Goal: Task Accomplishment & Management: Use online tool/utility

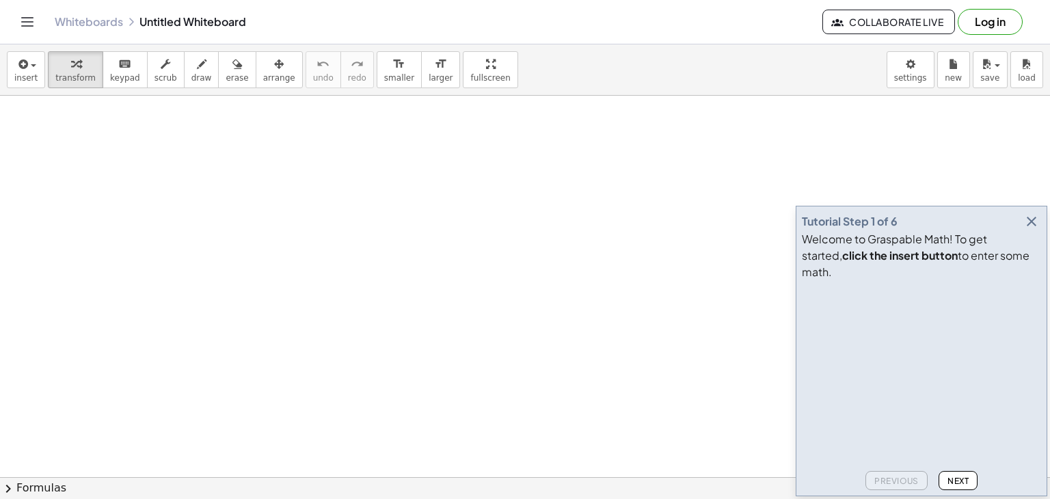
click at [961, 481] on span "Next" at bounding box center [957, 481] width 21 height 10
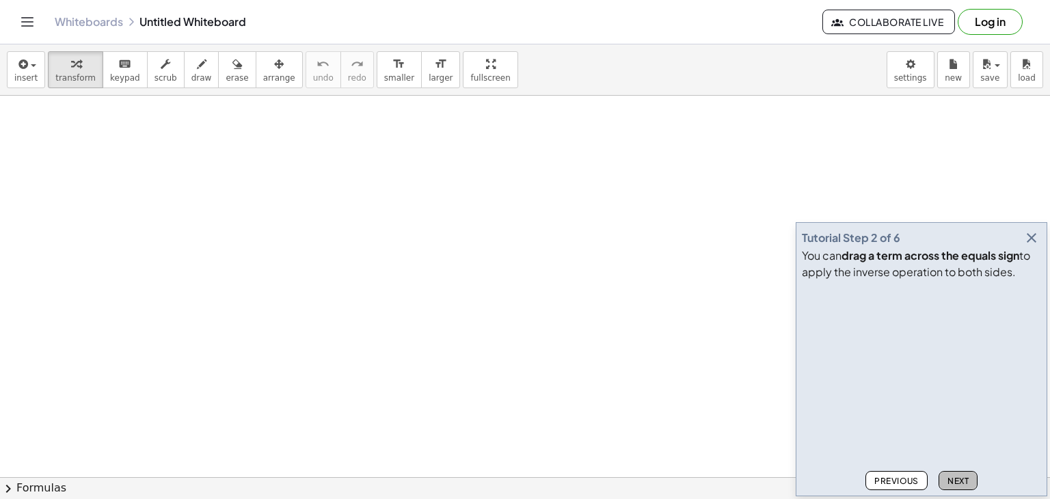
click at [961, 481] on span "Next" at bounding box center [957, 481] width 21 height 10
drag, startPoint x: 961, startPoint y: 481, endPoint x: 768, endPoint y: 19, distance: 500.0
drag, startPoint x: 768, startPoint y: 19, endPoint x: 789, endPoint y: 22, distance: 20.7
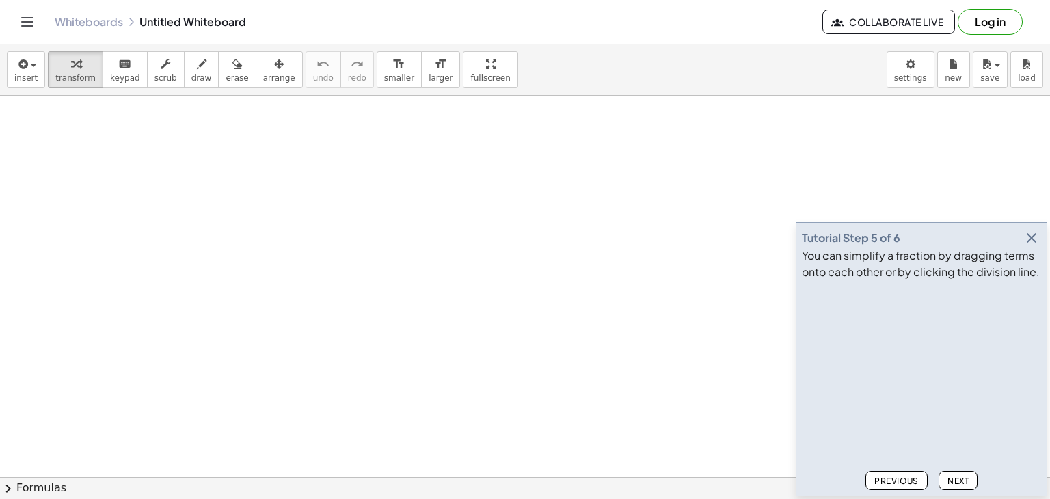
click at [789, 22] on div "Whiteboards Untitled Whiteboard" at bounding box center [439, 22] width 768 height 14
click at [963, 481] on span "Next" at bounding box center [957, 481] width 21 height 10
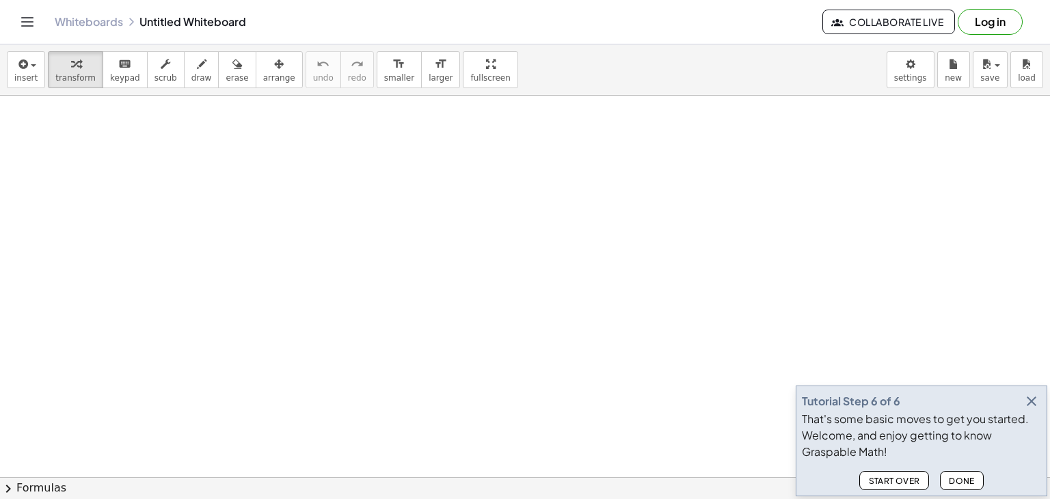
click at [1028, 399] on icon "button" at bounding box center [1031, 401] width 16 height 16
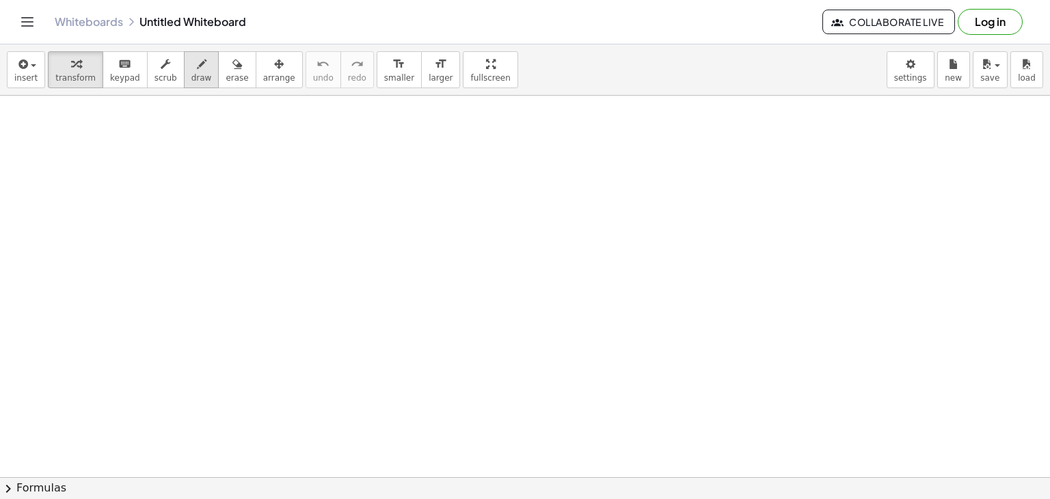
click at [191, 69] on div "button" at bounding box center [201, 63] width 21 height 16
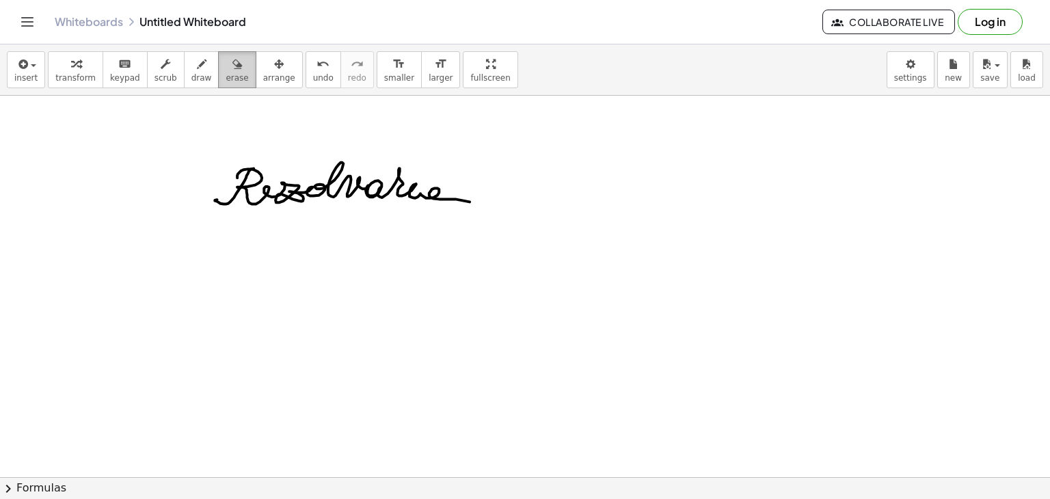
click at [232, 69] on icon "button" at bounding box center [237, 64] width 10 height 16
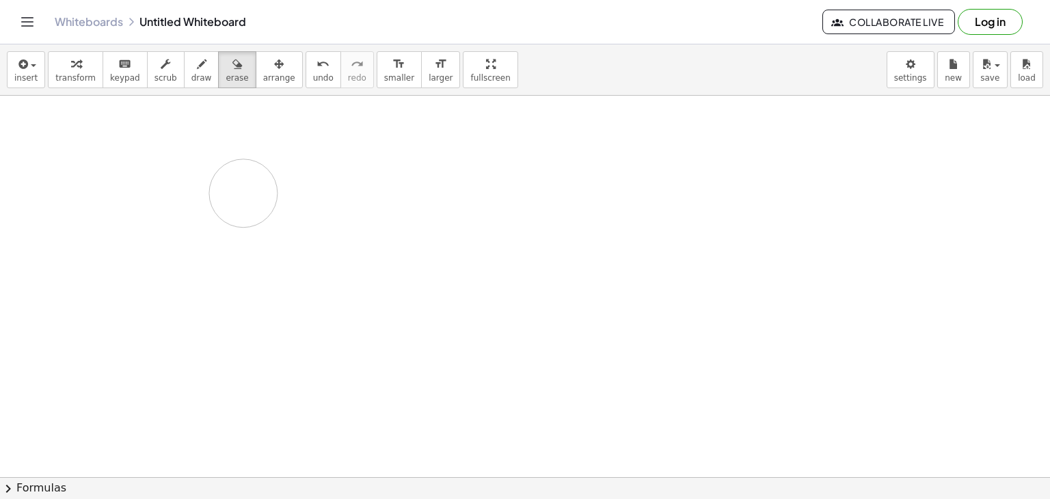
drag, startPoint x: 194, startPoint y: 162, endPoint x: 293, endPoint y: 190, distance: 103.0
click at [249, 193] on div at bounding box center [525, 477] width 1050 height 763
click at [191, 64] on div "button" at bounding box center [201, 63] width 21 height 16
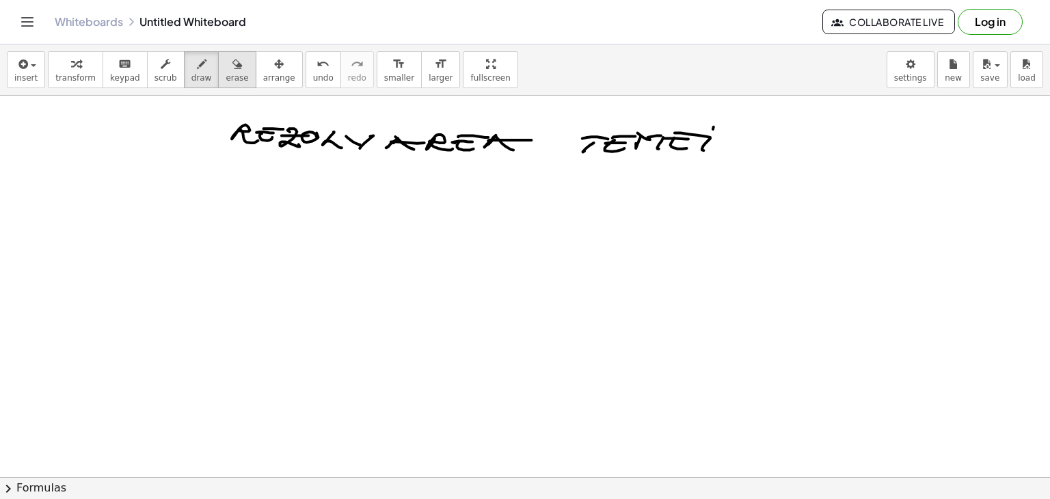
click at [226, 73] on span "erase" at bounding box center [237, 78] width 23 height 10
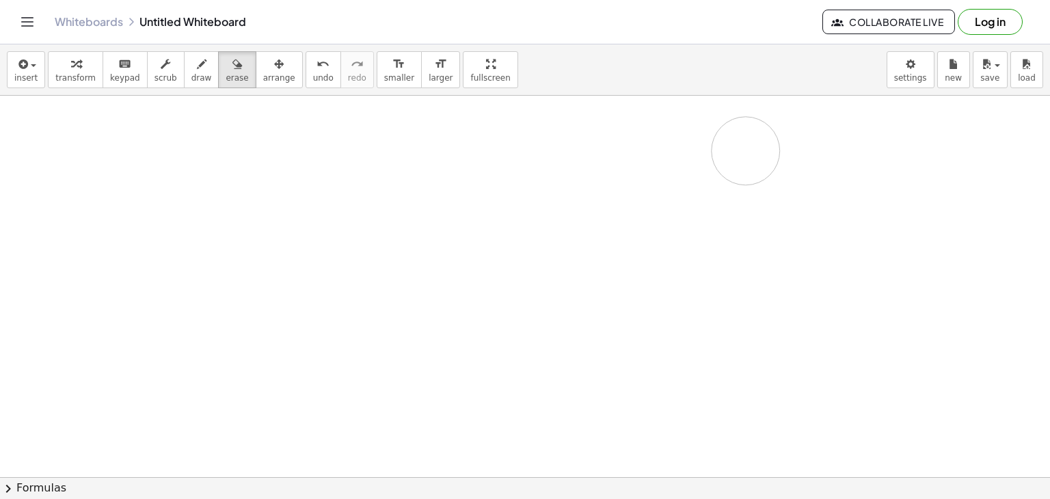
drag, startPoint x: 219, startPoint y: 111, endPoint x: 744, endPoint y: 149, distance: 527.0
click at [745, 150] on div at bounding box center [525, 477] width 1050 height 763
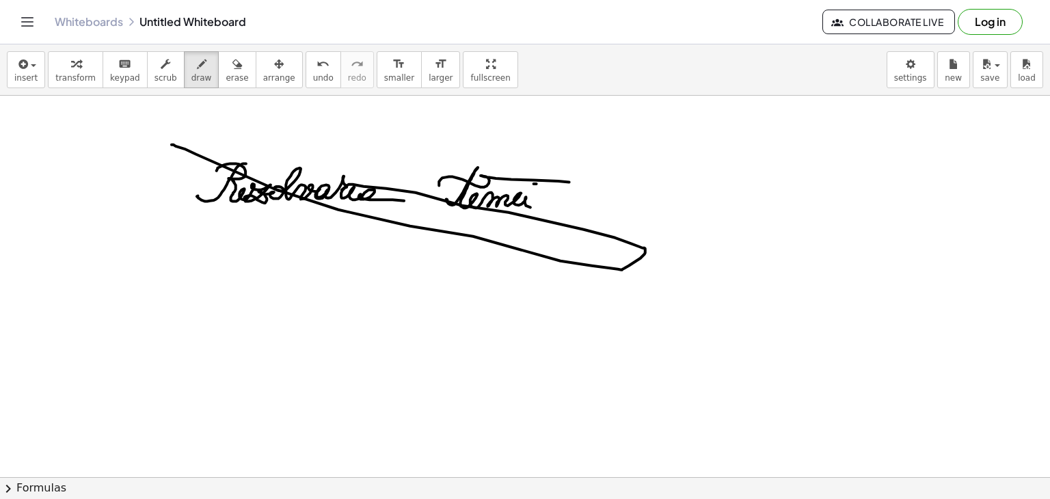
drag, startPoint x: 219, startPoint y: 164, endPoint x: 329, endPoint y: 198, distance: 114.4
click at [329, 198] on div at bounding box center [525, 477] width 1050 height 763
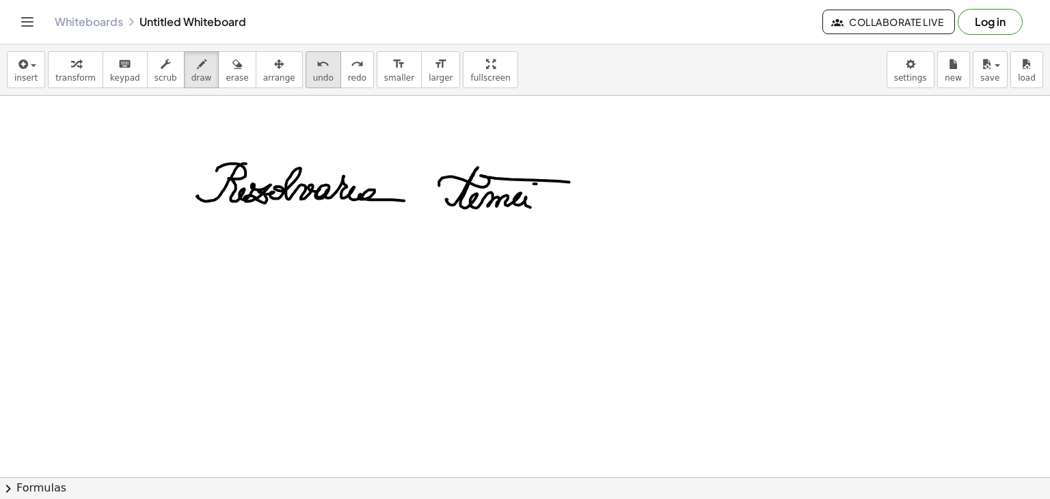
click at [313, 75] on span "undo" at bounding box center [323, 78] width 21 height 10
drag, startPoint x: 266, startPoint y: 257, endPoint x: 331, endPoint y: 293, distance: 74.0
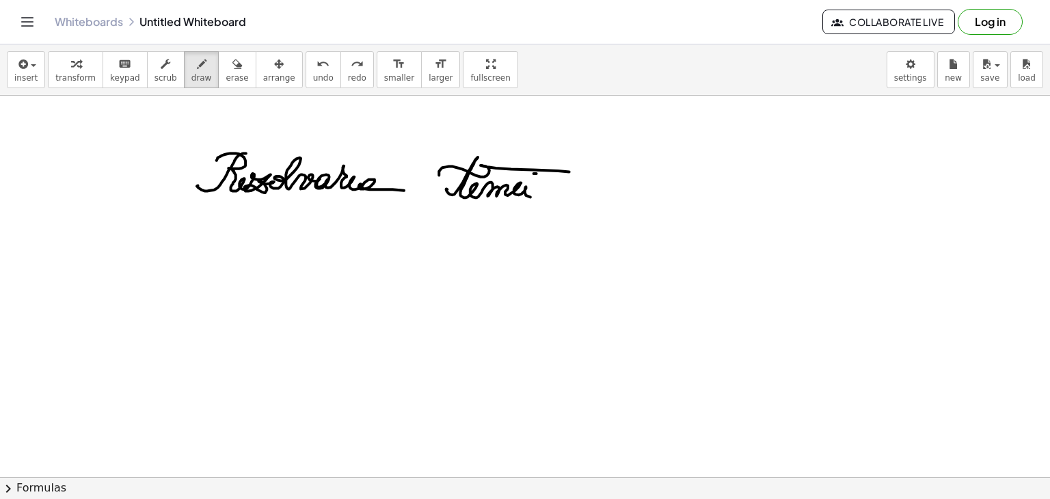
scroll to position [8, 0]
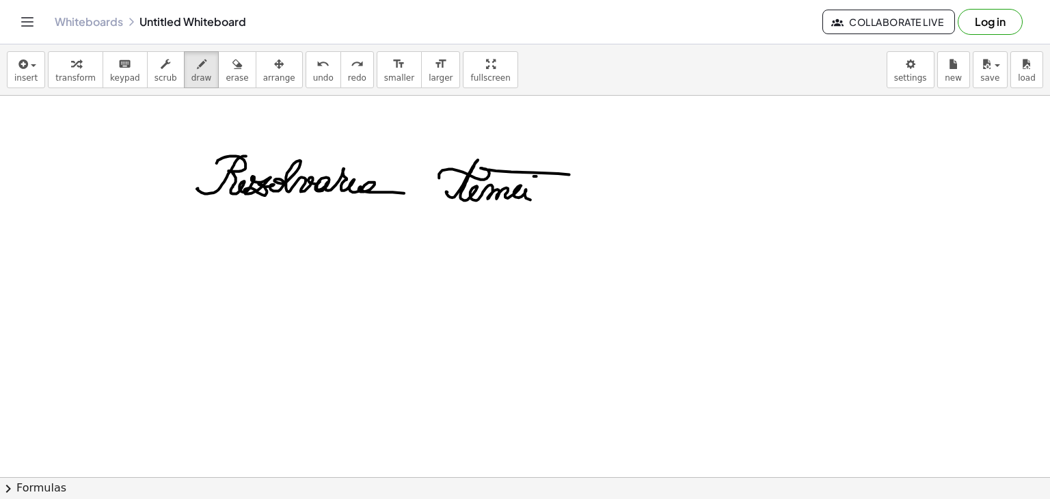
drag, startPoint x: 453, startPoint y: 70, endPoint x: 453, endPoint y: 130, distance: 59.5
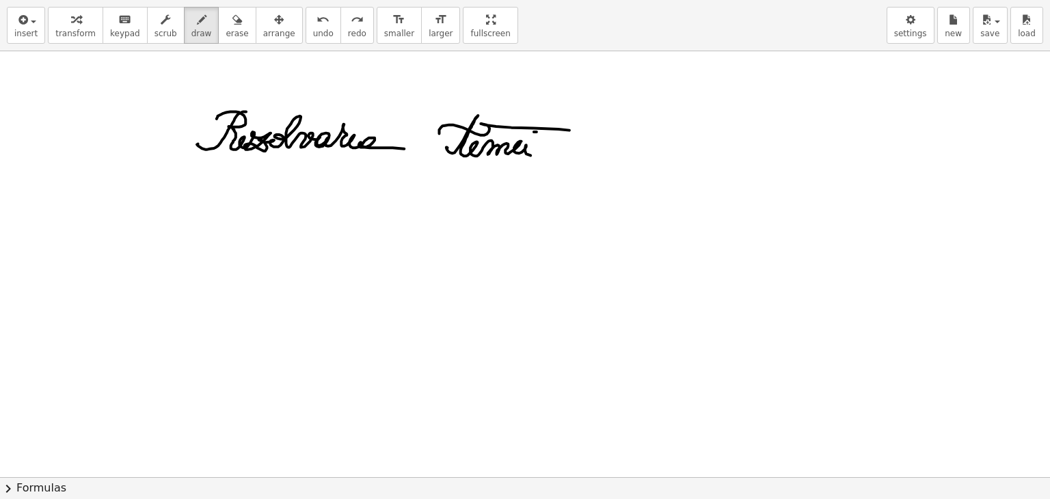
click at [453, 130] on div "insert select one: Math Expression Function Text Youtube Video Graphing Geometr…" at bounding box center [525, 249] width 1050 height 499
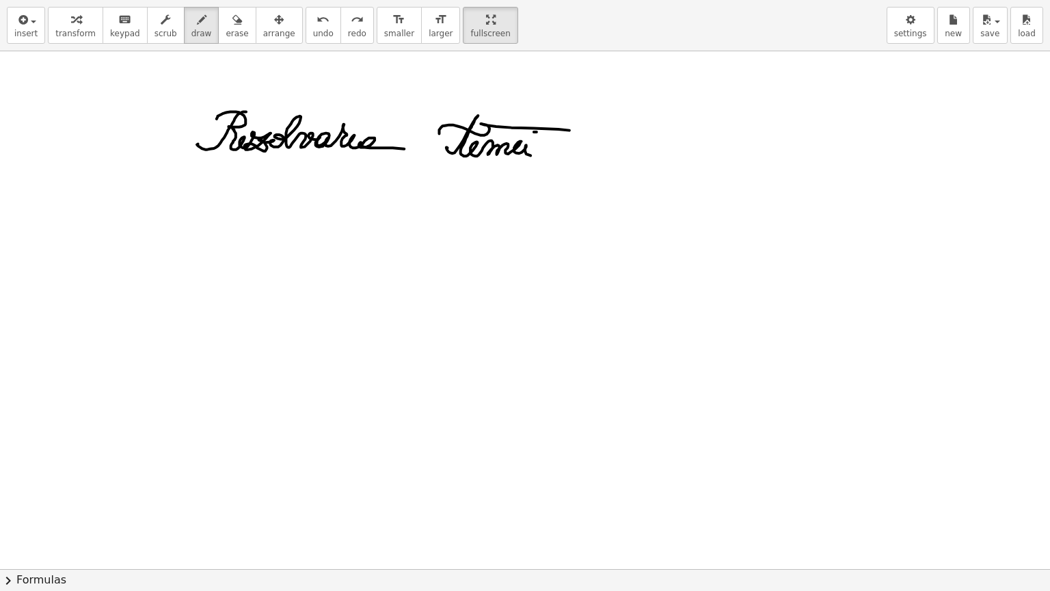
drag, startPoint x: 225, startPoint y: 126, endPoint x: 595, endPoint y: 115, distance: 370.6
drag, startPoint x: 595, startPoint y: 115, endPoint x: 442, endPoint y: -33, distance: 213.2
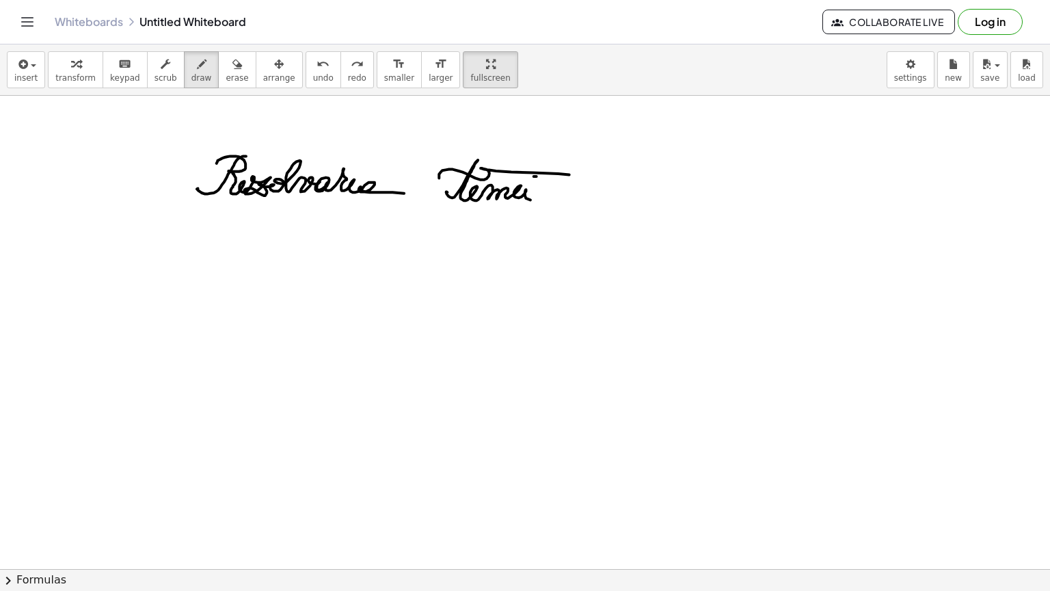
click at [442, 0] on html "Graspable Math Activities Get Started Activity Bank Assigned Work Classes White…" at bounding box center [525, 295] width 1050 height 591
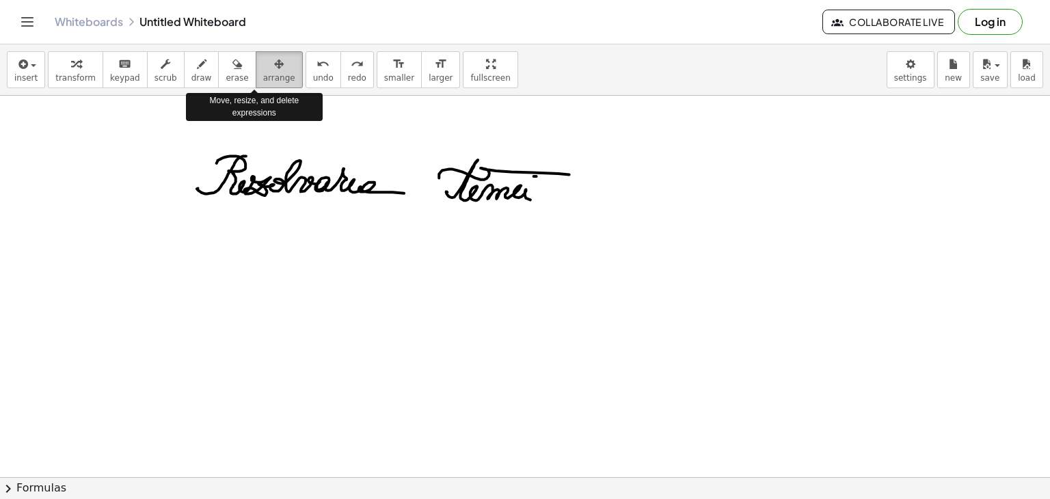
click at [274, 70] on icon "button" at bounding box center [279, 64] width 10 height 16
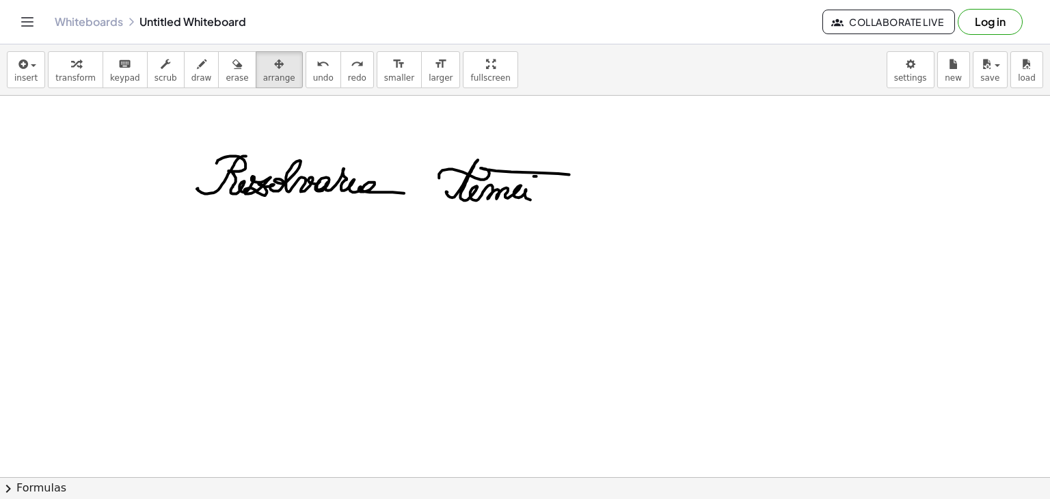
drag, startPoint x: 263, startPoint y: 181, endPoint x: 351, endPoint y: 151, distance: 93.2
click at [351, 151] on div at bounding box center [525, 469] width 1050 height 763
drag, startPoint x: 134, startPoint y: 119, endPoint x: 541, endPoint y: 181, distance: 412.1
click at [541, 181] on div at bounding box center [525, 469] width 1050 height 763
drag, startPoint x: 246, startPoint y: 176, endPoint x: 391, endPoint y: 165, distance: 145.3
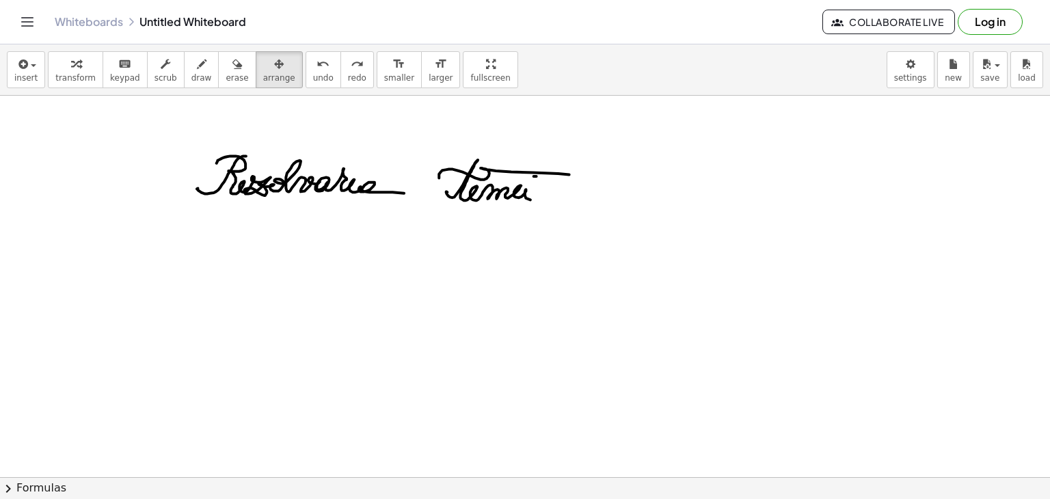
click at [396, 157] on div at bounding box center [525, 469] width 1050 height 763
drag, startPoint x: 361, startPoint y: 190, endPoint x: 420, endPoint y: 144, distance: 75.1
drag, startPoint x: 420, startPoint y: 144, endPoint x: 314, endPoint y: 172, distance: 109.4
drag, startPoint x: 314, startPoint y: 172, endPoint x: 214, endPoint y: 176, distance: 100.6
click at [214, 176] on div at bounding box center [525, 469] width 1050 height 763
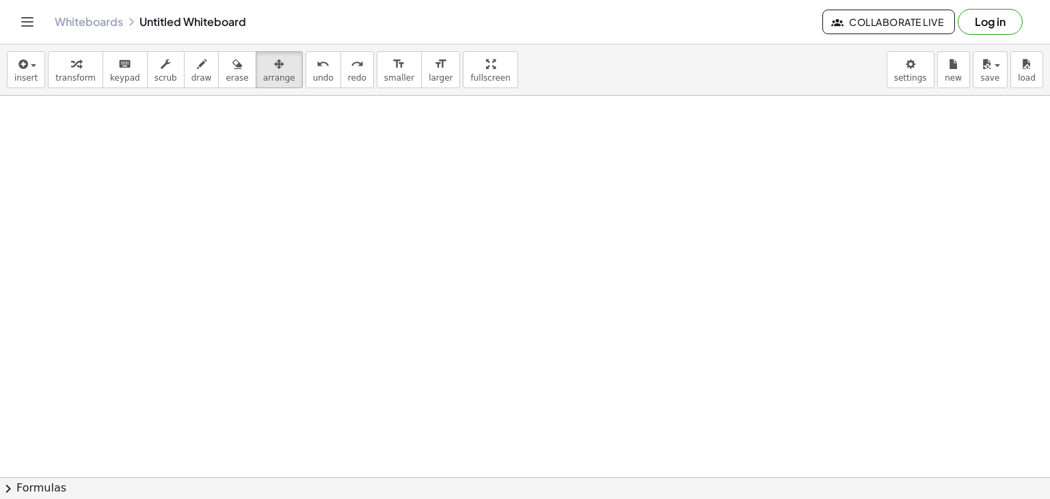
scroll to position [0, 0]
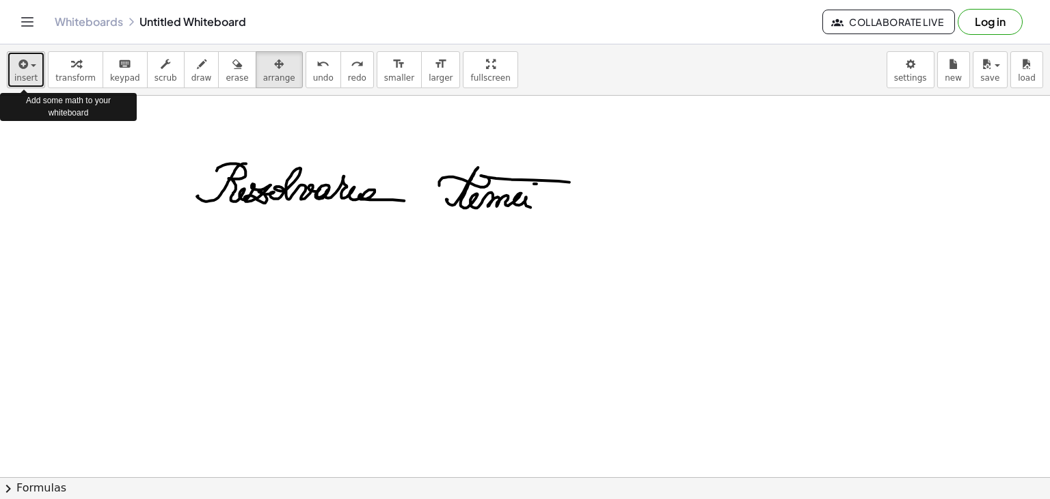
click at [22, 77] on span "insert" at bounding box center [25, 78] width 23 height 10
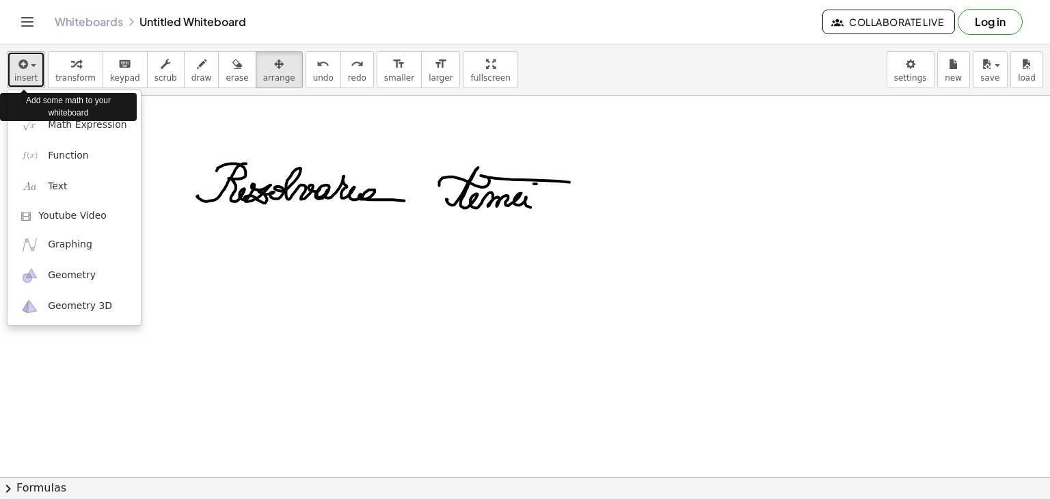
click at [22, 77] on span "insert" at bounding box center [25, 78] width 23 height 10
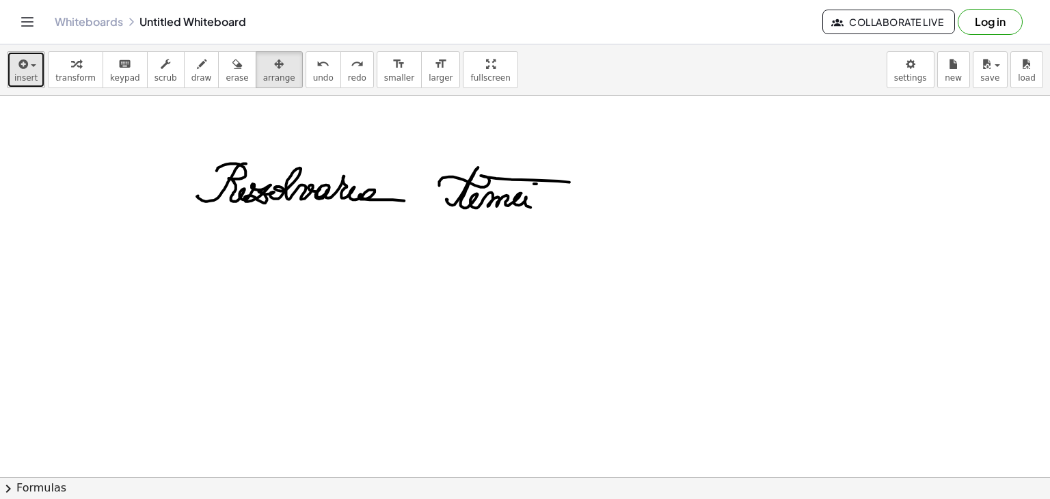
click at [30, 74] on span "insert" at bounding box center [25, 78] width 23 height 10
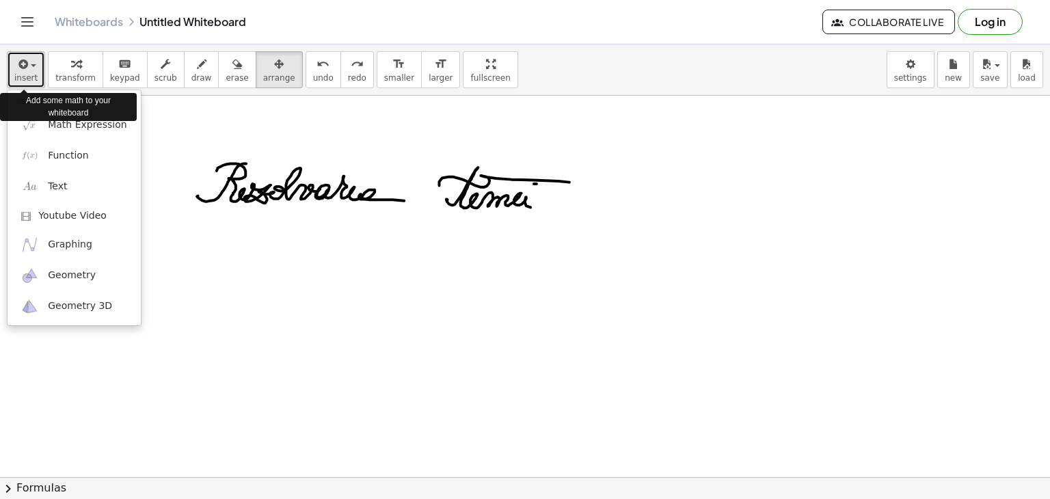
click at [30, 74] on span "insert" at bounding box center [25, 78] width 23 height 10
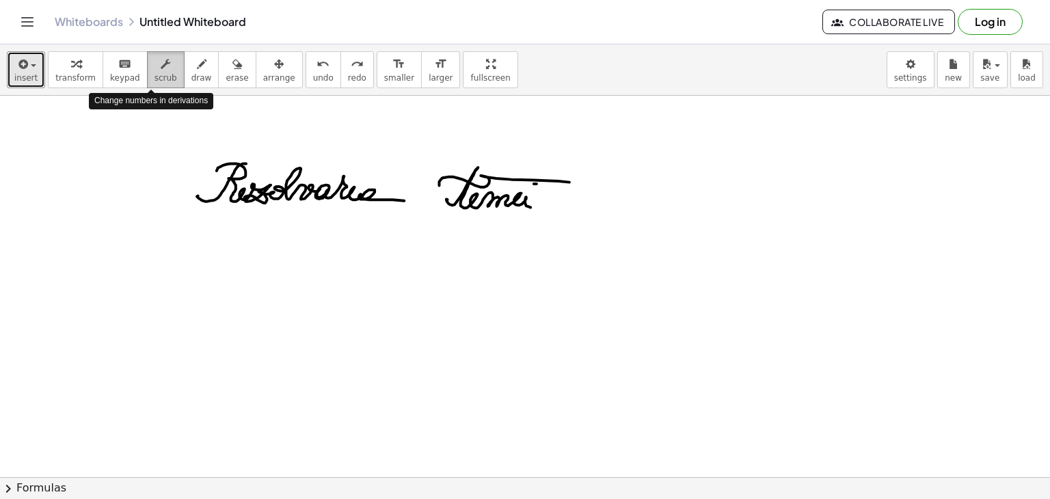
click at [154, 73] on span "scrub" at bounding box center [165, 78] width 23 height 10
click at [147, 72] on button "scrub" at bounding box center [166, 69] width 38 height 37
click at [191, 68] on div "button" at bounding box center [201, 63] width 21 height 16
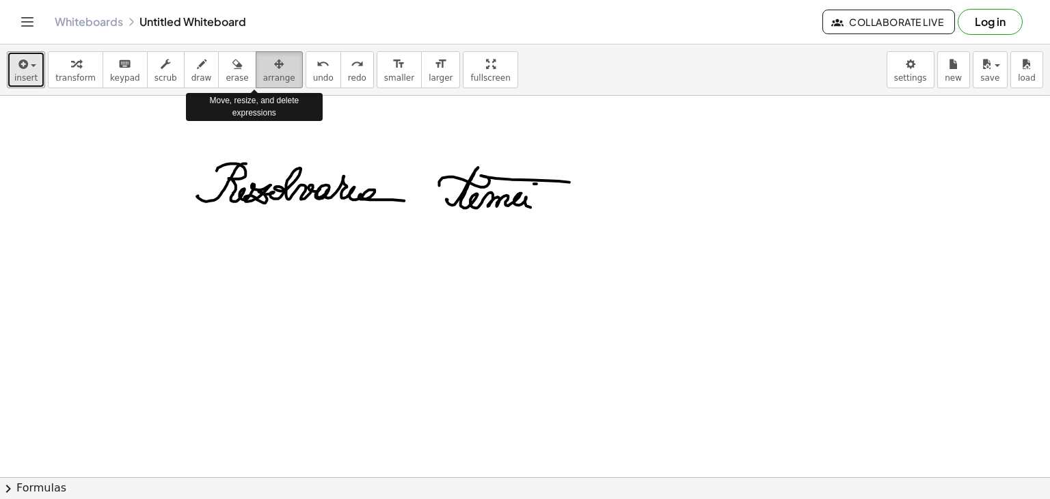
click at [263, 77] on span "arrange" at bounding box center [279, 78] width 32 height 10
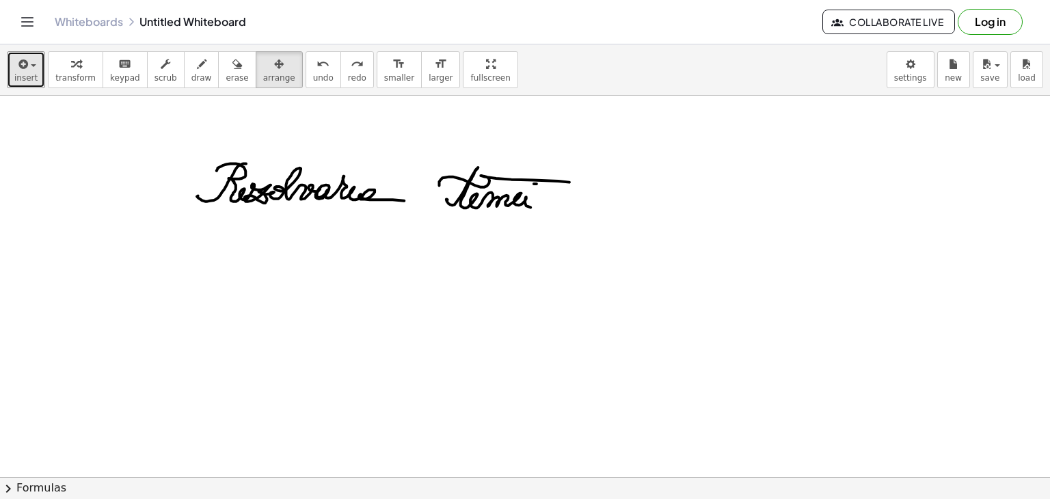
click at [281, 183] on div at bounding box center [525, 478] width 1050 height 764
drag, startPoint x: 191, startPoint y: 141, endPoint x: 601, endPoint y: 233, distance: 419.7
click at [609, 230] on div at bounding box center [525, 478] width 1050 height 764
drag, startPoint x: 571, startPoint y: 245, endPoint x: 523, endPoint y: 225, distance: 52.4
click at [563, 240] on div at bounding box center [525, 478] width 1050 height 764
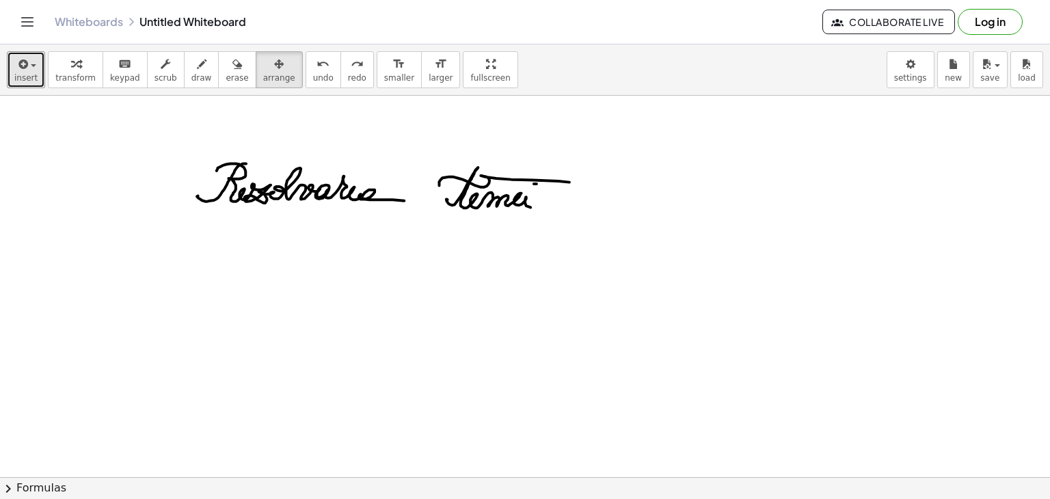
drag, startPoint x: 442, startPoint y: 200, endPoint x: 403, endPoint y: 196, distance: 39.2
click at [531, 187] on div at bounding box center [525, 478] width 1050 height 764
drag, startPoint x: 312, startPoint y: 193, endPoint x: 410, endPoint y: 183, distance: 99.0
click at [410, 183] on div at bounding box center [525, 478] width 1050 height 764
click at [263, 70] on div "button" at bounding box center [279, 63] width 32 height 16
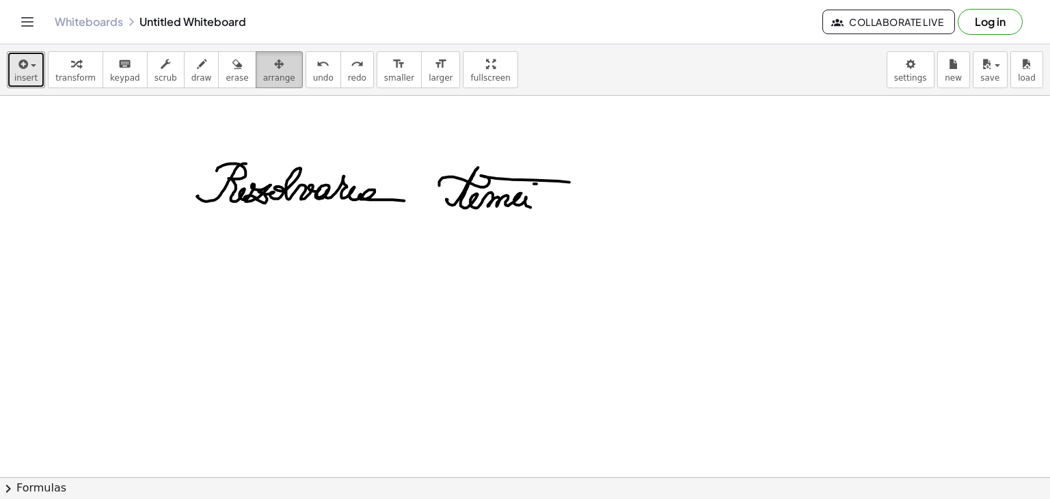
click at [263, 70] on div "button" at bounding box center [279, 63] width 32 height 16
click at [279, 180] on div at bounding box center [525, 478] width 1050 height 764
click at [219, 84] on button "erase" at bounding box center [237, 69] width 38 height 37
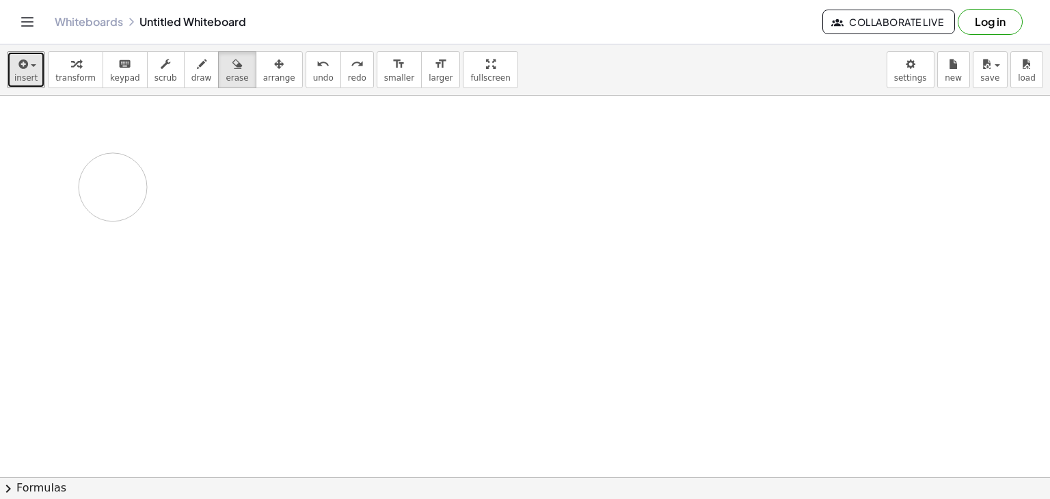
drag, startPoint x: 164, startPoint y: 157, endPoint x: 282, endPoint y: 189, distance: 122.1
click at [133, 190] on div at bounding box center [525, 478] width 1050 height 764
click at [195, 70] on button "draw" at bounding box center [202, 69] width 36 height 37
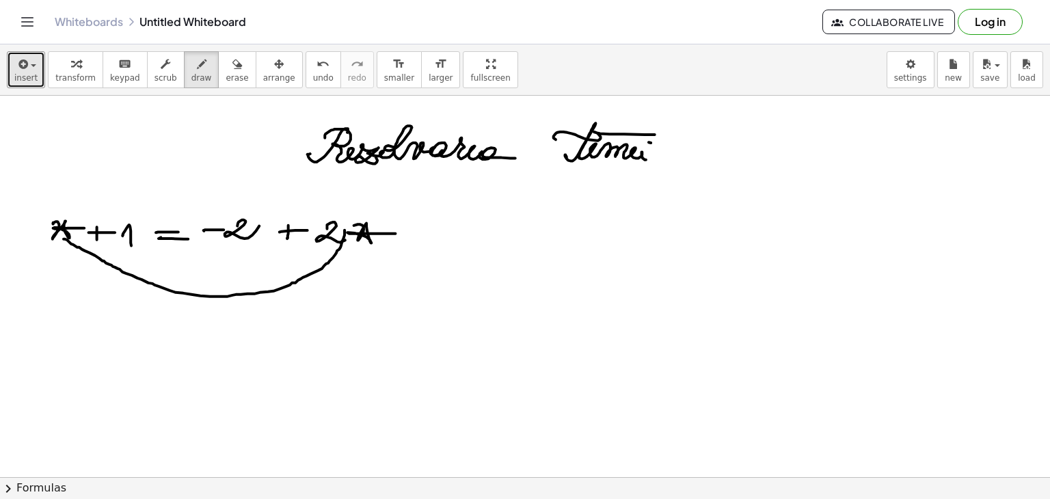
drag, startPoint x: 345, startPoint y: 230, endPoint x: 64, endPoint y: 239, distance: 281.1
click at [64, 239] on div at bounding box center [525, 478] width 1050 height 764
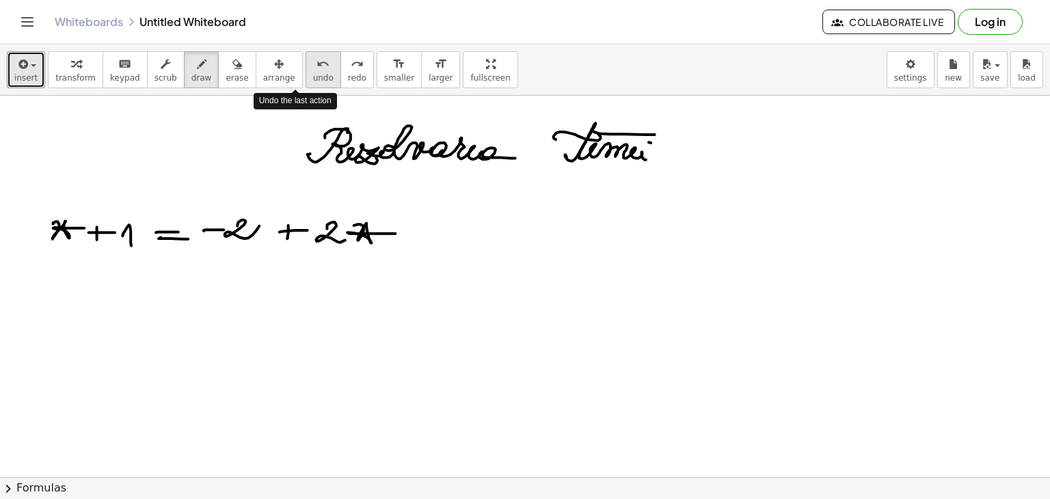
click at [313, 73] on span "undo" at bounding box center [323, 78] width 21 height 10
click at [263, 75] on span "arrange" at bounding box center [279, 78] width 32 height 10
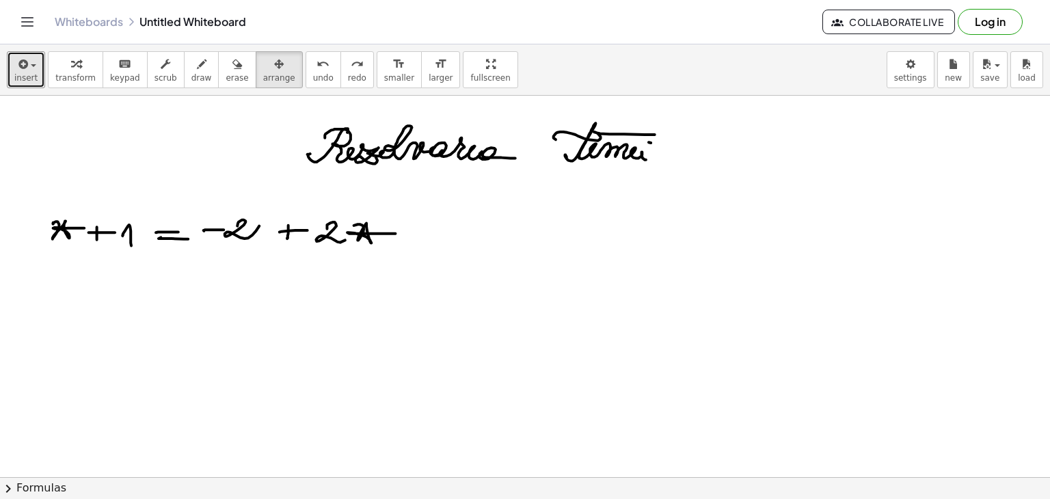
drag, startPoint x: 362, startPoint y: 228, endPoint x: 63, endPoint y: 228, distance: 299.4
click at [62, 228] on div at bounding box center [525, 478] width 1050 height 764
click at [230, 220] on div at bounding box center [525, 478] width 1050 height 764
click at [230, 221] on div at bounding box center [525, 478] width 1050 height 764
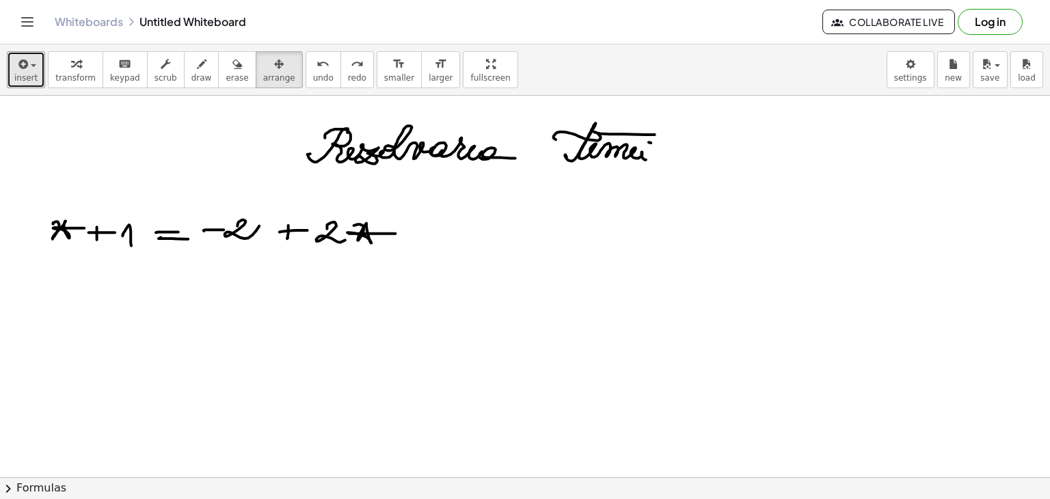
click at [239, 230] on div at bounding box center [525, 478] width 1050 height 764
drag, startPoint x: 239, startPoint y: 230, endPoint x: 232, endPoint y: 233, distance: 7.4
click at [239, 230] on div at bounding box center [525, 478] width 1050 height 764
click at [108, 236] on div at bounding box center [525, 478] width 1050 height 764
click at [136, 241] on div at bounding box center [525, 478] width 1050 height 764
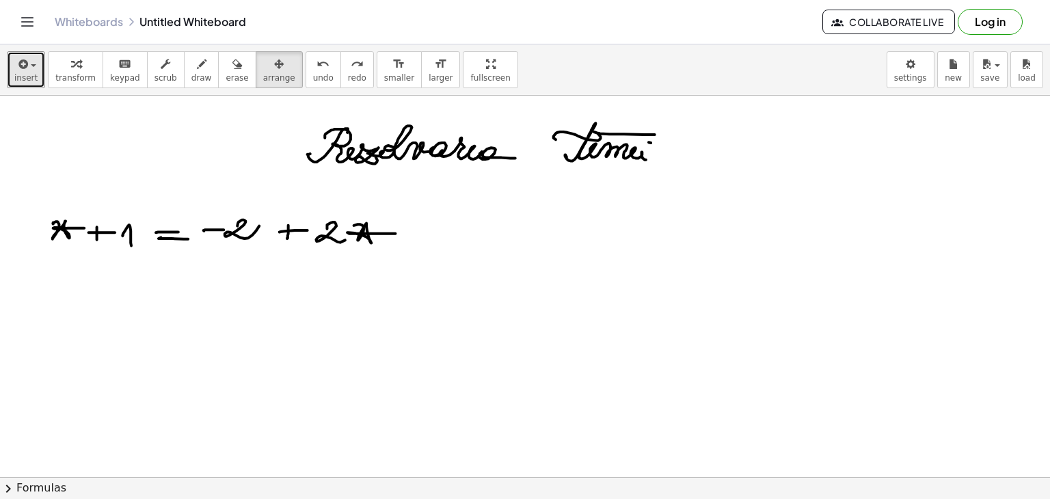
drag, startPoint x: 136, startPoint y: 241, endPoint x: 125, endPoint y: 137, distance: 103.8
click at [135, 240] on div at bounding box center [525, 478] width 1050 height 764
click at [154, 77] on span "scrub" at bounding box center [165, 78] width 23 height 10
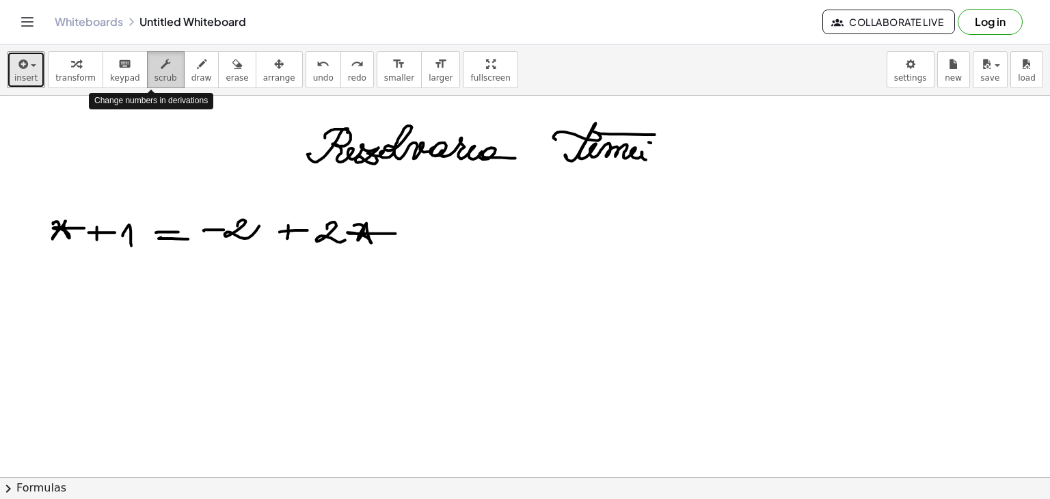
click at [154, 77] on span "scrub" at bounding box center [165, 78] width 23 height 10
click at [249, 166] on div at bounding box center [525, 478] width 1050 height 764
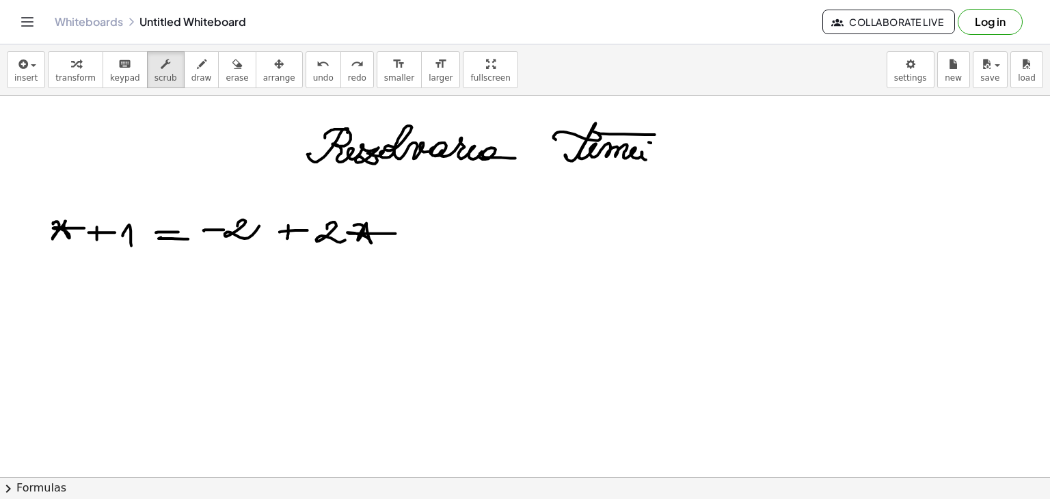
click at [27, 20] on icon "Toggle navigation" at bounding box center [27, 22] width 16 height 16
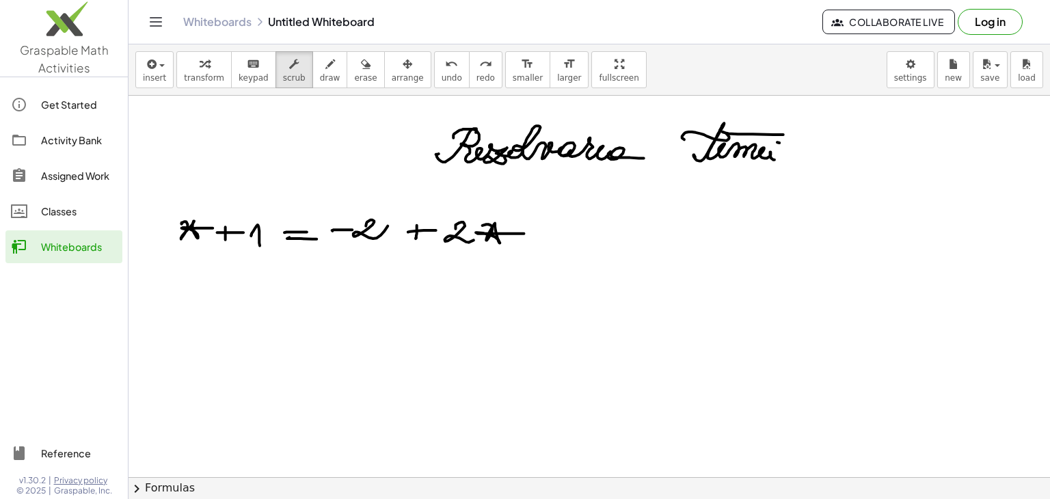
drag, startPoint x: 60, startPoint y: 110, endPoint x: 630, endPoint y: 79, distance: 570.2
click at [61, 110] on div "Get Started" at bounding box center [79, 104] width 76 height 16
click at [834, 77] on div "insert select one: Math Expression Function Text Youtube Video Graphing Geometr…" at bounding box center [589, 69] width 921 height 51
click at [834, 180] on div at bounding box center [589, 478] width 921 height 764
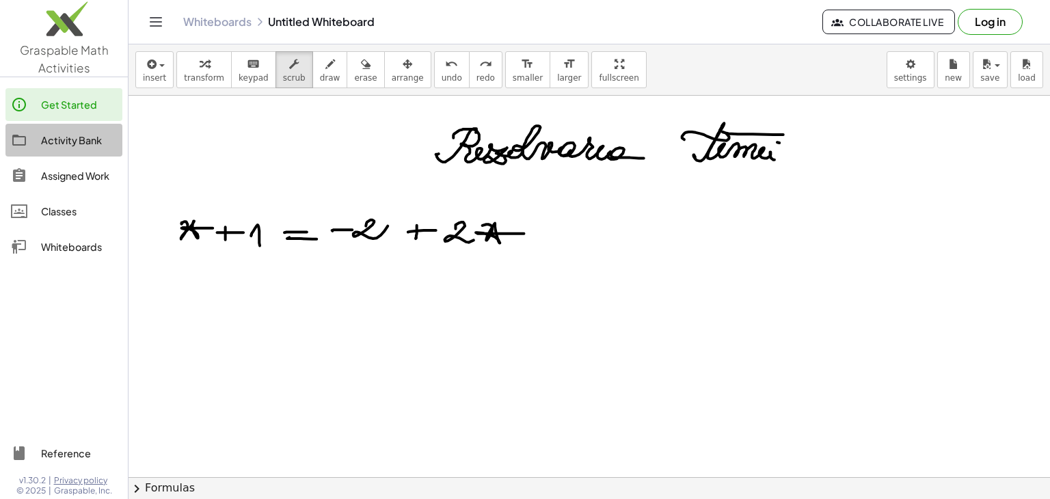
click at [72, 138] on div "Activity Bank" at bounding box center [79, 140] width 76 height 16
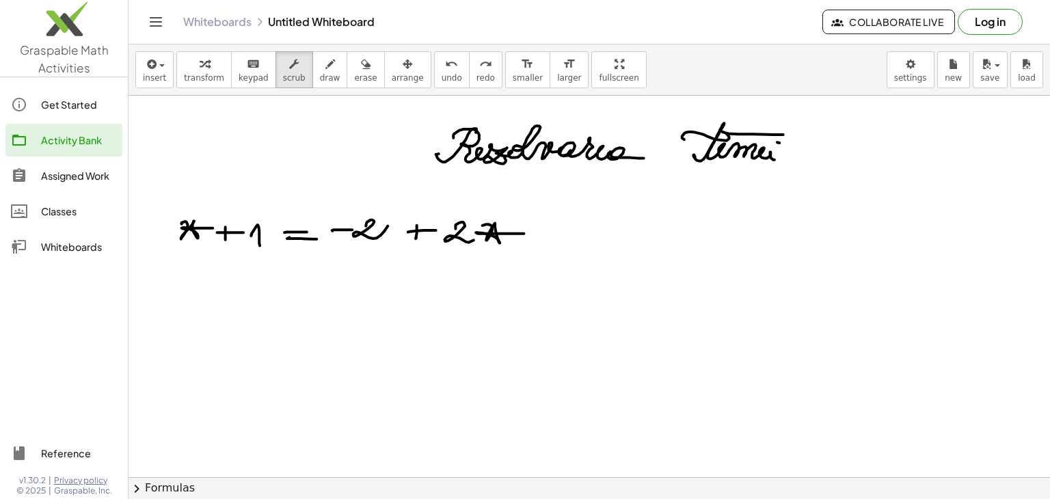
click at [63, 100] on div "Get Started" at bounding box center [79, 104] width 76 height 16
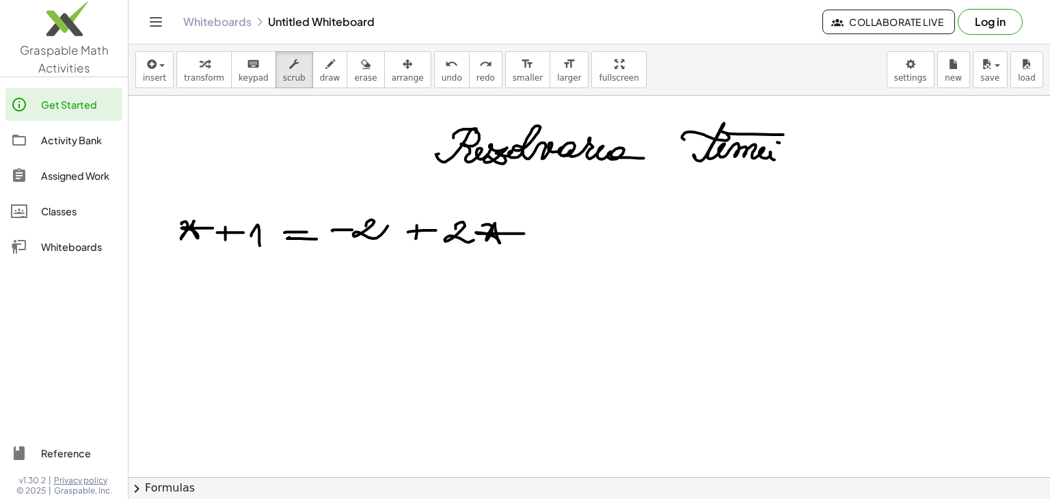
click at [152, 20] on icon "Toggle navigation" at bounding box center [156, 22] width 16 height 16
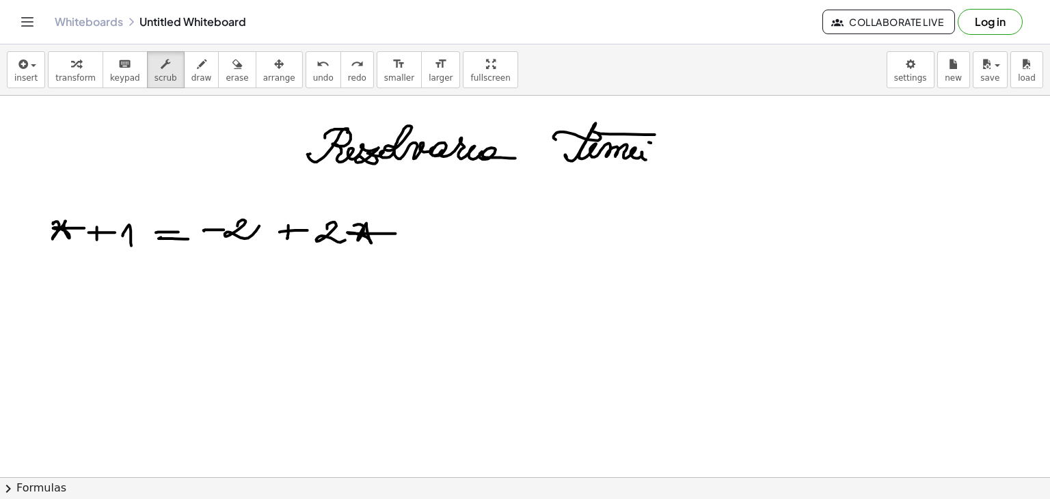
click at [62, 483] on button "chevron_right Formulas" at bounding box center [525, 488] width 1050 height 22
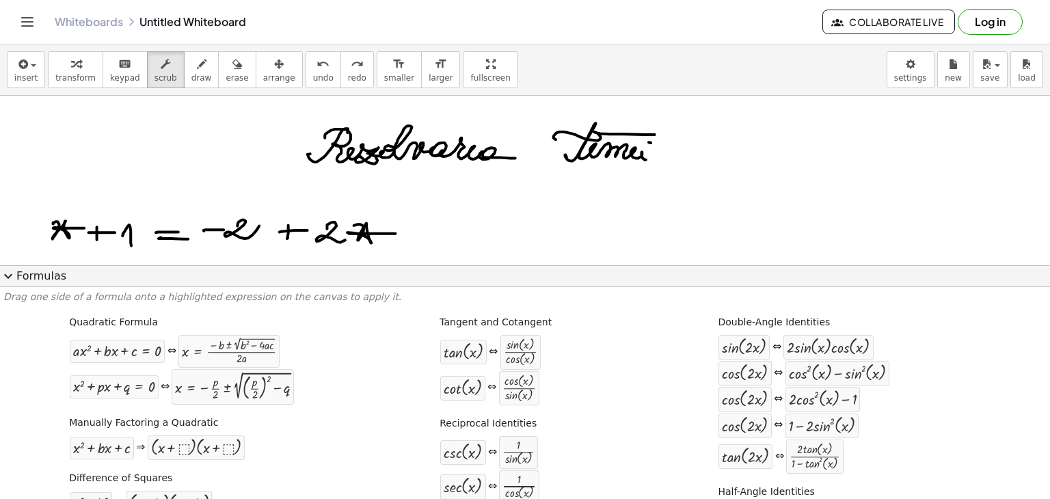
click at [8, 277] on span "expand_more" at bounding box center [8, 276] width 16 height 16
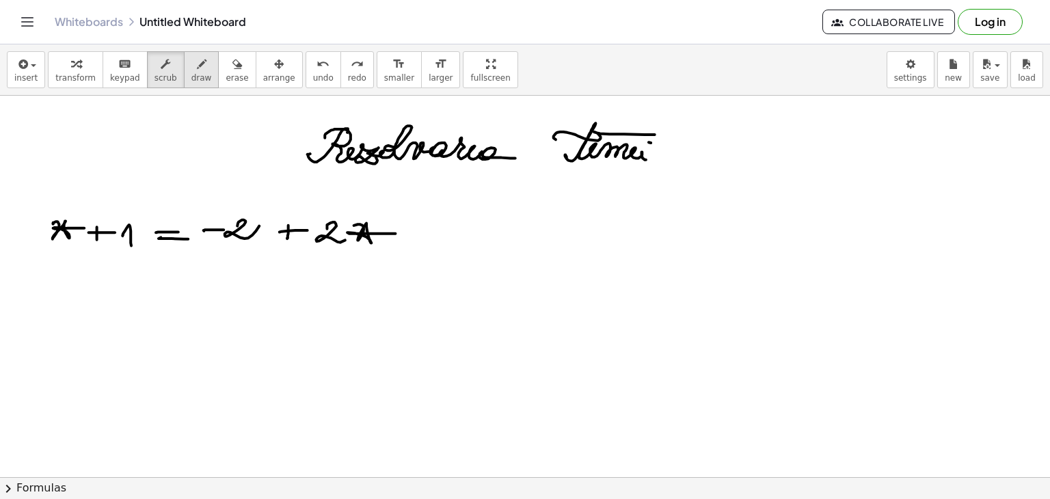
click at [195, 55] on button "draw" at bounding box center [202, 69] width 36 height 37
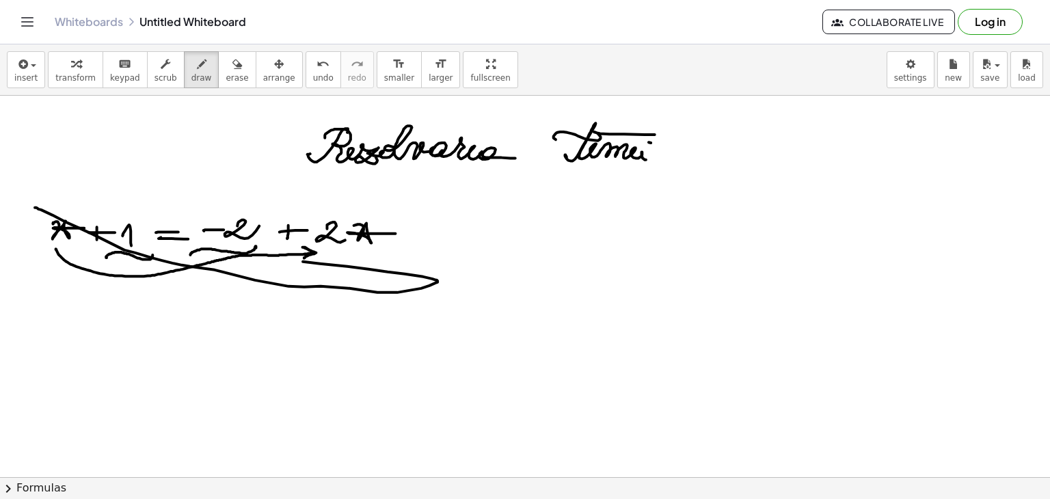
drag, startPoint x: 35, startPoint y: 207, endPoint x: 185, endPoint y: 248, distance: 155.2
click at [185, 248] on div at bounding box center [525, 478] width 1050 height 764
click at [226, 73] on span "erase" at bounding box center [237, 78] width 23 height 10
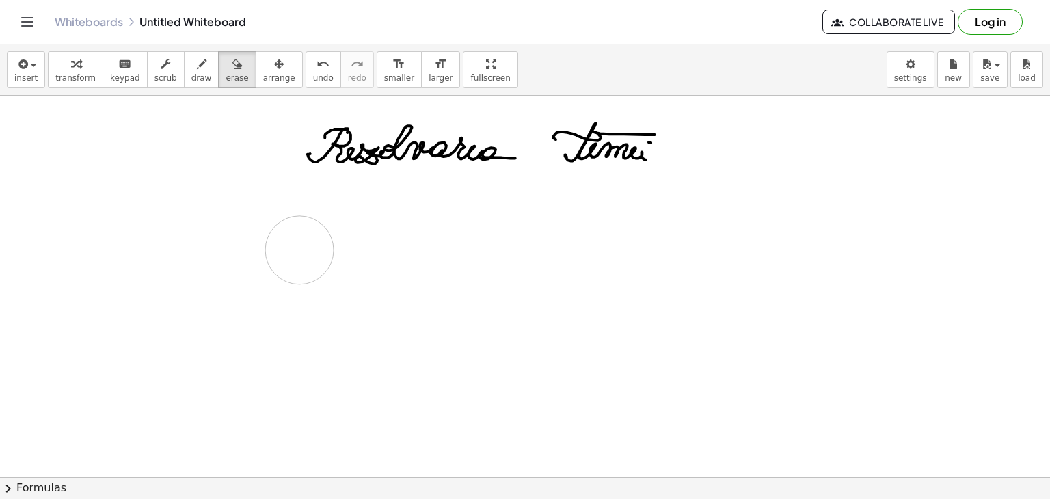
drag, startPoint x: 21, startPoint y: 201, endPoint x: 172, endPoint y: 334, distance: 200.9
click at [273, 249] on div at bounding box center [525, 478] width 1050 height 764
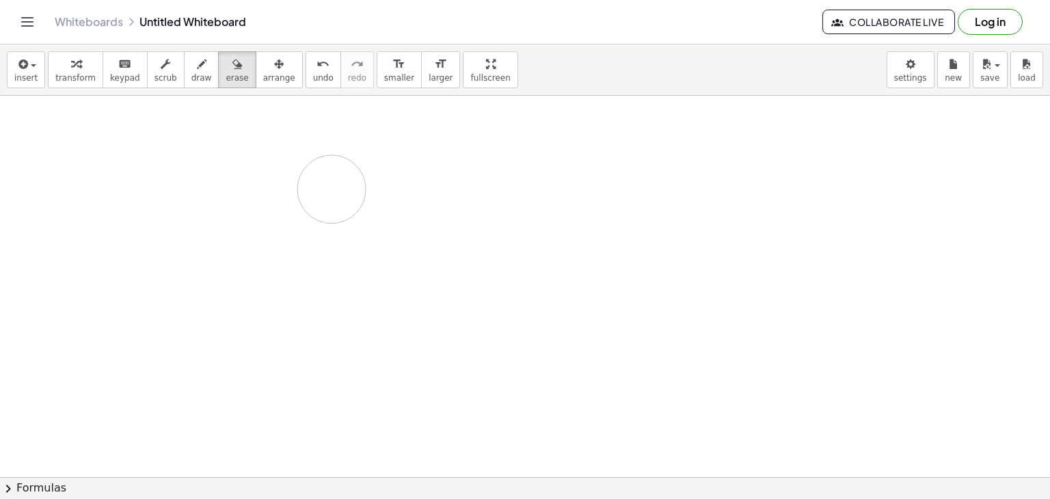
drag, startPoint x: 246, startPoint y: 152, endPoint x: 332, endPoint y: 189, distance: 93.1
click at [332, 189] on div at bounding box center [525, 478] width 1050 height 764
click at [197, 72] on icon "button" at bounding box center [202, 64] width 10 height 16
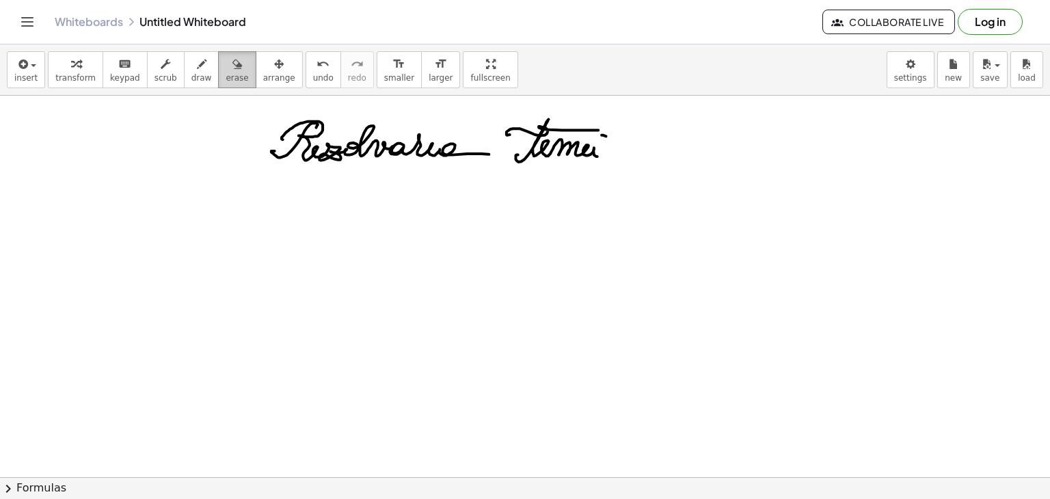
click at [228, 80] on button "erase" at bounding box center [237, 69] width 38 height 37
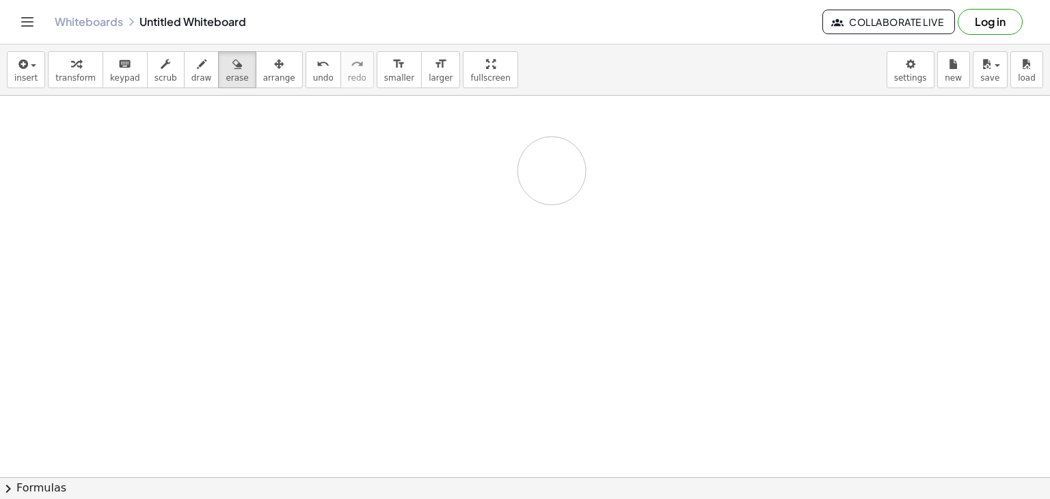
drag, startPoint x: 297, startPoint y: 146, endPoint x: 552, endPoint y: 170, distance: 255.5
click at [552, 170] on div at bounding box center [525, 478] width 1050 height 764
click at [195, 77] on button "draw" at bounding box center [202, 69] width 36 height 37
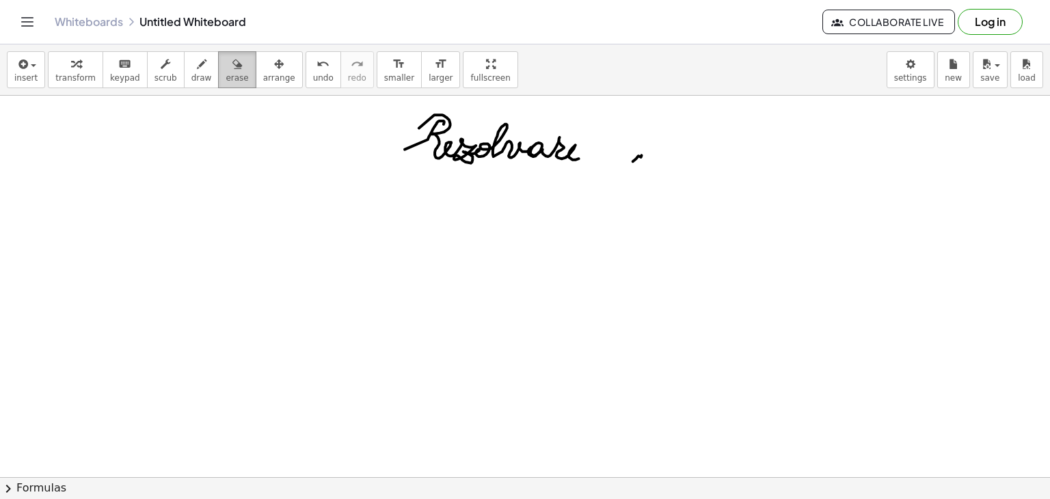
click at [226, 79] on span "erase" at bounding box center [237, 78] width 23 height 10
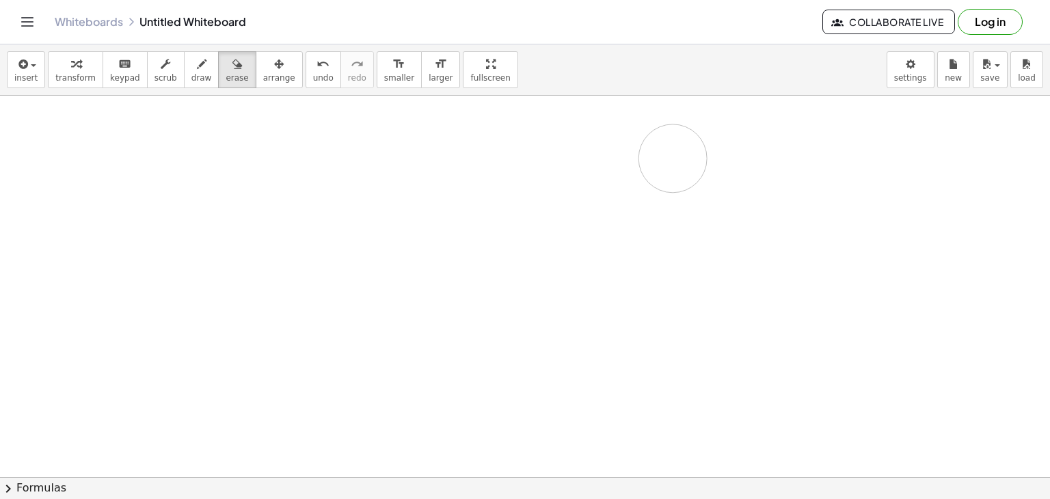
drag, startPoint x: 400, startPoint y: 131, endPoint x: 671, endPoint y: 158, distance: 272.7
click at [671, 158] on div at bounding box center [525, 478] width 1050 height 764
click at [191, 73] on span "draw" at bounding box center [201, 78] width 21 height 10
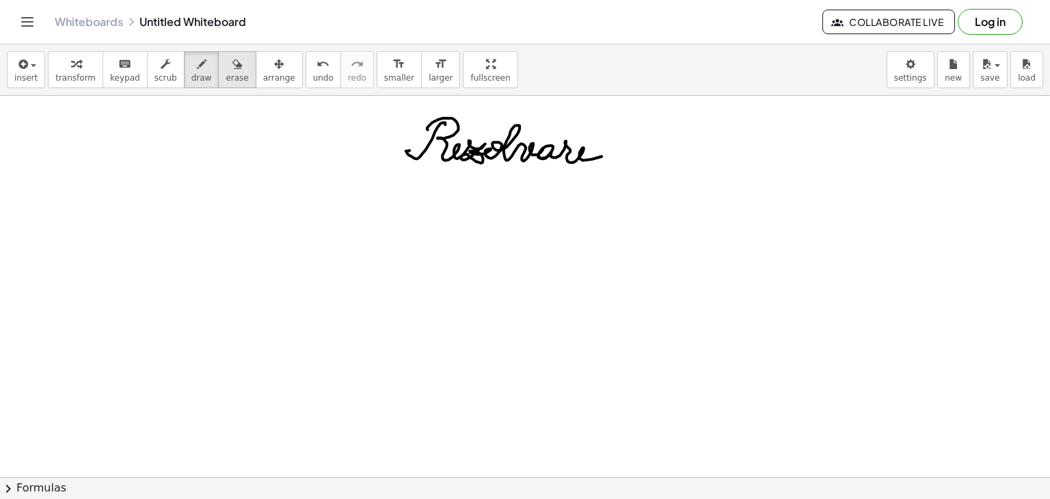
click at [226, 77] on span "erase" at bounding box center [237, 78] width 23 height 10
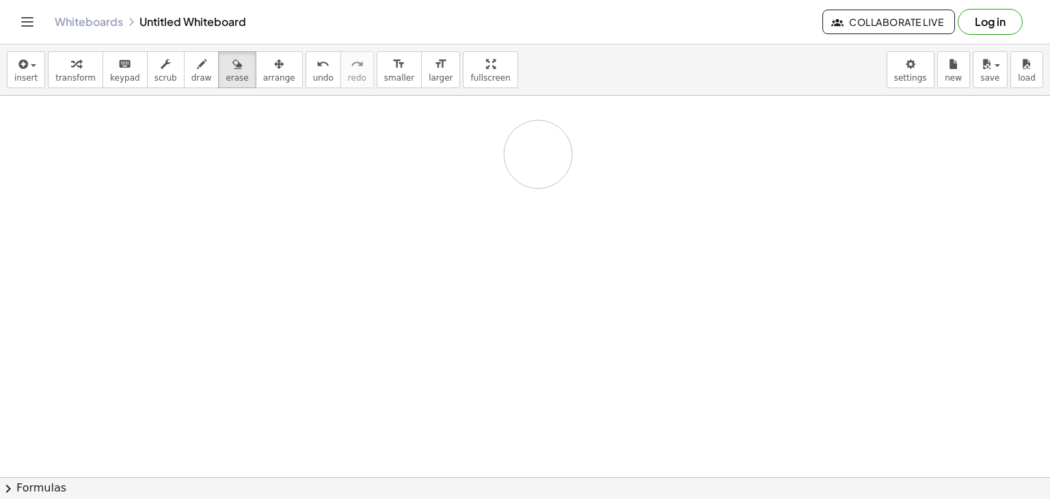
drag, startPoint x: 373, startPoint y: 121, endPoint x: 522, endPoint y: 161, distance: 154.9
click at [506, 152] on div at bounding box center [525, 478] width 1050 height 764
click at [83, 21] on link "Whiteboards" at bounding box center [89, 22] width 68 height 14
click at [30, 17] on icon "Toggle navigation" at bounding box center [27, 22] width 16 height 16
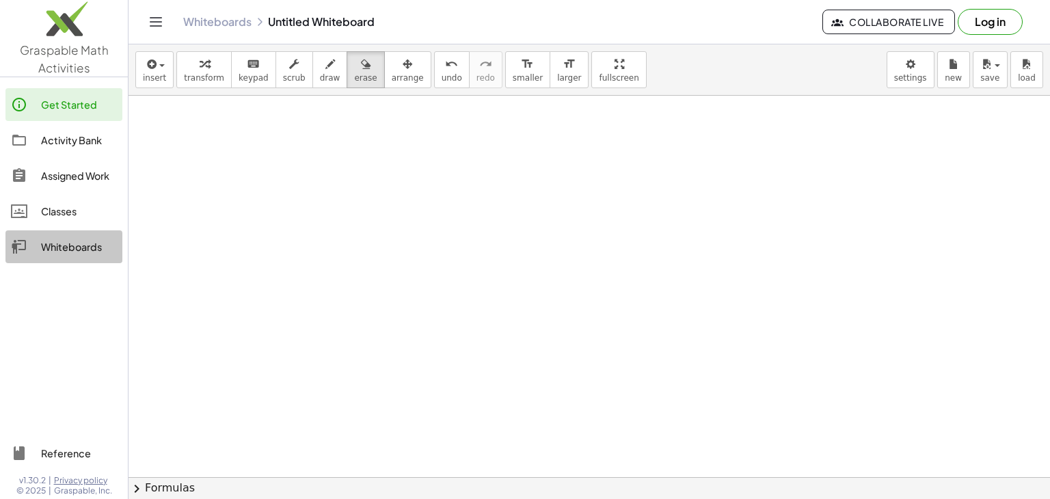
click at [70, 245] on div "Whiteboards" at bounding box center [79, 247] width 76 height 16
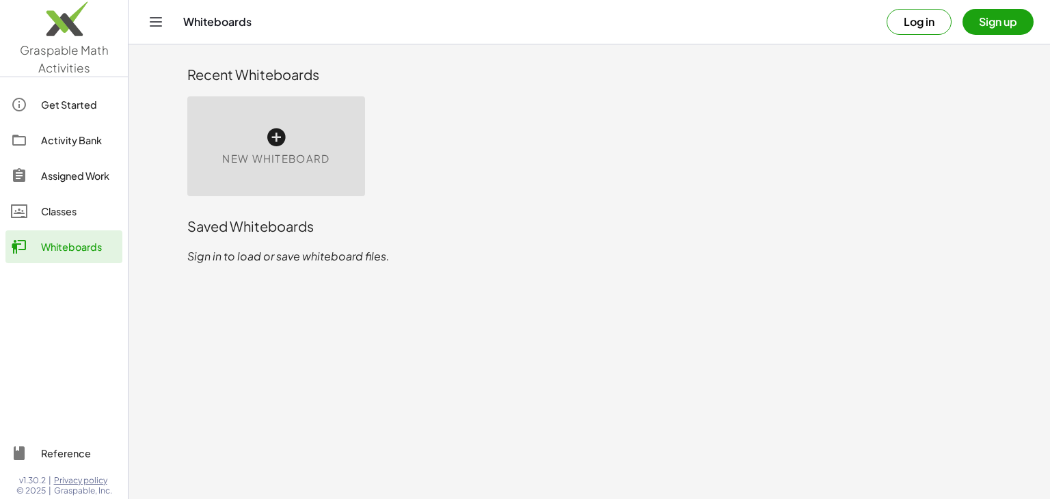
click at [295, 166] on div "New Whiteboard" at bounding box center [276, 146] width 178 height 100
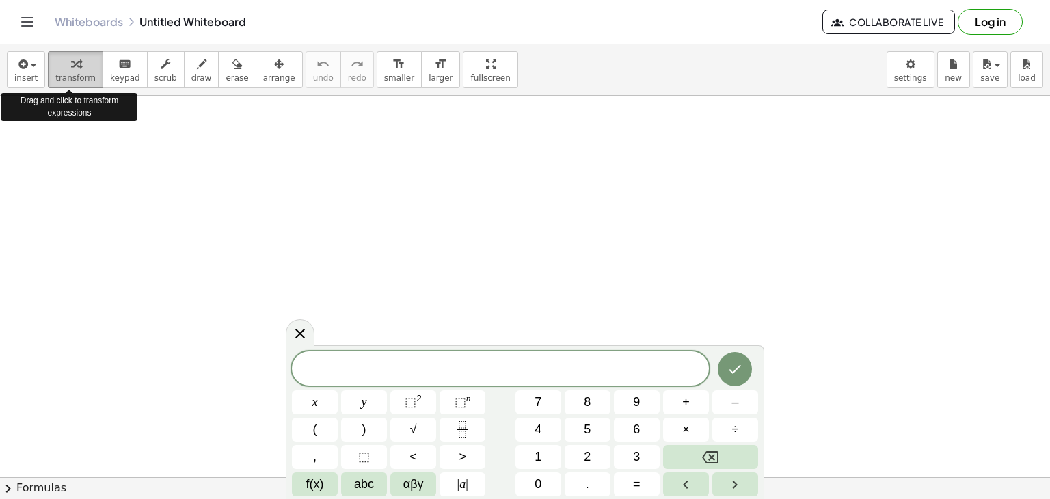
click at [77, 73] on span "transform" at bounding box center [75, 78] width 40 height 10
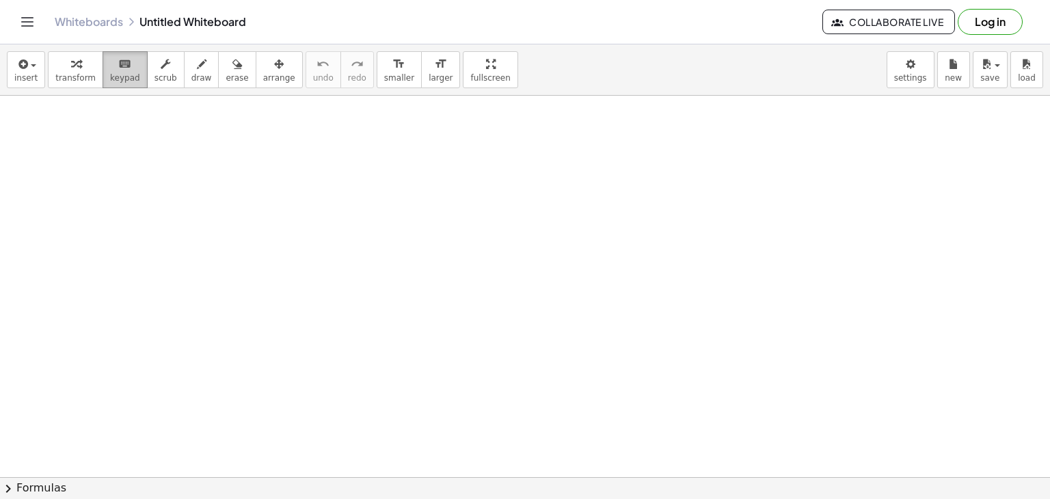
click at [115, 81] on span "keypad" at bounding box center [125, 78] width 30 height 10
click at [186, 85] on button "draw" at bounding box center [202, 69] width 36 height 37
click at [903, 25] on span "Collaborate Live" at bounding box center [888, 22] width 109 height 12
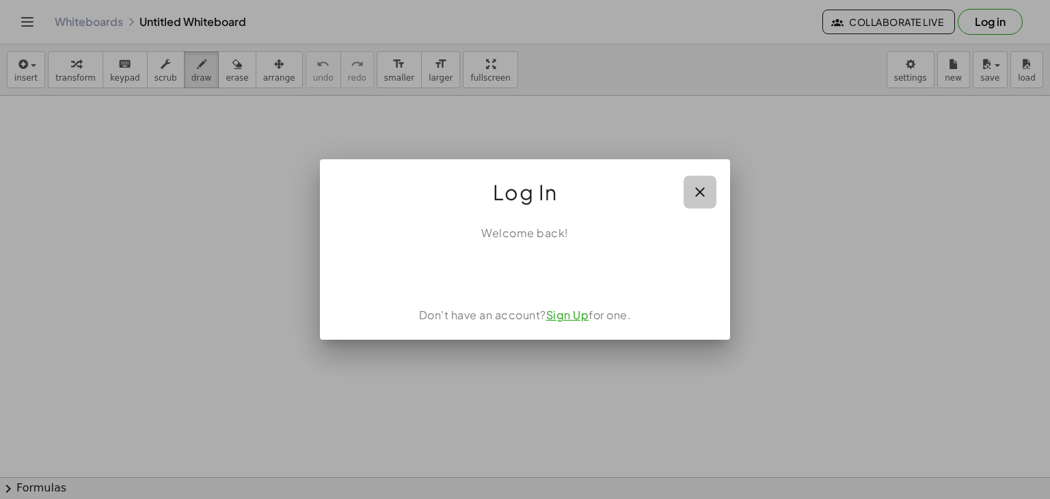
click at [696, 188] on icon "button" at bounding box center [700, 192] width 16 height 16
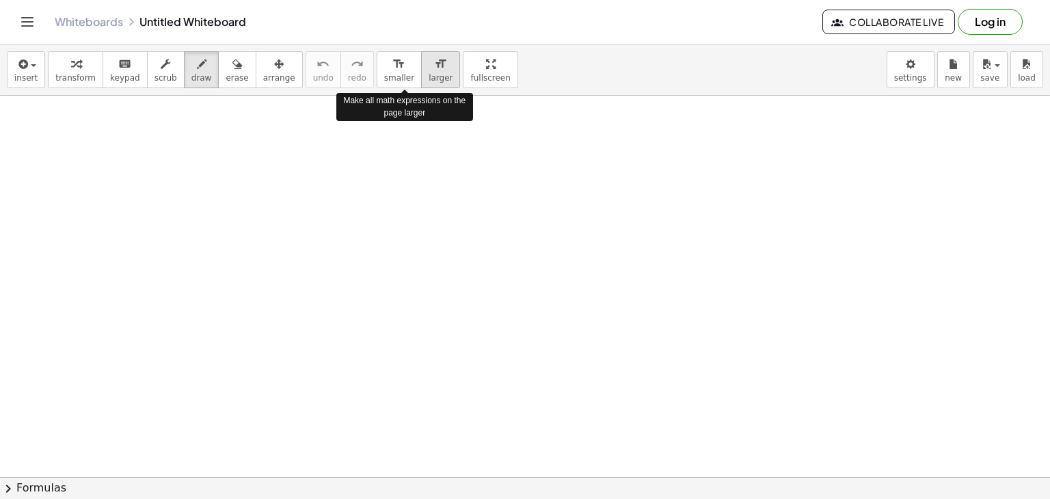
click at [429, 78] on span "larger" at bounding box center [441, 78] width 24 height 10
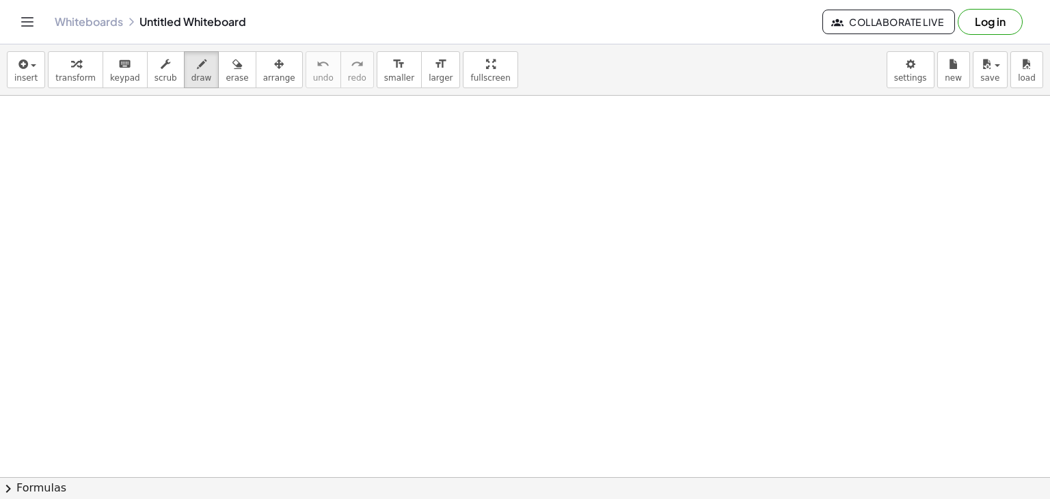
click at [412, 184] on div at bounding box center [525, 478] width 1050 height 764
drag, startPoint x: 426, startPoint y: 185, endPoint x: 586, endPoint y: 265, distance: 179.1
click at [586, 265] on div at bounding box center [525, 478] width 1050 height 764
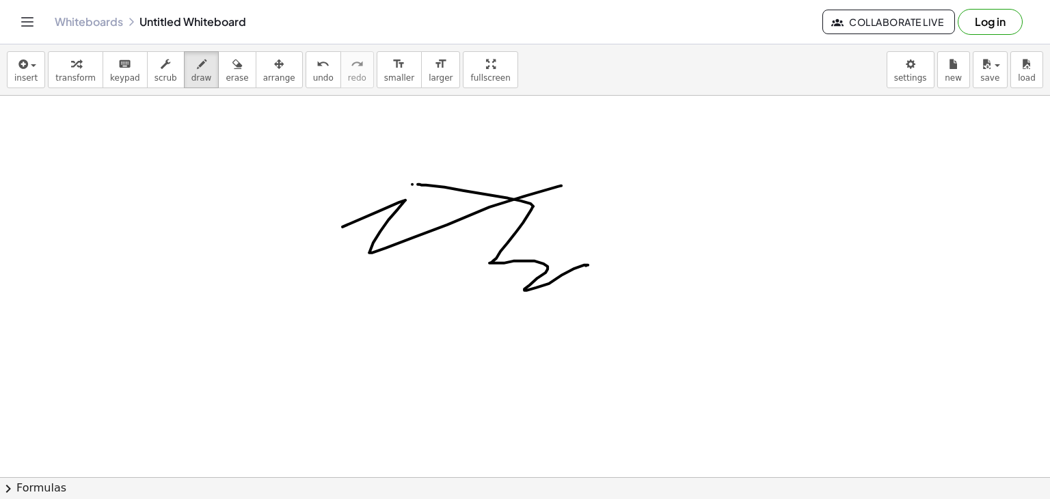
drag, startPoint x: 558, startPoint y: 186, endPoint x: 219, endPoint y: 249, distance: 344.9
click at [219, 249] on div at bounding box center [525, 478] width 1050 height 764
click at [313, 80] on span "undo" at bounding box center [323, 78] width 21 height 10
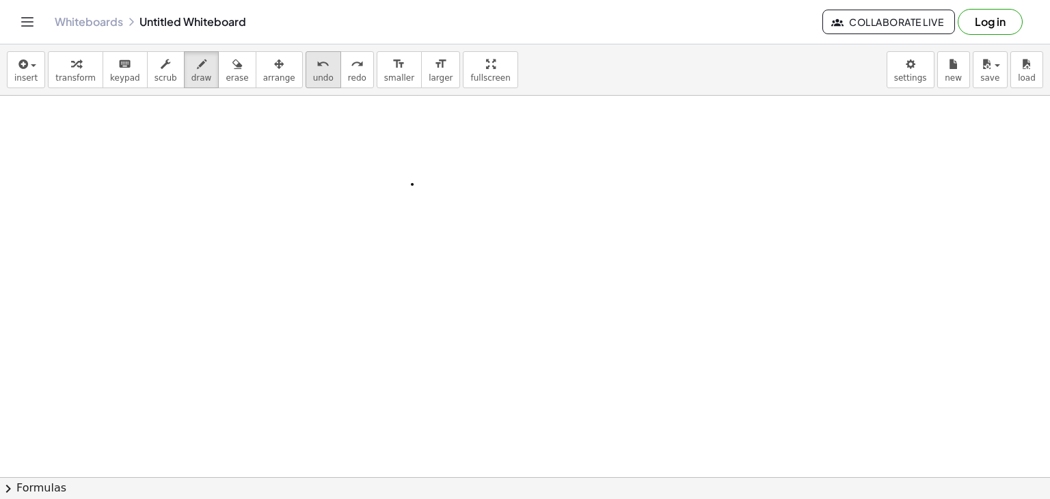
click at [313, 80] on span "undo" at bounding box center [323, 78] width 21 height 10
click at [263, 73] on span "arrange" at bounding box center [279, 78] width 32 height 10
drag, startPoint x: 276, startPoint y: 152, endPoint x: 371, endPoint y: 191, distance: 102.4
click at [370, 191] on div at bounding box center [525, 478] width 1050 height 764
drag, startPoint x: 360, startPoint y: 241, endPoint x: 328, endPoint y: 239, distance: 32.2
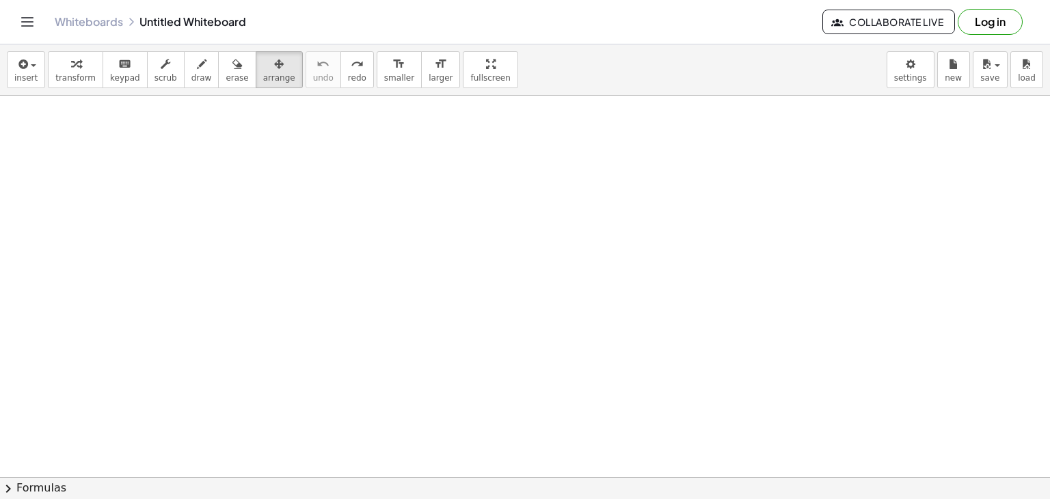
click at [336, 243] on div at bounding box center [525, 478] width 1050 height 764
click at [74, 72] on icon "button" at bounding box center [76, 64] width 10 height 16
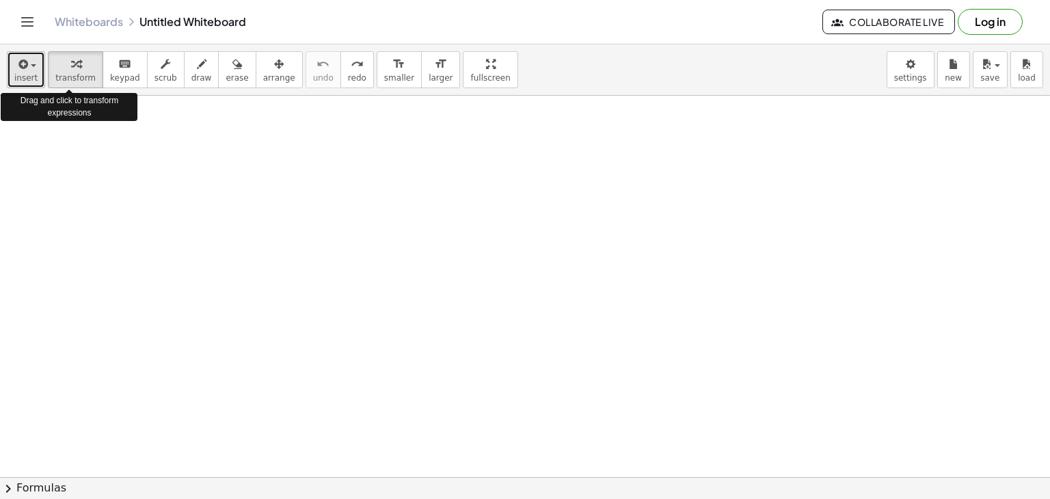
click at [14, 72] on button "insert" at bounding box center [26, 69] width 38 height 37
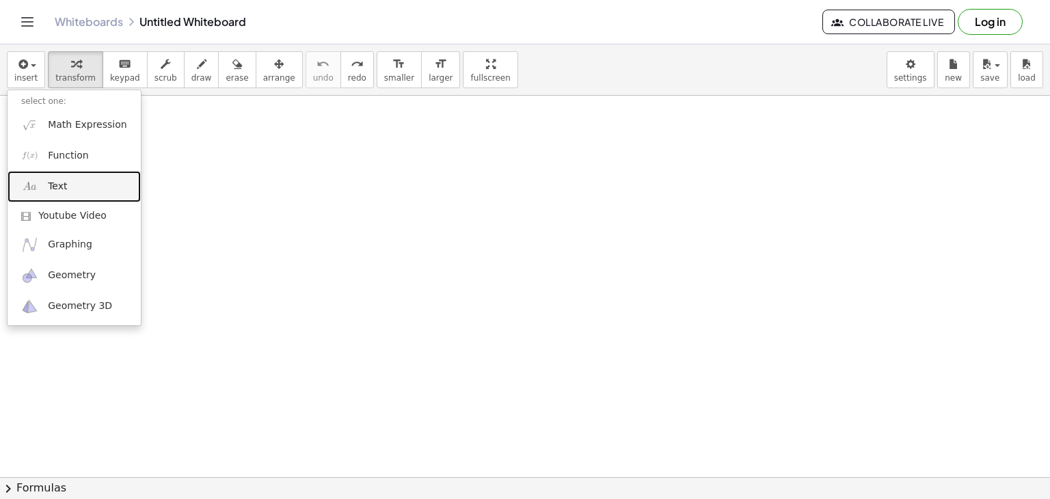
click at [60, 190] on span "Text" at bounding box center [57, 187] width 19 height 14
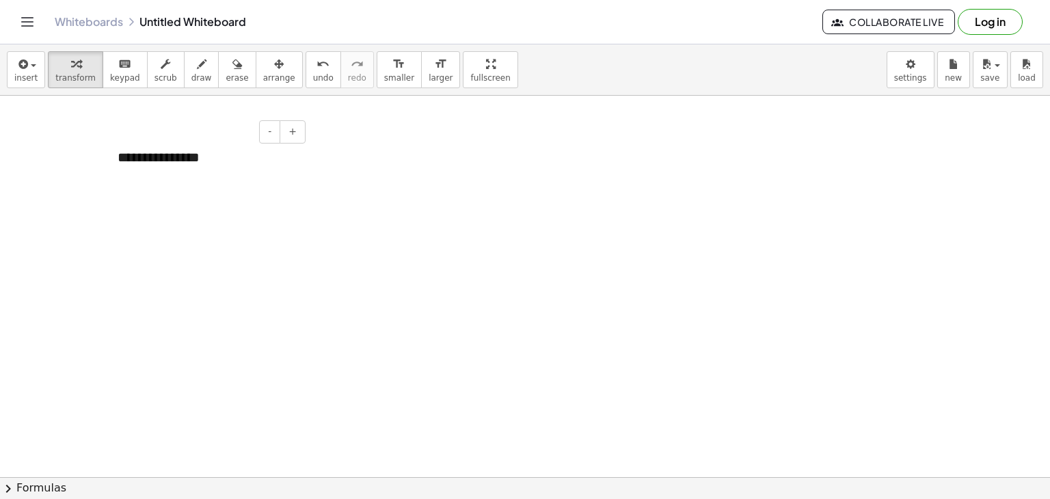
click at [190, 174] on div "**********" at bounding box center [206, 157] width 205 height 47
click at [370, 165] on div at bounding box center [525, 478] width 1050 height 764
click at [247, 165] on div "**********" at bounding box center [206, 157] width 205 height 47
drag, startPoint x: 242, startPoint y: 155, endPoint x: 96, endPoint y: 159, distance: 146.3
click at [96, 159] on div "**********" at bounding box center [525, 478] width 1050 height 764
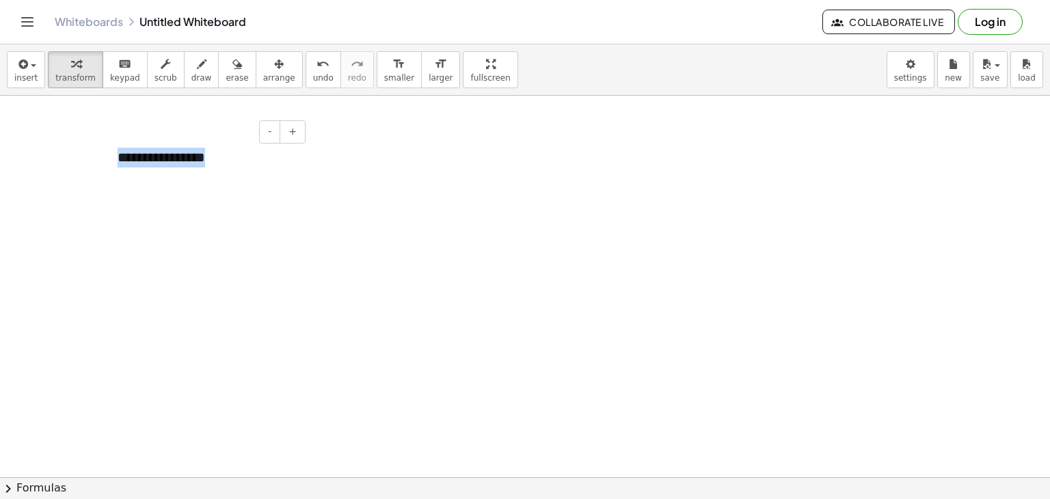
drag, startPoint x: 120, startPoint y: 154, endPoint x: 271, endPoint y: 159, distance: 150.5
click at [271, 159] on div "**********" at bounding box center [206, 157] width 205 height 47
click at [292, 134] on span "+" at bounding box center [292, 131] width 8 height 11
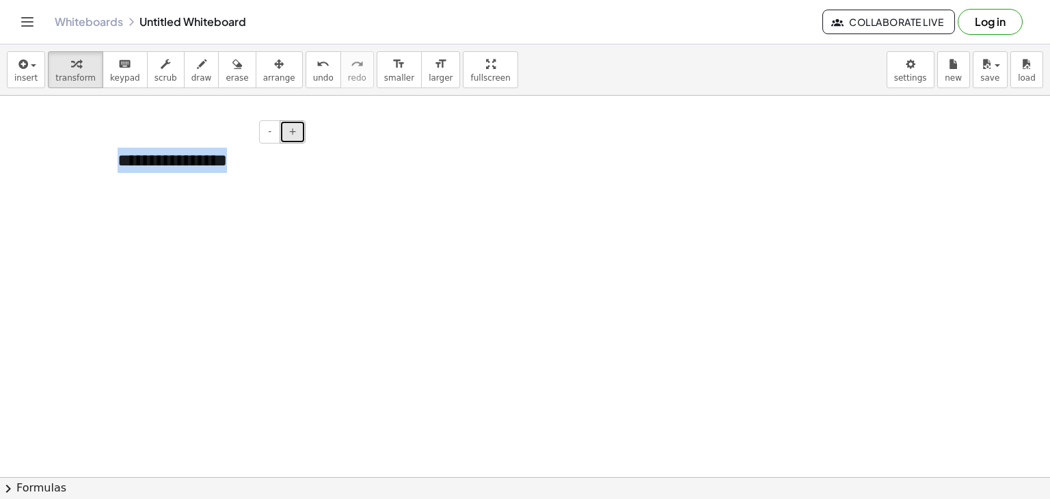
click at [292, 134] on span "+" at bounding box center [292, 131] width 8 height 11
click at [455, 124] on div "**********" at bounding box center [525, 271] width 1050 height 455
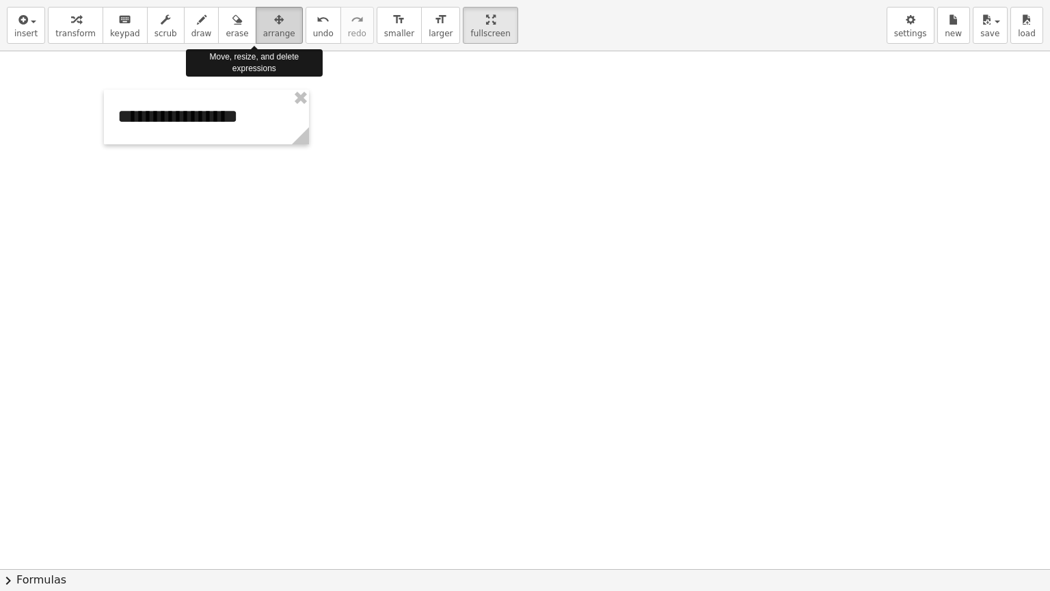
click at [263, 31] on span "arrange" at bounding box center [279, 34] width 32 height 10
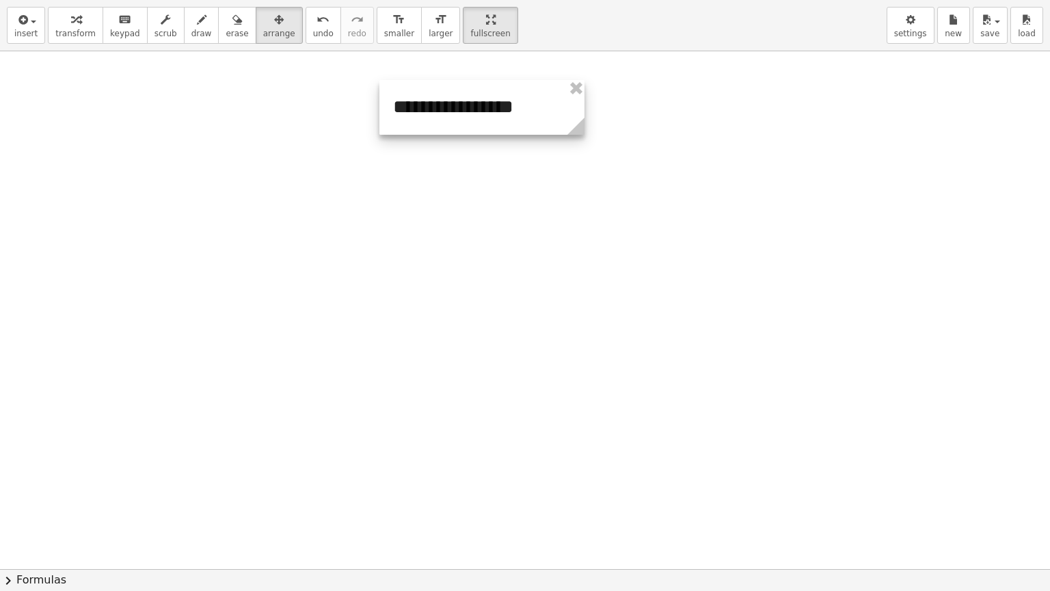
drag, startPoint x: 219, startPoint y: 106, endPoint x: 495, endPoint y: 96, distance: 275.6
click at [495, 96] on div at bounding box center [481, 107] width 205 height 55
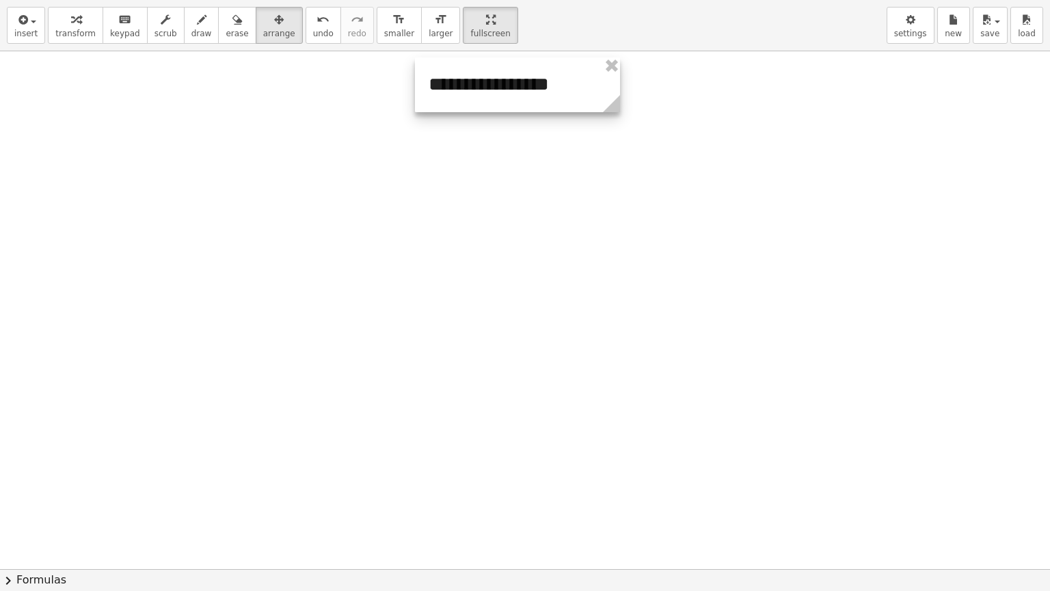
drag, startPoint x: 498, startPoint y: 95, endPoint x: 534, endPoint y: 72, distance: 42.1
click at [534, 72] on div at bounding box center [517, 84] width 205 height 55
click at [521, 157] on div at bounding box center [525, 568] width 1050 height 1035
click at [115, 191] on div at bounding box center [525, 568] width 1050 height 1035
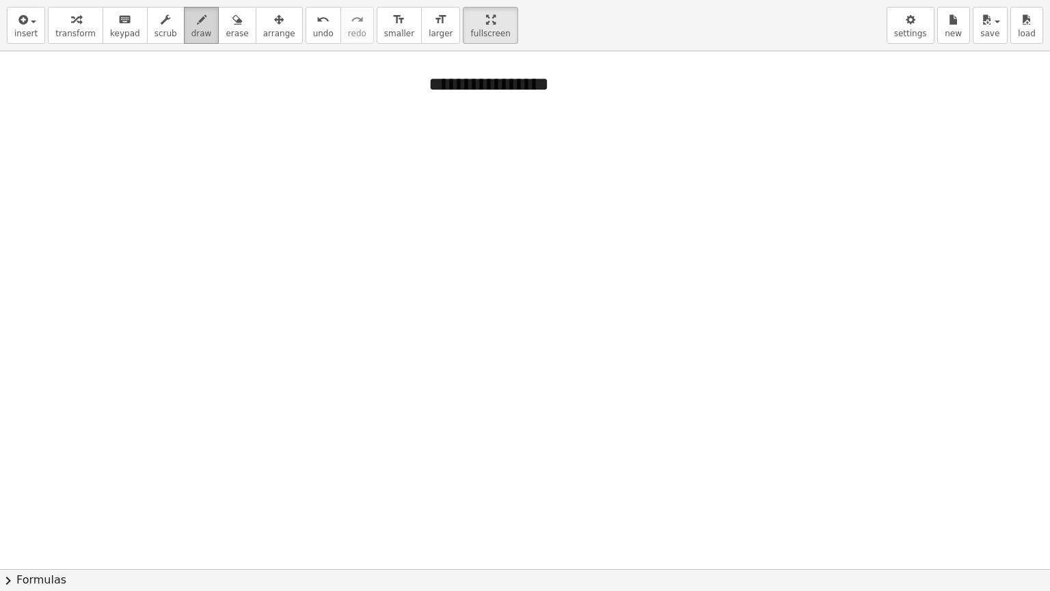
click at [191, 29] on span "draw" at bounding box center [201, 34] width 21 height 10
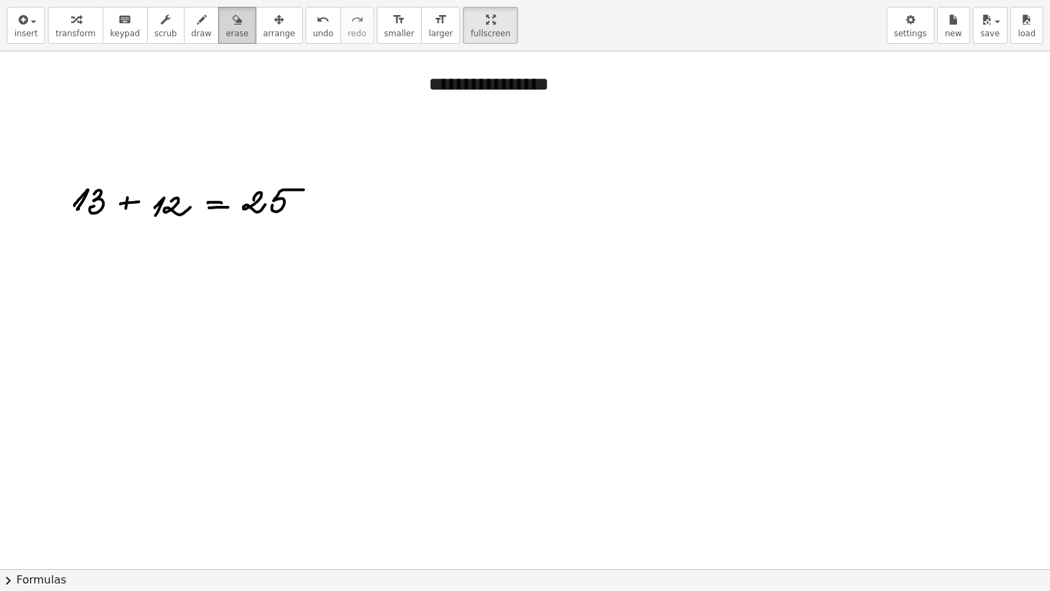
drag, startPoint x: 219, startPoint y: 30, endPoint x: 213, endPoint y: 37, distance: 8.8
click at [226, 30] on span "erase" at bounding box center [237, 34] width 23 height 10
drag, startPoint x: 79, startPoint y: 174, endPoint x: 256, endPoint y: 217, distance: 182.0
click at [256, 217] on div at bounding box center [525, 568] width 1050 height 1035
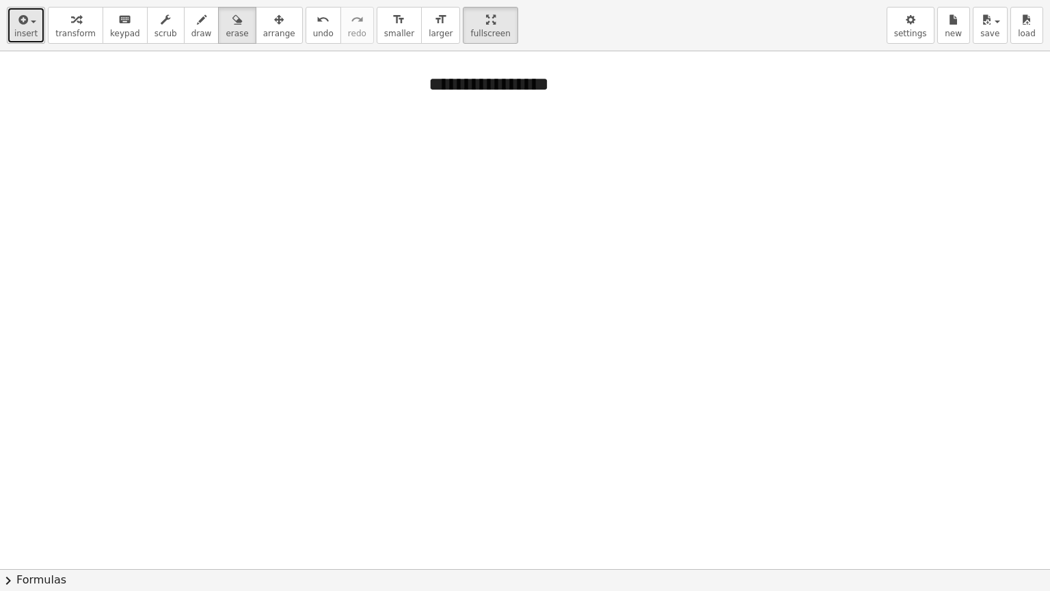
click at [19, 31] on span "insert" at bounding box center [25, 34] width 23 height 10
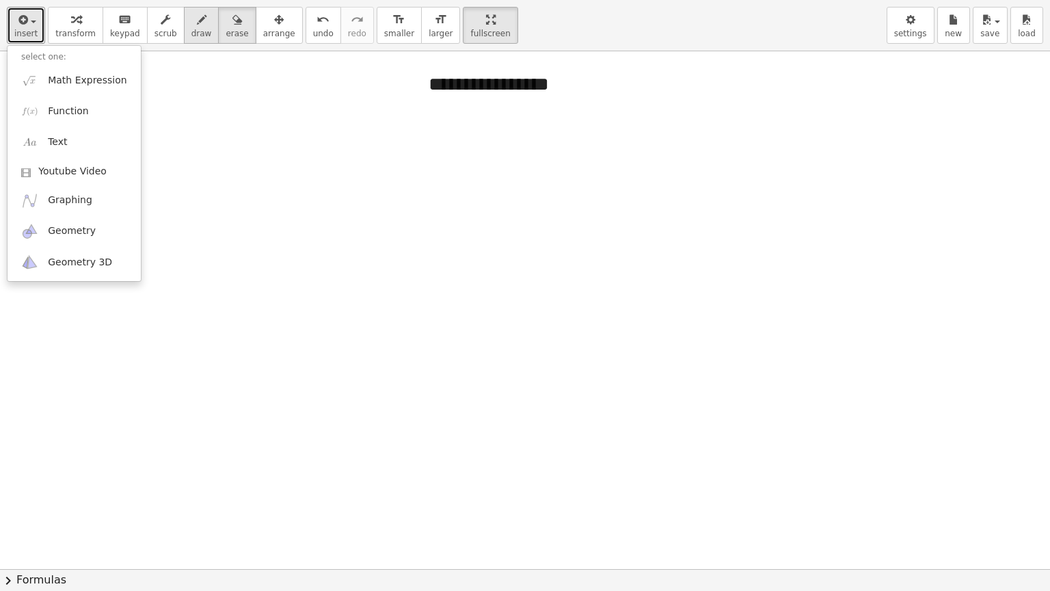
click at [191, 29] on span "draw" at bounding box center [201, 34] width 21 height 10
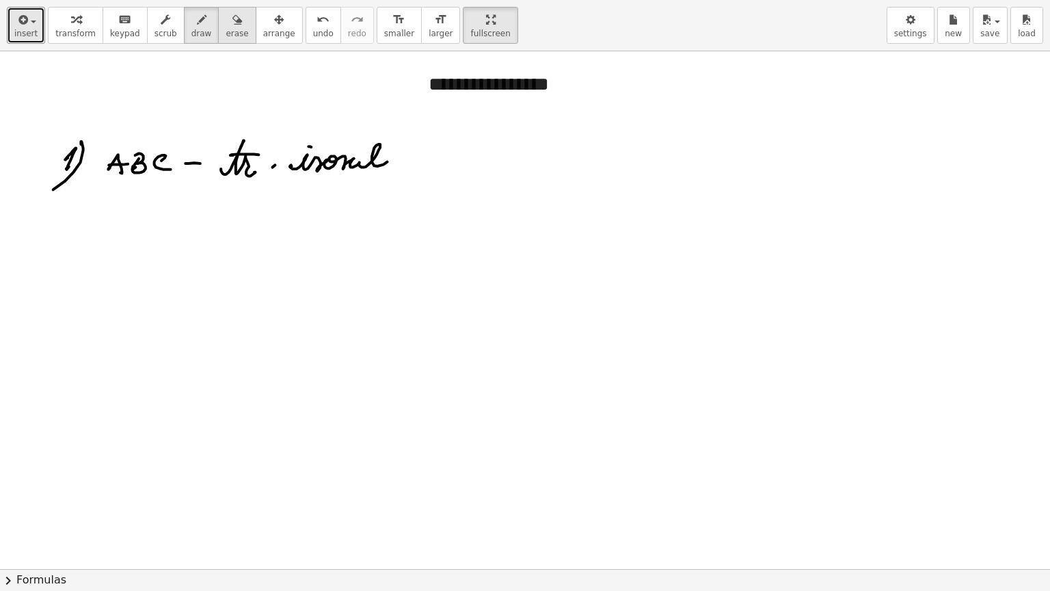
click at [218, 40] on button "erase" at bounding box center [237, 25] width 38 height 37
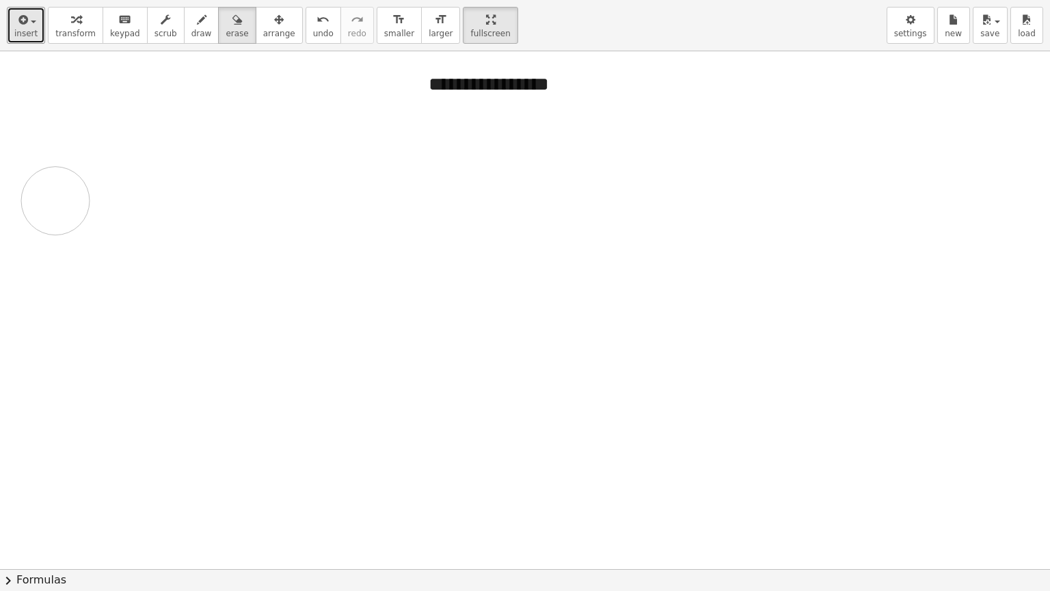
drag, startPoint x: 112, startPoint y: 145, endPoint x: 57, endPoint y: 200, distance: 77.3
click at [57, 200] on div at bounding box center [525, 568] width 1050 height 1035
click at [232, 18] on icon "button" at bounding box center [237, 20] width 10 height 16
click at [184, 39] on button "draw" at bounding box center [202, 25] width 36 height 37
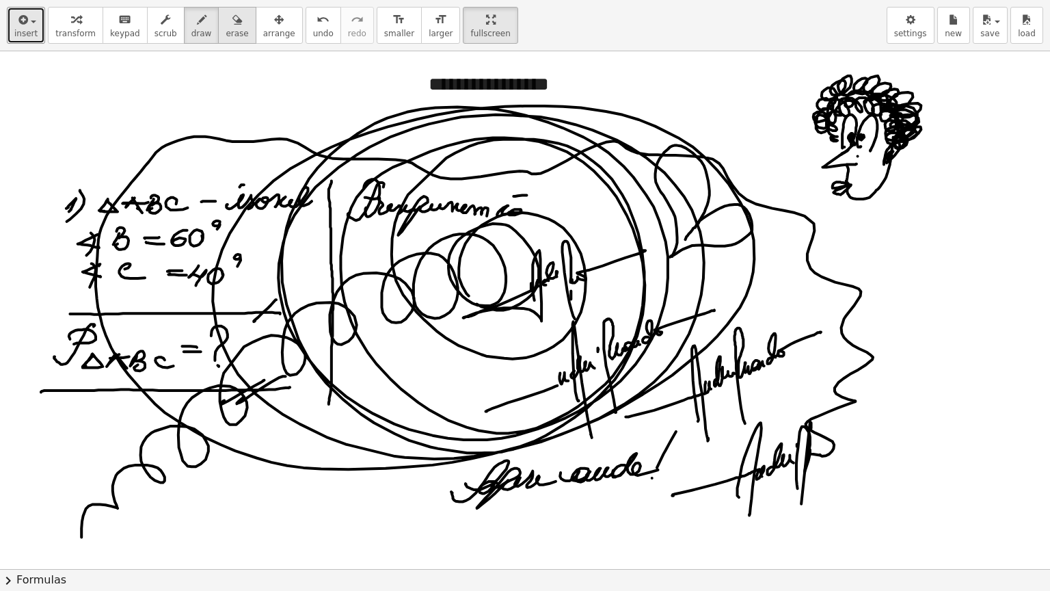
click at [226, 16] on div "button" at bounding box center [237, 19] width 23 height 16
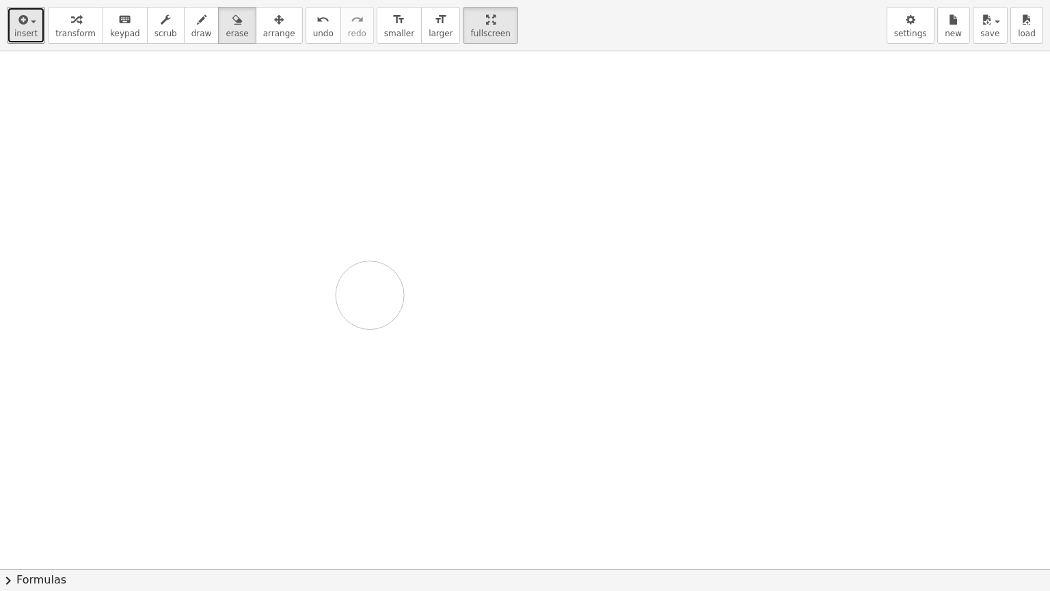
drag, startPoint x: 111, startPoint y: 145, endPoint x: 370, endPoint y: 295, distance: 298.6
click at [370, 295] on div at bounding box center [525, 568] width 1050 height 1035
click at [902, 31] on span "settings" at bounding box center [910, 34] width 33 height 10
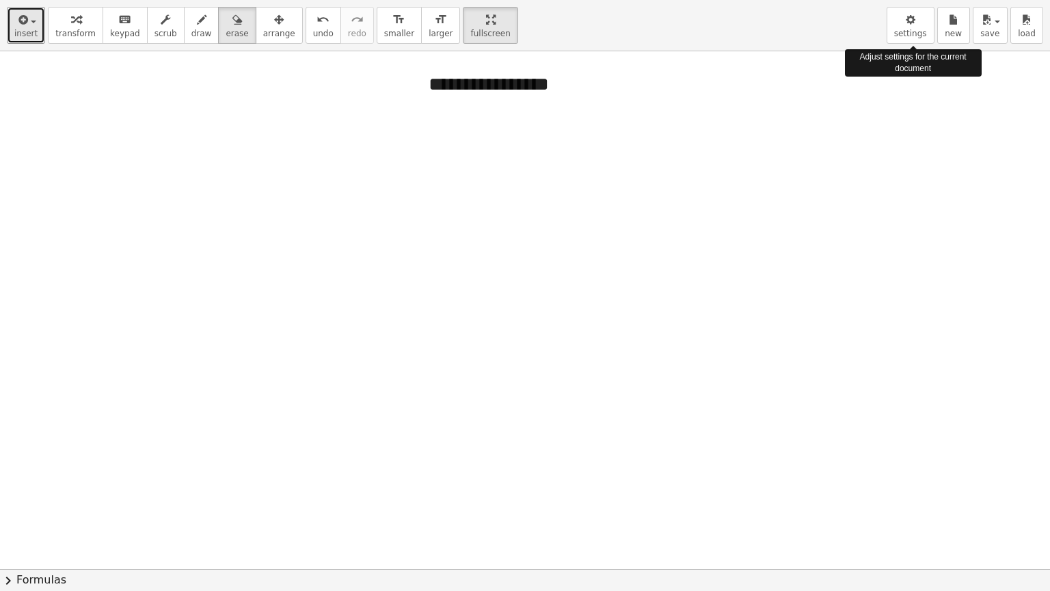
drag, startPoint x: 915, startPoint y: 33, endPoint x: 859, endPoint y: 107, distance: 93.1
click at [916, 33] on span "settings" at bounding box center [910, 34] width 33 height 10
click at [915, 33] on span "settings" at bounding box center [910, 34] width 33 height 10
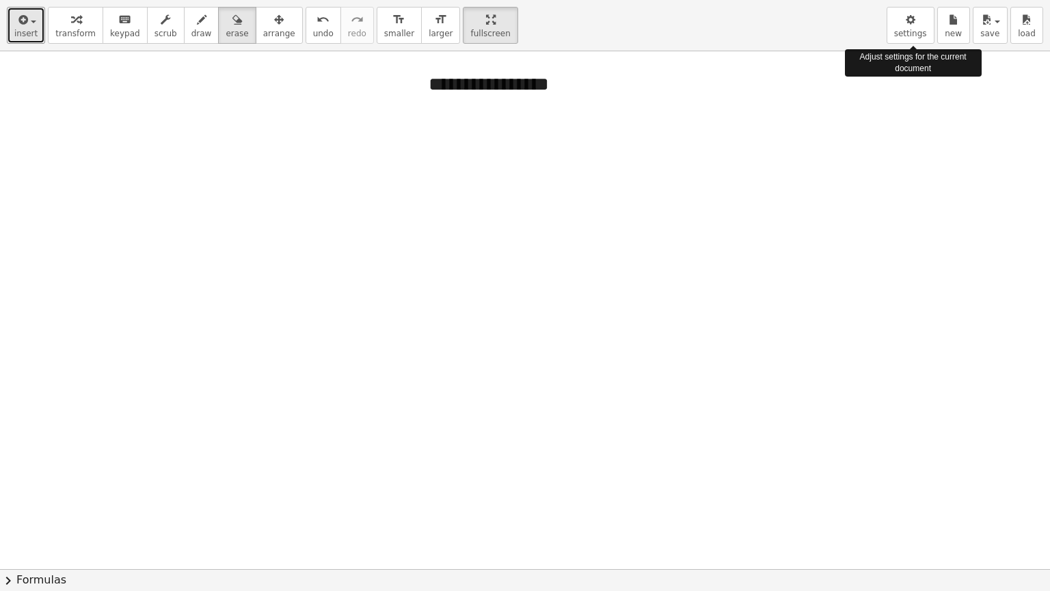
click at [920, 33] on span "settings" at bounding box center [910, 34] width 33 height 10
click at [486, 26] on icon "button" at bounding box center [491, 20] width 10 height 16
click at [913, 23] on icon "button" at bounding box center [911, 20] width 10 height 16
click at [911, 63] on div "Adjust settings for the current document" at bounding box center [913, 62] width 137 height 27
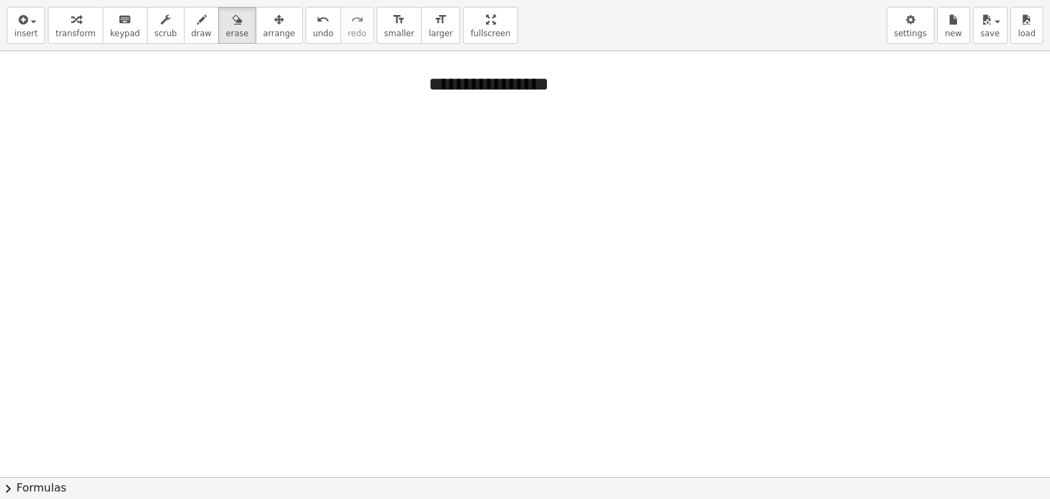
scroll to position [1640, 0]
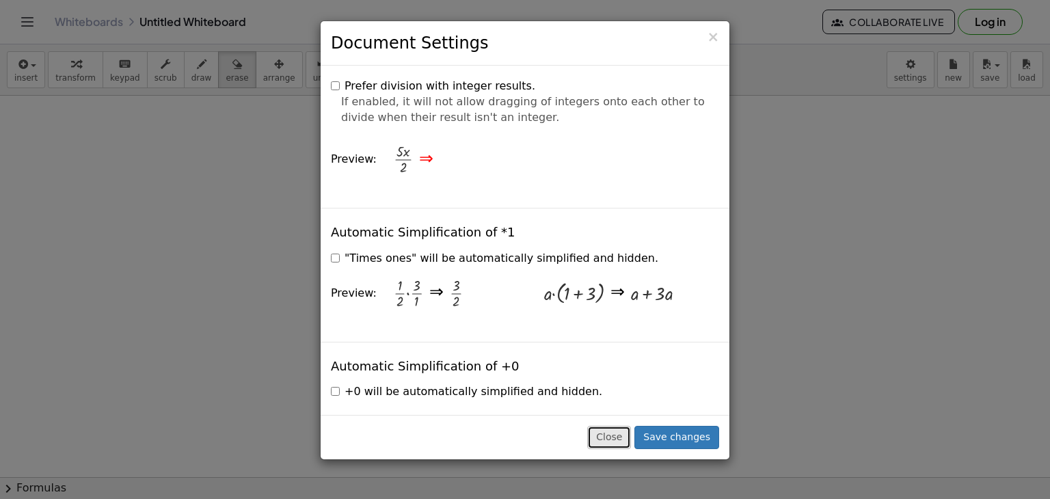
click at [631, 435] on button "Close" at bounding box center [609, 437] width 44 height 23
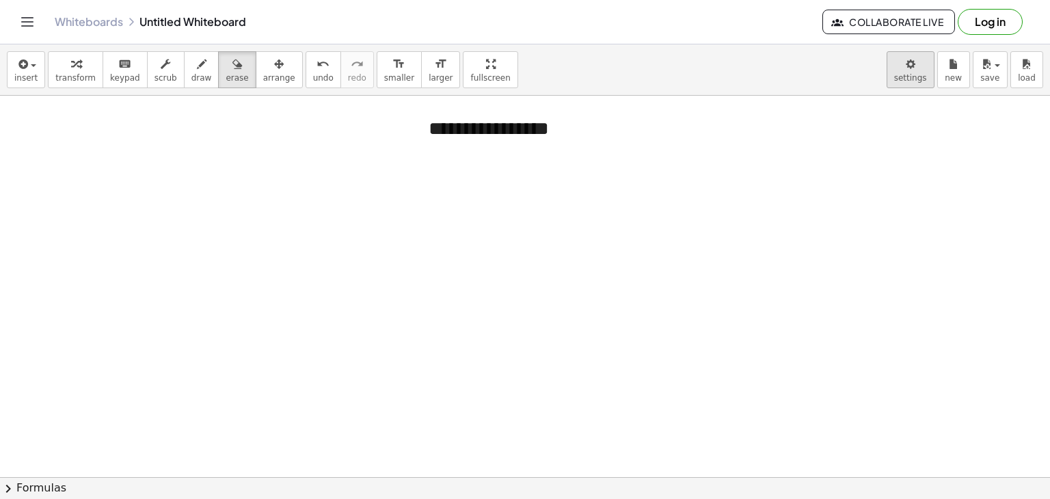
click at [921, 75] on body "**********" at bounding box center [525, 249] width 1050 height 499
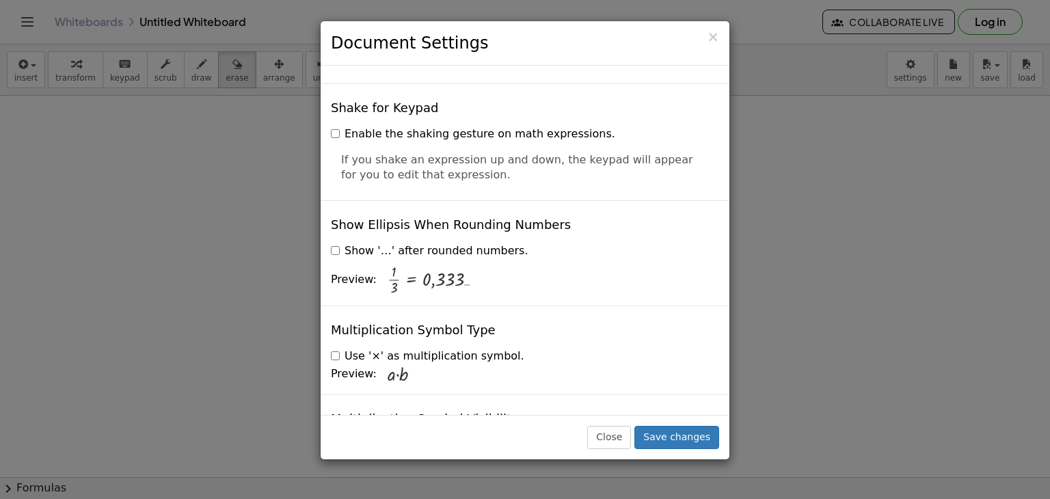
scroll to position [3295, 0]
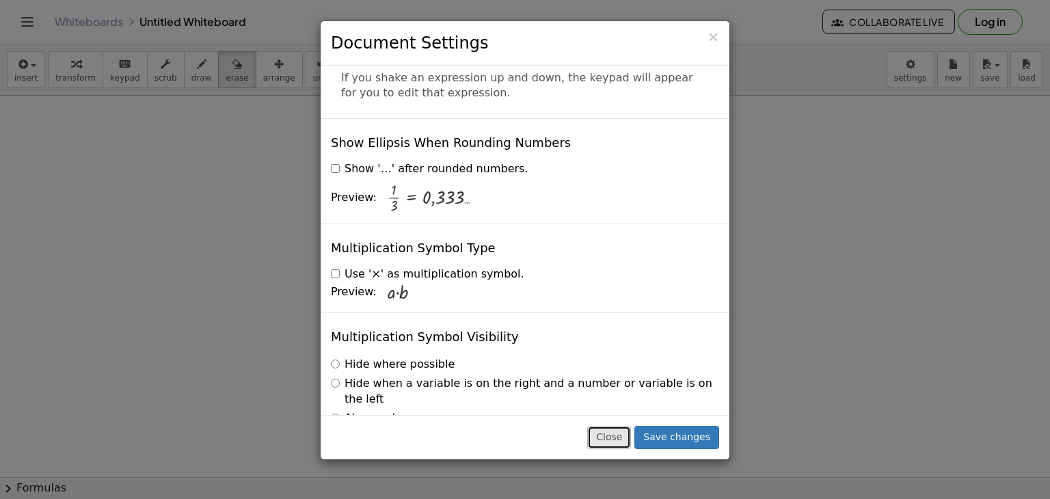
click at [623, 439] on button "Close" at bounding box center [609, 437] width 44 height 23
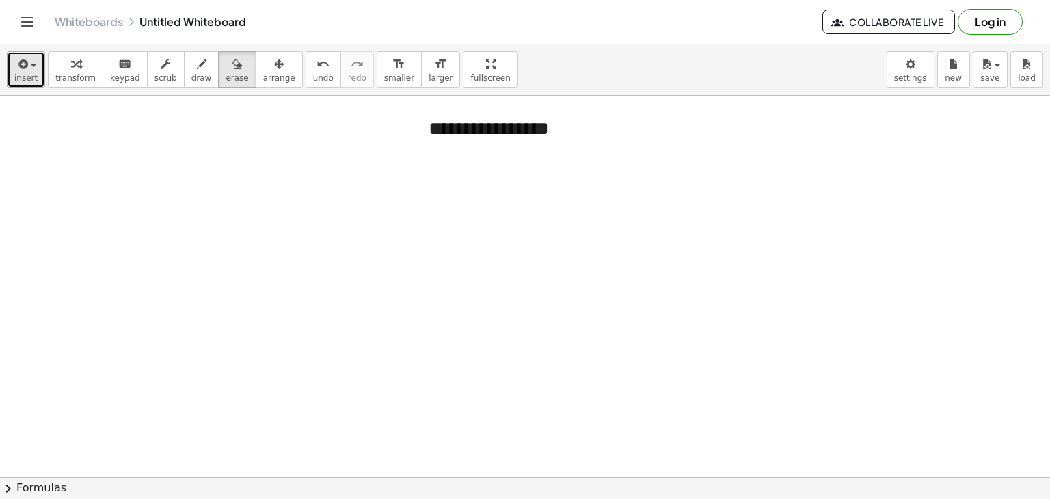
click at [33, 80] on span "insert" at bounding box center [25, 78] width 23 height 10
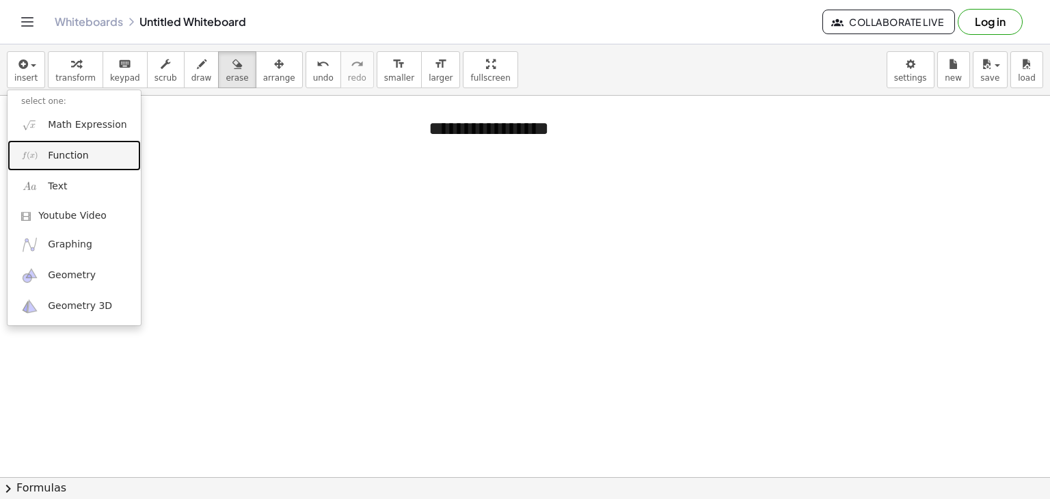
click at [67, 158] on span "Function" at bounding box center [68, 156] width 41 height 14
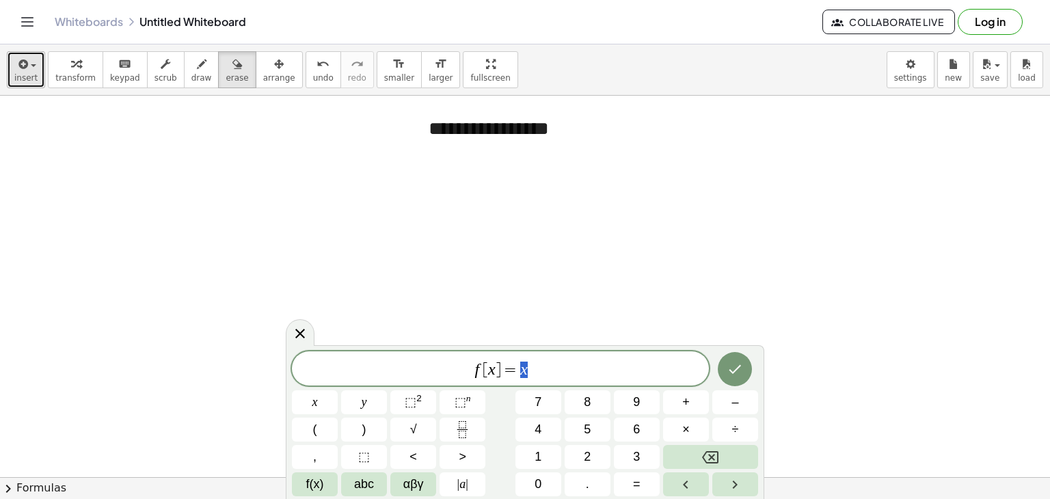
click at [32, 64] on div "button" at bounding box center [25, 63] width 23 height 16
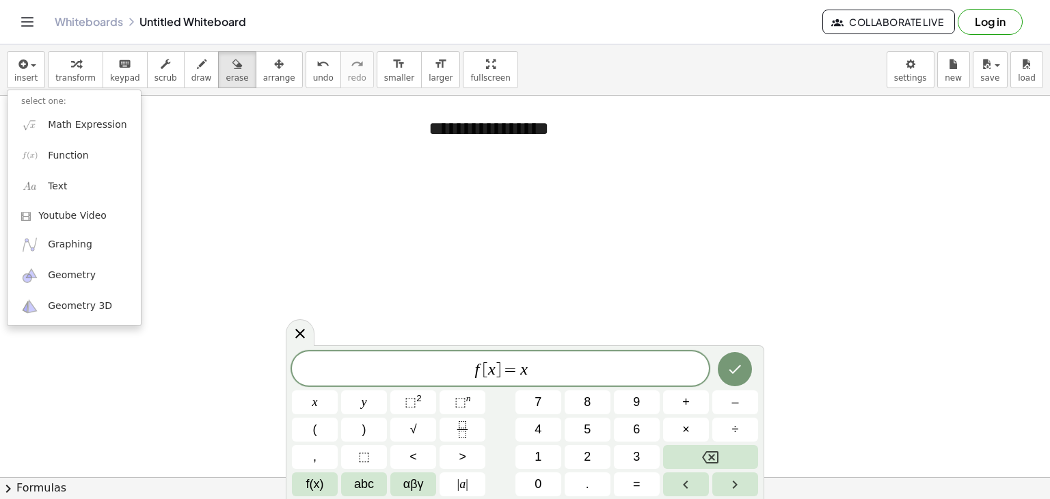
click at [853, 72] on div "insert select one: Math Expression Function Text Youtube Video Graphing Geometr…" at bounding box center [525, 69] width 1050 height 51
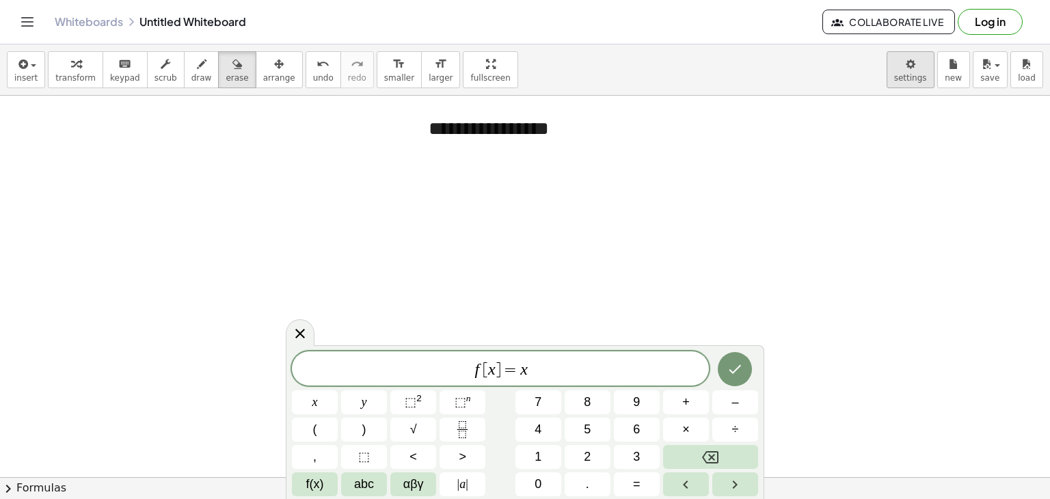
click at [917, 77] on body "**********" at bounding box center [525, 249] width 1050 height 499
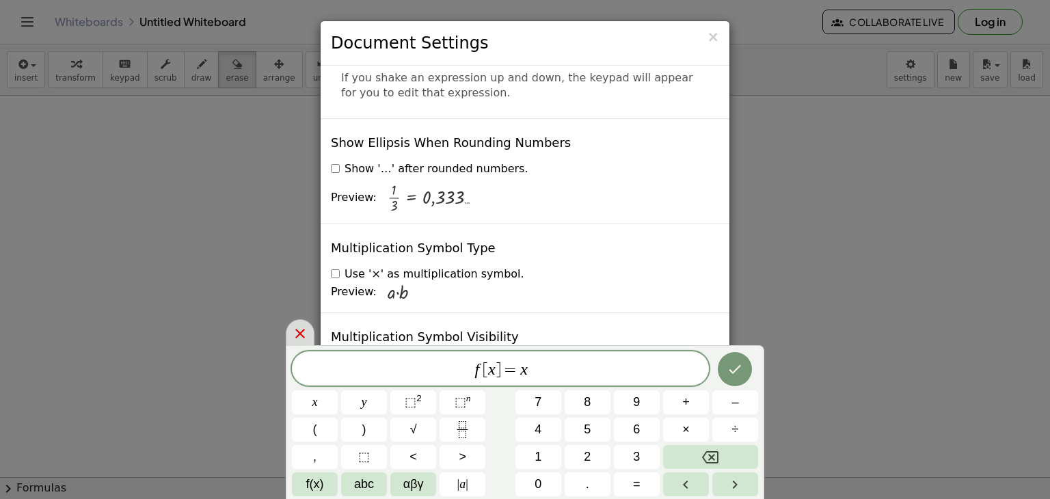
click at [301, 334] on icon at bounding box center [300, 333] width 16 height 16
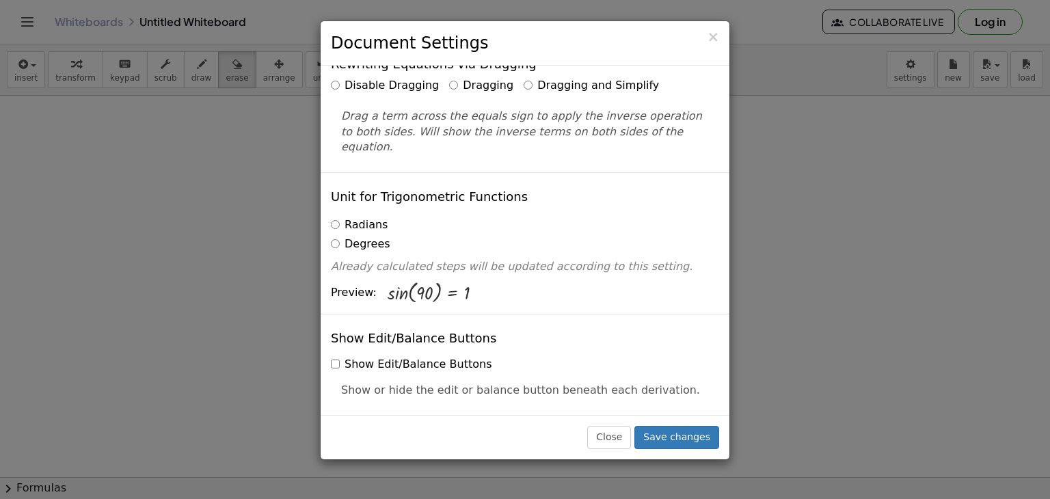
scroll to position [205, 0]
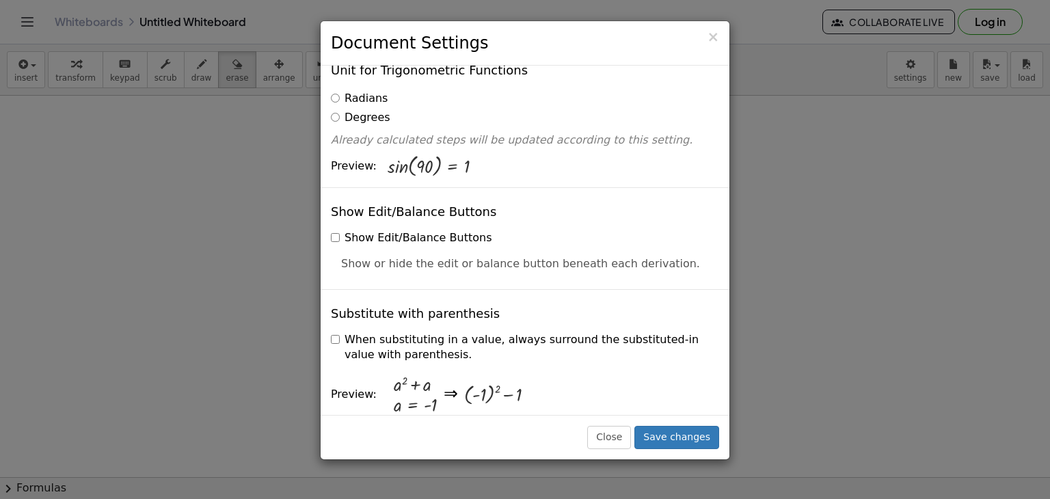
click at [362, 256] on p "Show or hide the edit or balance button beneath each derivation." at bounding box center [525, 264] width 368 height 16
click at [712, 36] on span "×" at bounding box center [713, 37] width 12 height 16
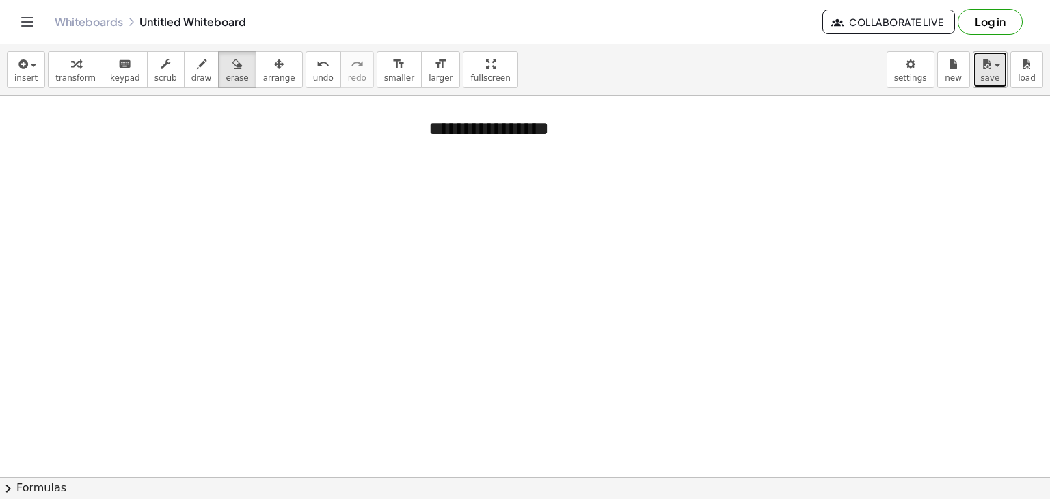
click at [1001, 71] on button "save" at bounding box center [990, 69] width 35 height 37
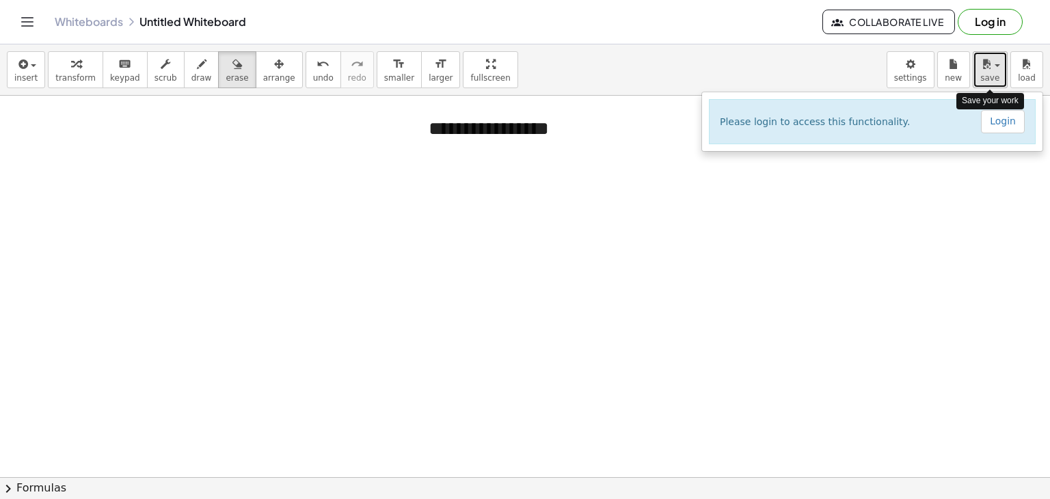
click at [1001, 71] on button "save" at bounding box center [990, 69] width 35 height 37
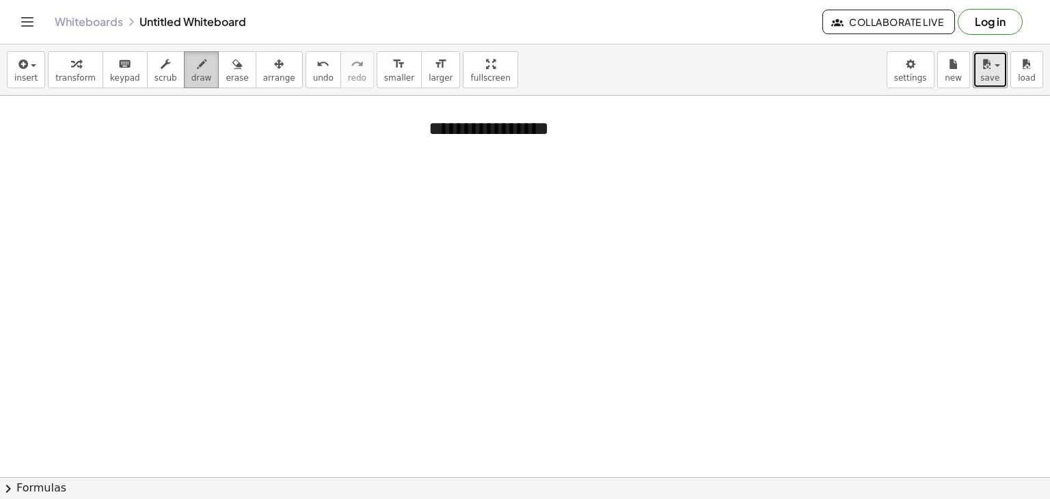
click at [191, 81] on span "draw" at bounding box center [201, 78] width 21 height 10
click at [71, 68] on icon "button" at bounding box center [76, 64] width 10 height 16
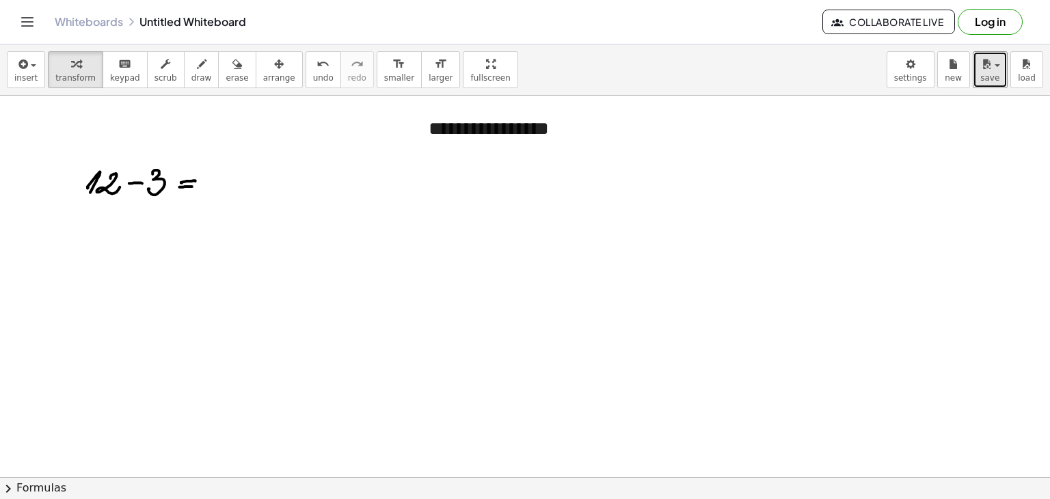
click at [134, 181] on div at bounding box center [525, 478] width 1050 height 764
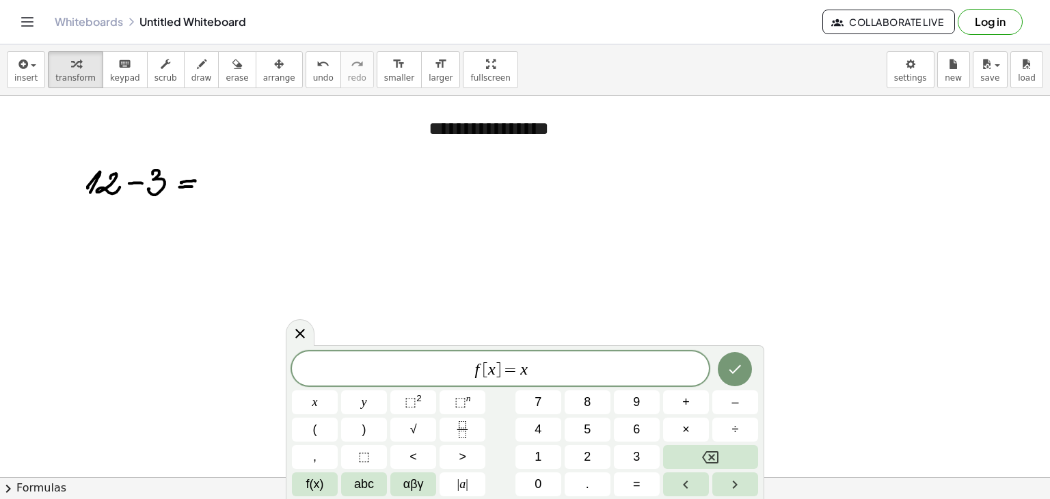
click at [134, 181] on div at bounding box center [525, 478] width 1050 height 764
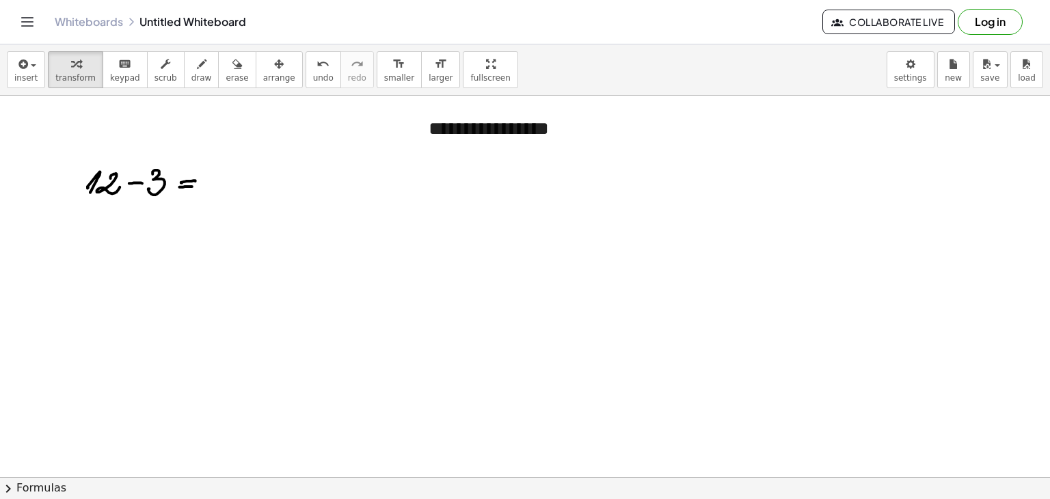
click at [134, 181] on div at bounding box center [525, 478] width 1050 height 764
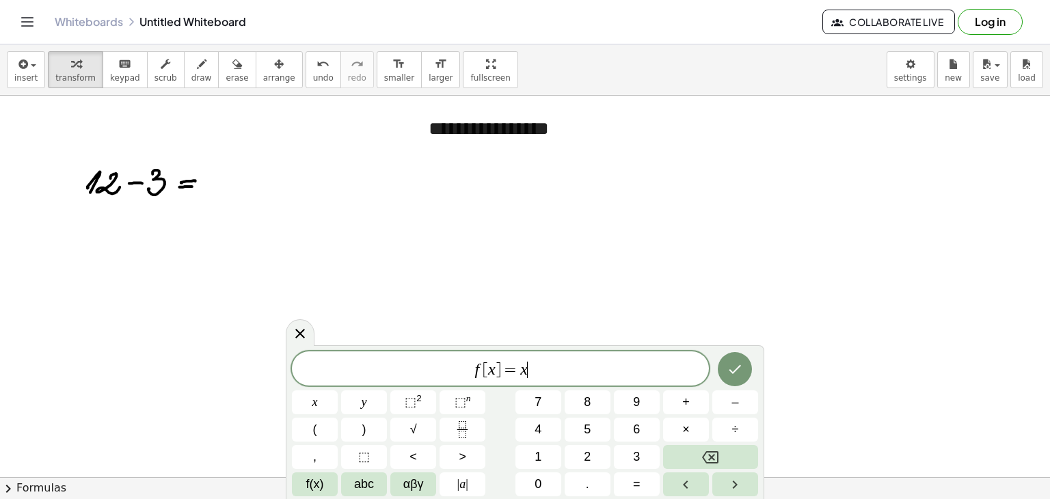
click at [158, 180] on div at bounding box center [525, 478] width 1050 height 764
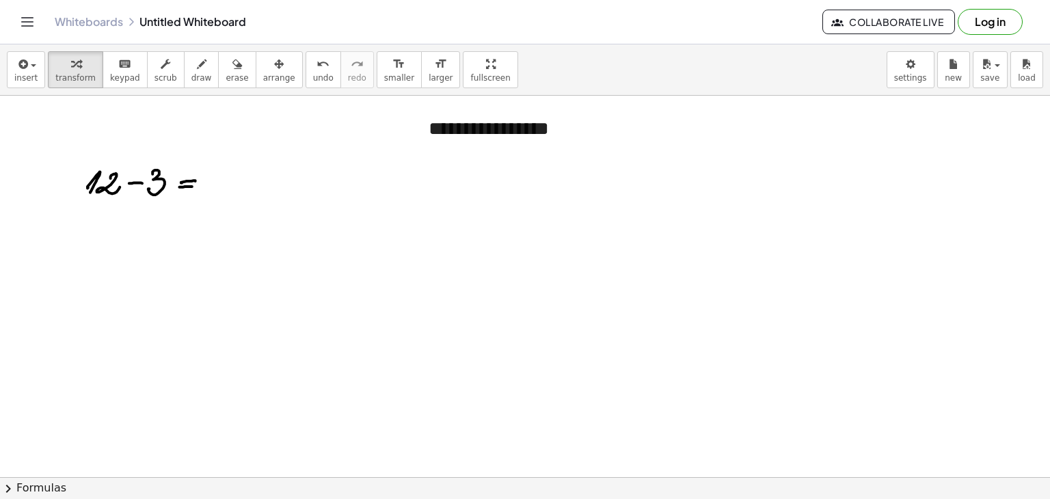
click at [106, 176] on div at bounding box center [525, 478] width 1050 height 764
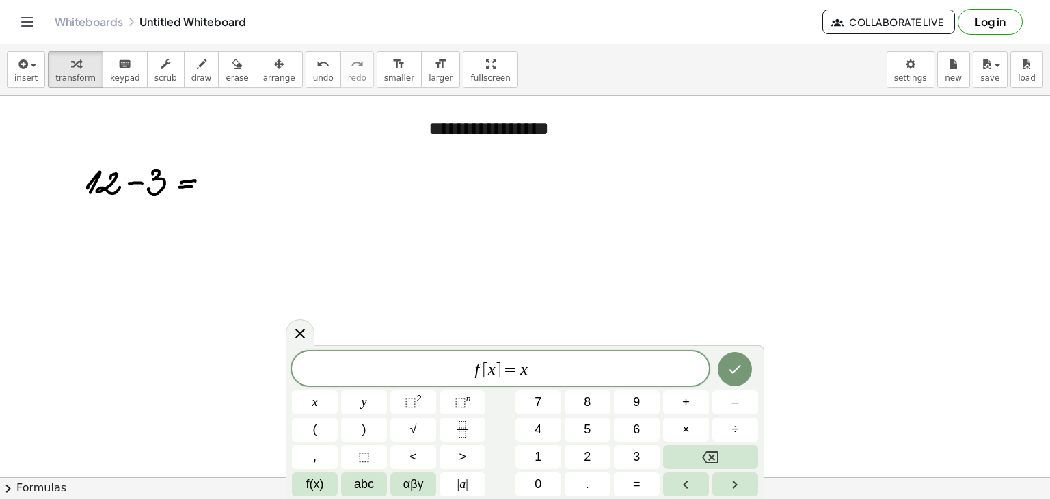
drag, startPoint x: 85, startPoint y: 158, endPoint x: 178, endPoint y: 207, distance: 105.2
click at [180, 208] on div at bounding box center [525, 478] width 1050 height 764
click at [187, 182] on div at bounding box center [525, 478] width 1050 height 764
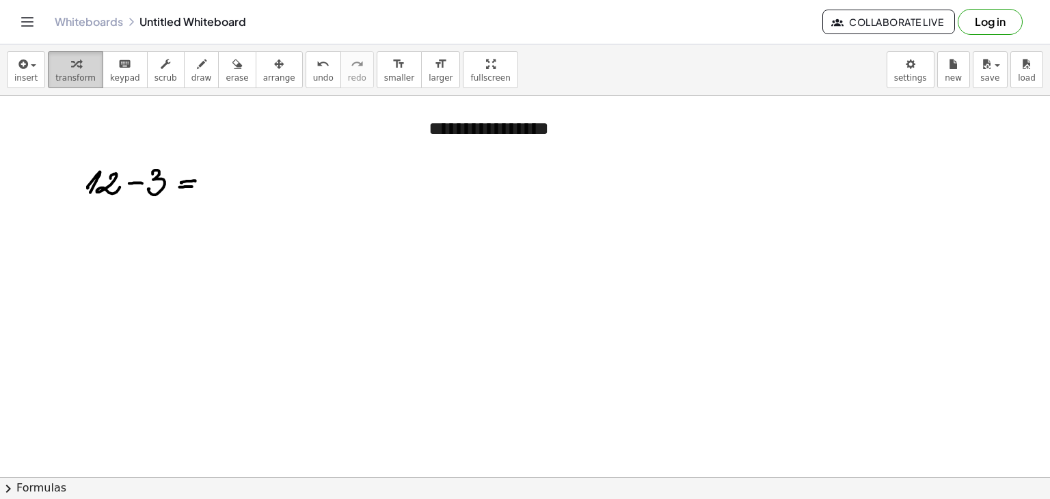
click at [79, 73] on span "transform" at bounding box center [75, 78] width 40 height 10
click at [100, 184] on div at bounding box center [525, 478] width 1050 height 764
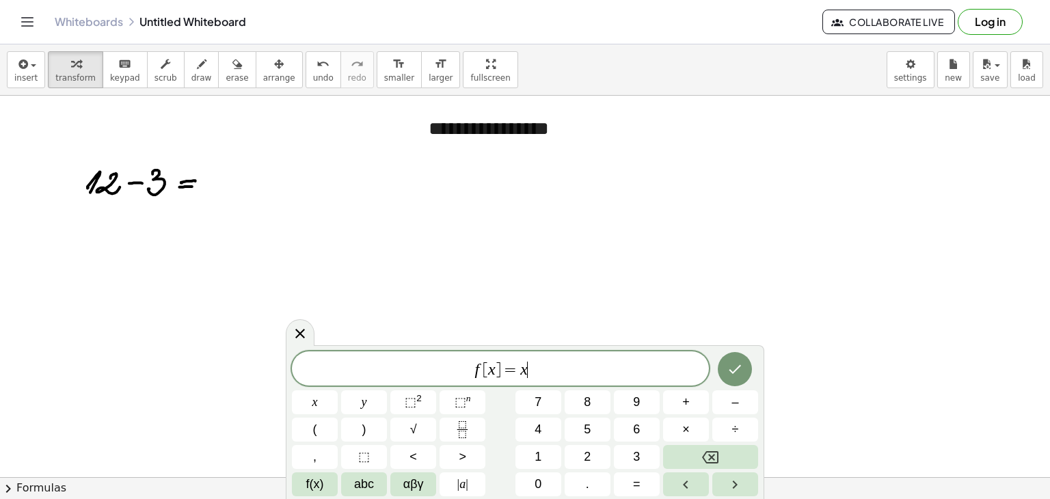
click at [101, 184] on div at bounding box center [525, 478] width 1050 height 764
click at [101, 185] on div at bounding box center [525, 478] width 1050 height 764
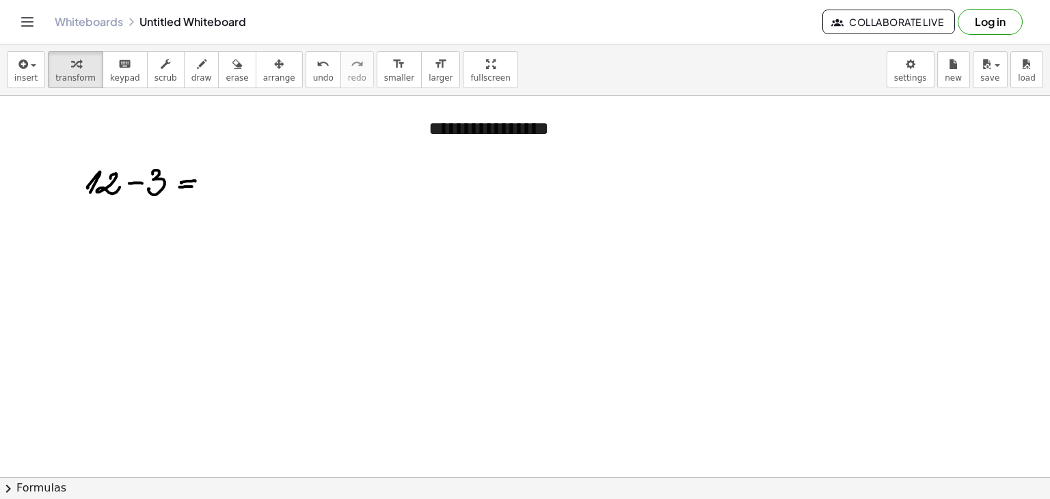
click at [129, 185] on div at bounding box center [525, 478] width 1050 height 764
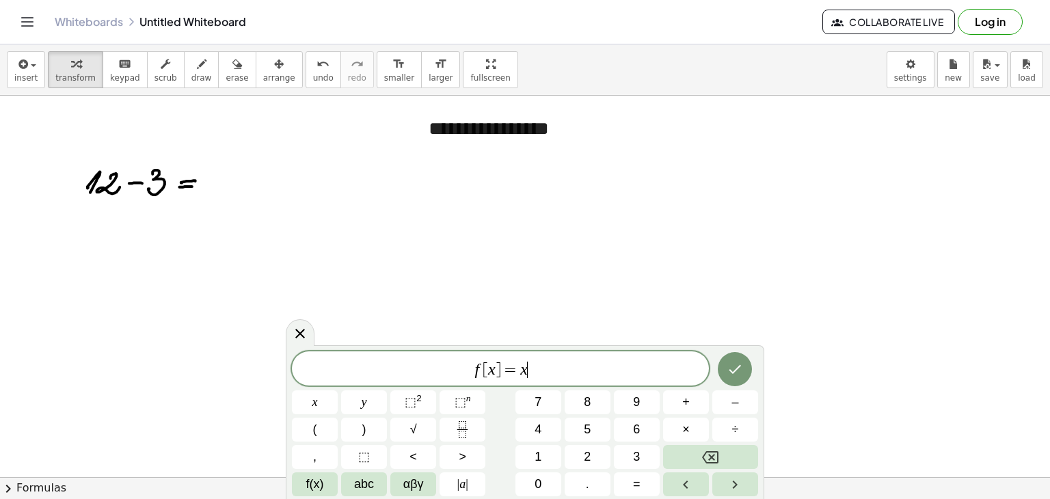
click at [144, 181] on div at bounding box center [525, 478] width 1050 height 764
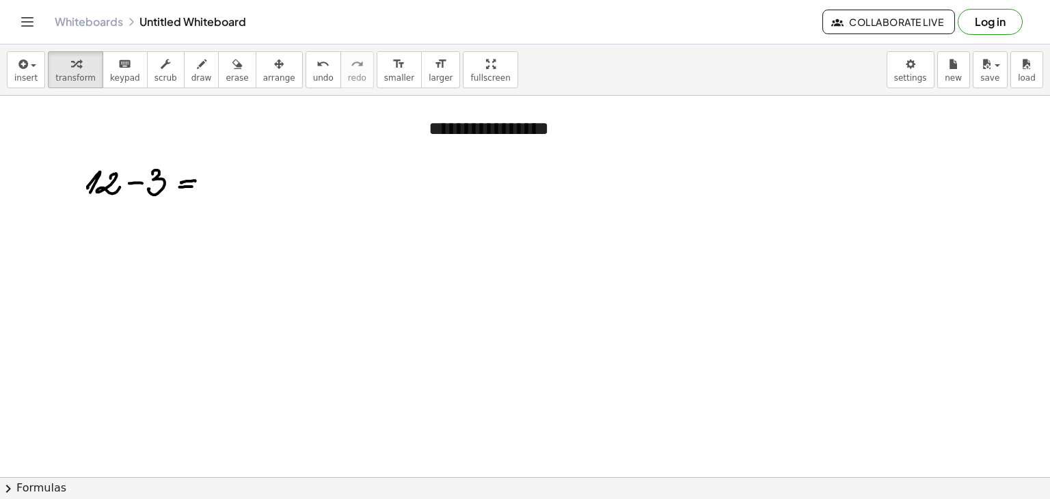
click at [161, 185] on div at bounding box center [525, 478] width 1050 height 764
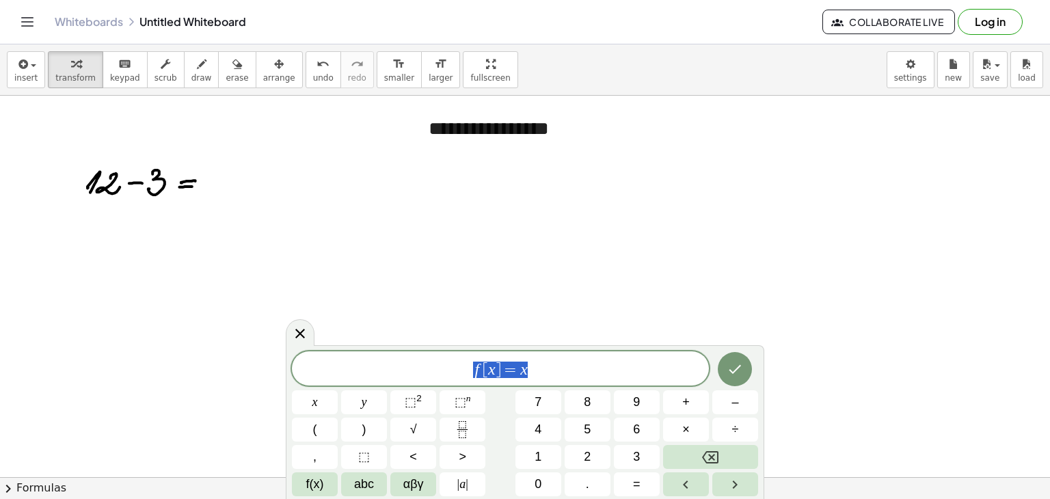
drag, startPoint x: 554, startPoint y: 373, endPoint x: 444, endPoint y: 357, distance: 110.6
click at [444, 357] on div "****** f [ x ] = x" at bounding box center [500, 368] width 417 height 34
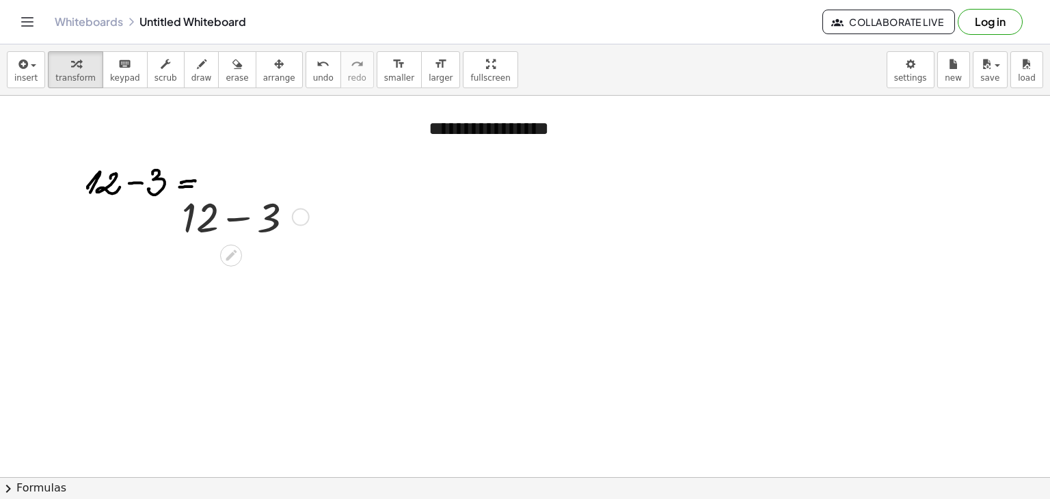
click at [241, 221] on div at bounding box center [243, 216] width 136 height 55
drag, startPoint x: 216, startPoint y: 173, endPoint x: 87, endPoint y: 204, distance: 132.3
click at [87, 204] on div at bounding box center [525, 478] width 1050 height 764
click at [88, 187] on div at bounding box center [525, 478] width 1050 height 764
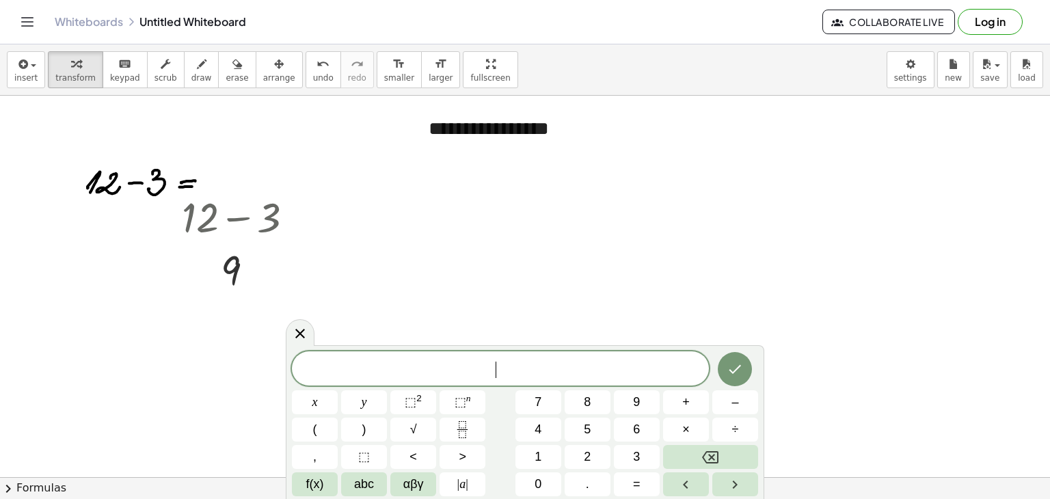
drag, startPoint x: 64, startPoint y: 152, endPoint x: 422, endPoint y: 323, distance: 396.8
click at [422, 323] on div at bounding box center [525, 478] width 1050 height 764
drag, startPoint x: 217, startPoint y: 72, endPoint x: 217, endPoint y: 96, distance: 24.6
click at [232, 72] on icon "button" at bounding box center [237, 64] width 10 height 16
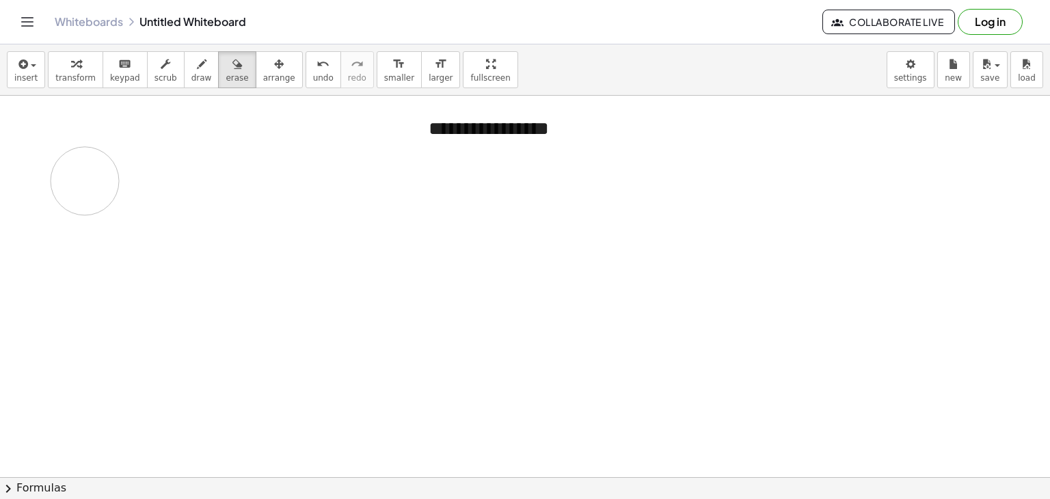
drag, startPoint x: 287, startPoint y: 200, endPoint x: 98, endPoint y: 204, distance: 189.4
click at [88, 199] on div at bounding box center [525, 478] width 1050 height 764
drag, startPoint x: 150, startPoint y: 189, endPoint x: 238, endPoint y: 299, distance: 140.6
click at [238, 299] on div at bounding box center [525, 478] width 1050 height 764
click at [271, 204] on div at bounding box center [525, 478] width 1050 height 764
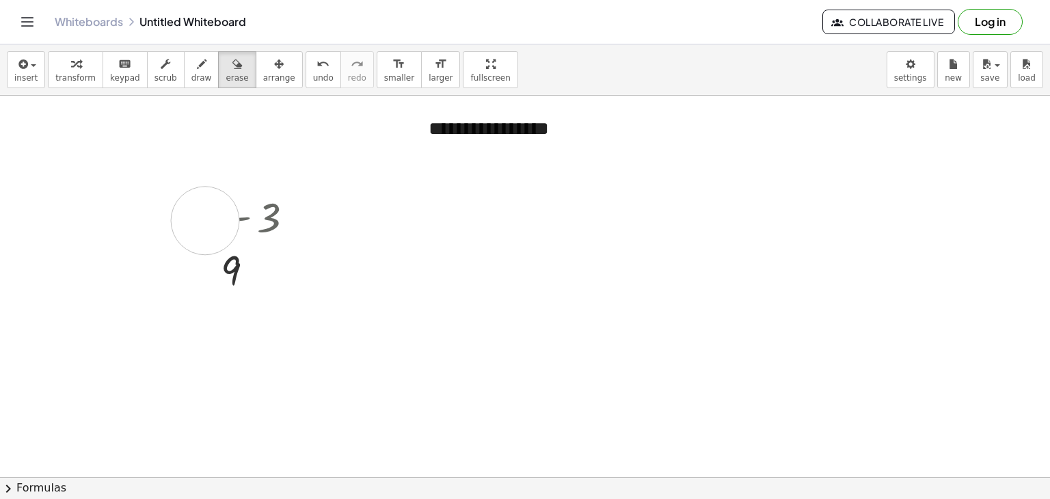
drag, startPoint x: 221, startPoint y: 220, endPoint x: 205, endPoint y: 220, distance: 15.7
click at [205, 220] on div at bounding box center [525, 478] width 1050 height 764
drag, startPoint x: 137, startPoint y: 198, endPoint x: 197, endPoint y: 221, distance: 63.8
click at [197, 221] on div at bounding box center [525, 478] width 1050 height 764
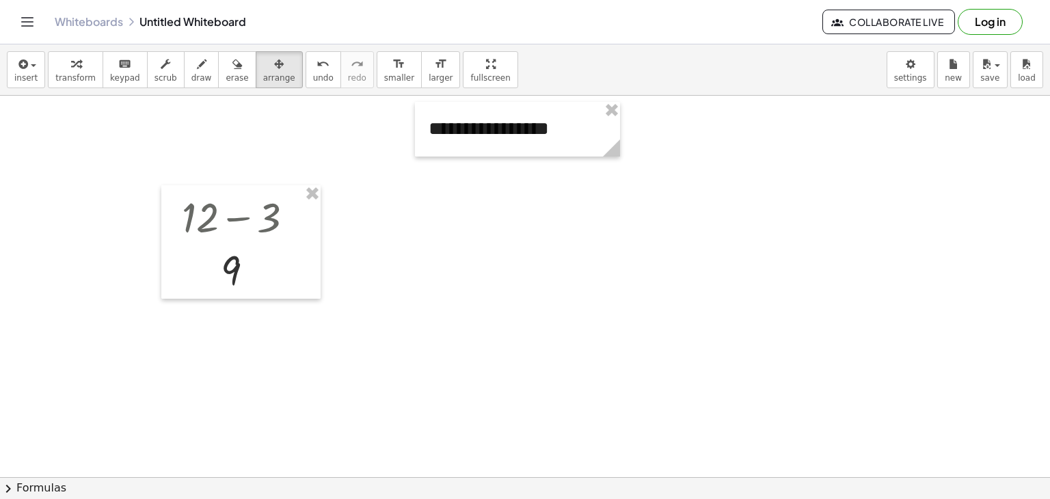
drag, startPoint x: 273, startPoint y: 66, endPoint x: 260, endPoint y: 126, distance: 61.5
click at [273, 66] on button "arrange" at bounding box center [279, 69] width 47 height 37
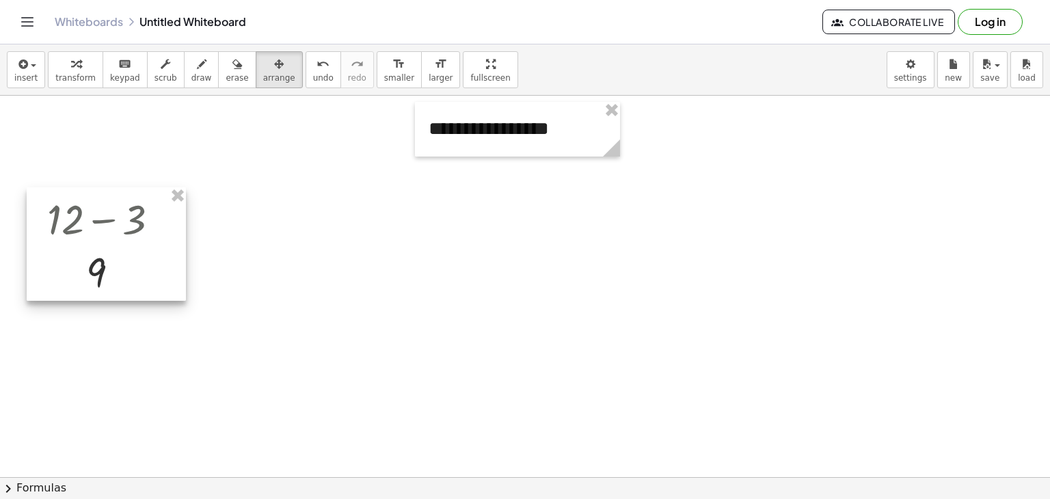
drag, startPoint x: 251, startPoint y: 228, endPoint x: 130, endPoint y: 234, distance: 121.1
click at [130, 234] on div at bounding box center [106, 243] width 159 height 113
click at [126, 226] on div at bounding box center [106, 243] width 159 height 113
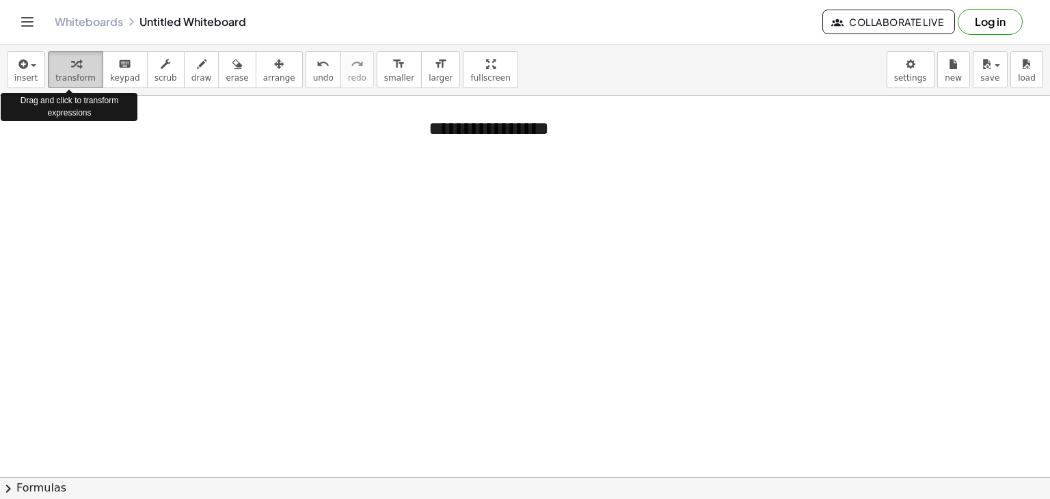
click at [71, 67] on icon "button" at bounding box center [76, 64] width 10 height 16
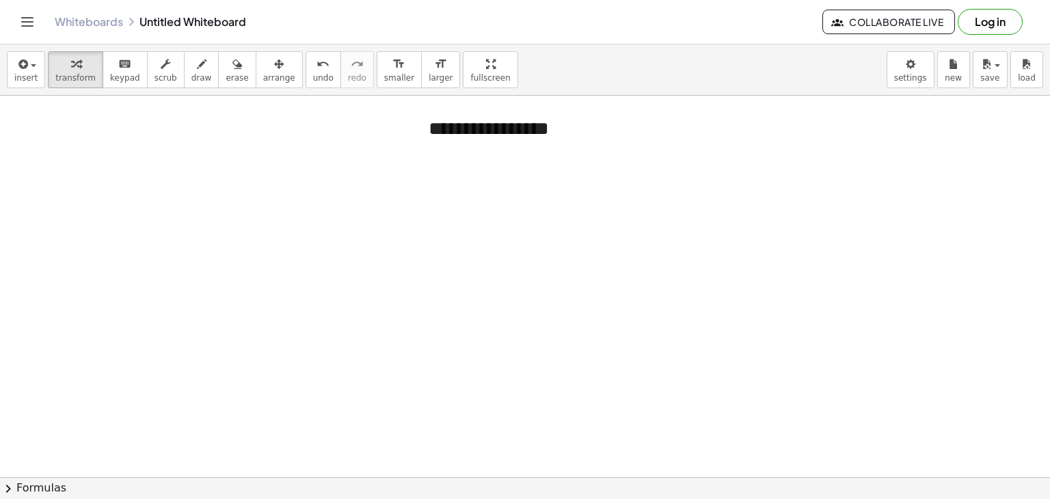
click at [63, 203] on div at bounding box center [525, 478] width 1050 height 764
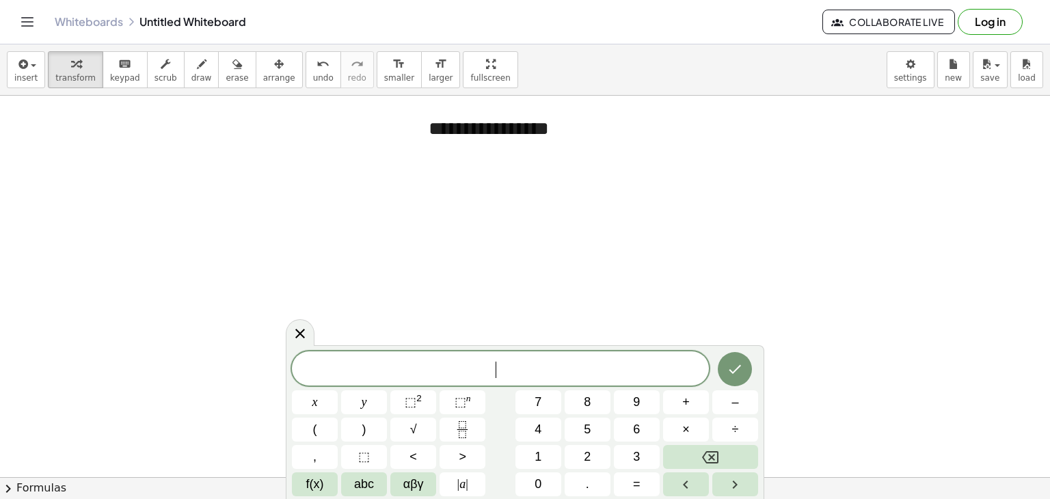
click at [63, 203] on div at bounding box center [525, 478] width 1050 height 764
click at [685, 411] on button "+" at bounding box center [686, 402] width 46 height 24
click at [321, 399] on button "x" at bounding box center [315, 402] width 46 height 24
click at [744, 405] on button "–" at bounding box center [735, 402] width 46 height 24
click at [590, 457] on span "2" at bounding box center [587, 457] width 7 height 18
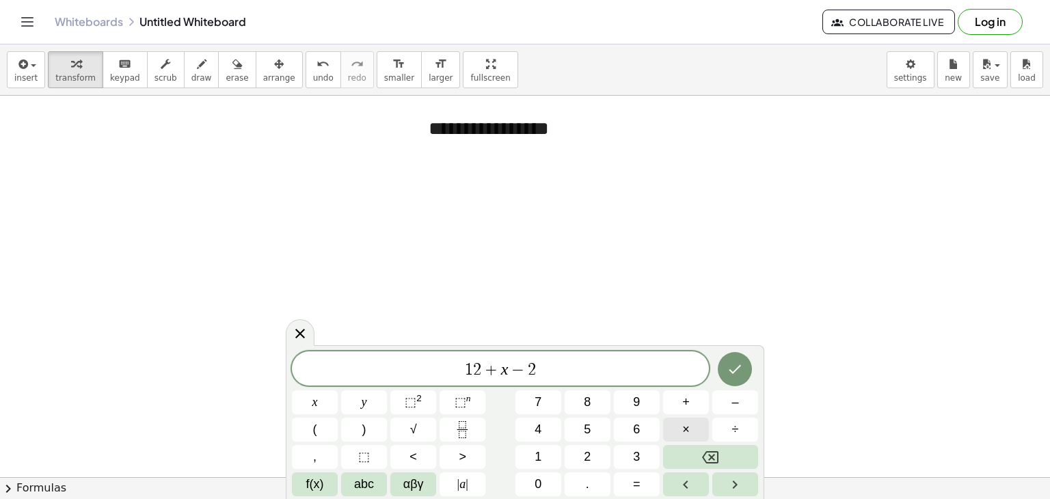
click at [686, 420] on span "×" at bounding box center [686, 429] width 8 height 18
click at [629, 455] on button "3" at bounding box center [637, 457] width 46 height 24
click at [311, 408] on button "x" at bounding box center [315, 402] width 46 height 24
click at [638, 486] on span "=" at bounding box center [637, 484] width 8 height 18
click at [543, 448] on button "1" at bounding box center [538, 457] width 46 height 24
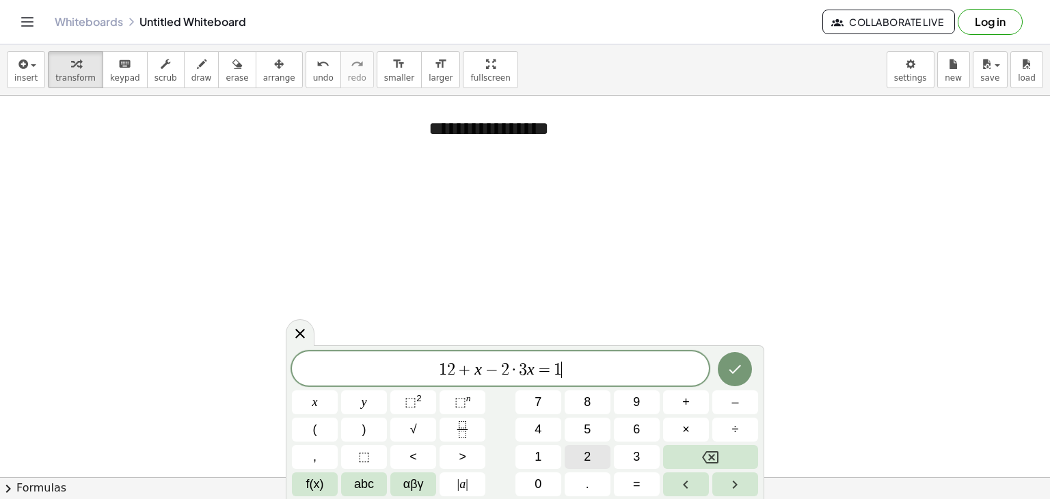
click at [599, 453] on button "2" at bounding box center [588, 457] width 46 height 24
click at [738, 368] on icon "Done" at bounding box center [735, 369] width 12 height 9
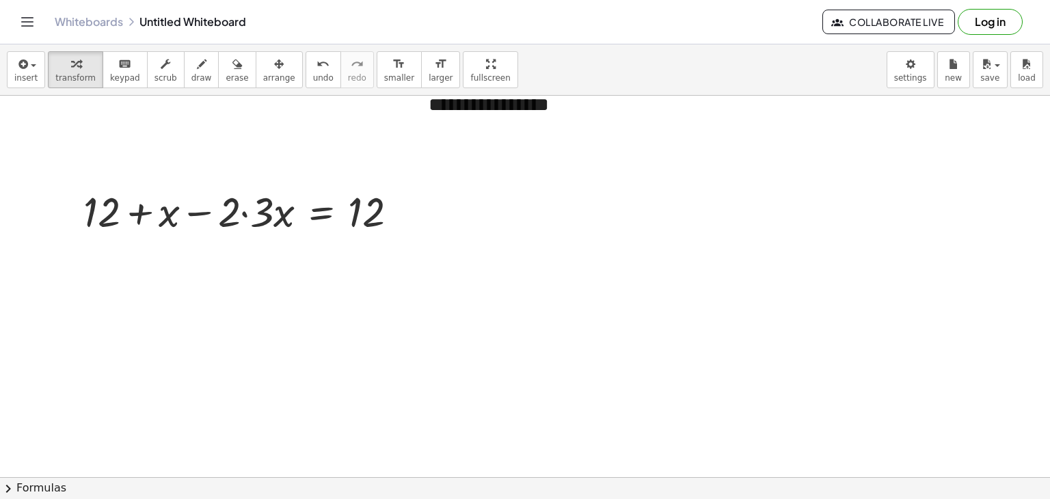
scroll to position [0, 0]
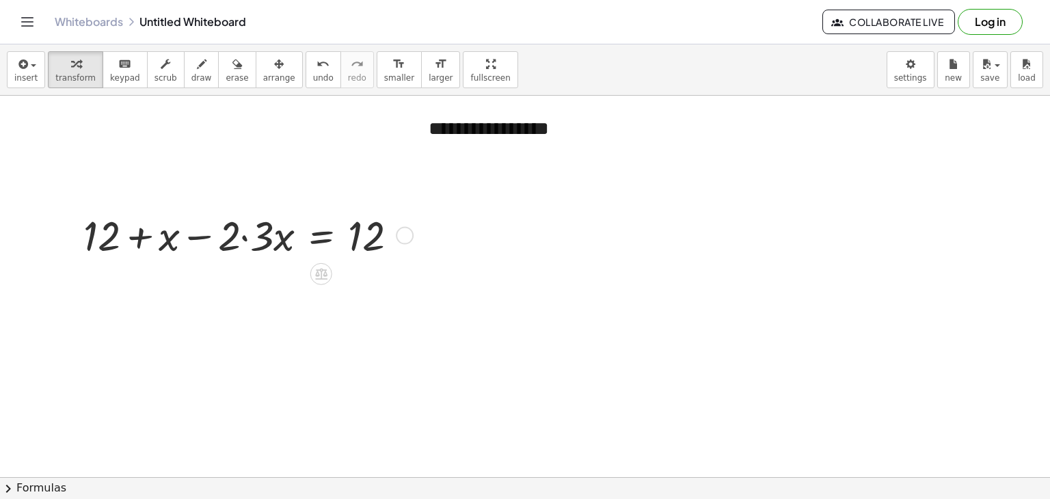
click at [355, 233] on div at bounding box center [246, 234] width 338 height 55
click at [394, 239] on div at bounding box center [246, 234] width 338 height 55
click at [407, 236] on div at bounding box center [405, 235] width 18 height 18
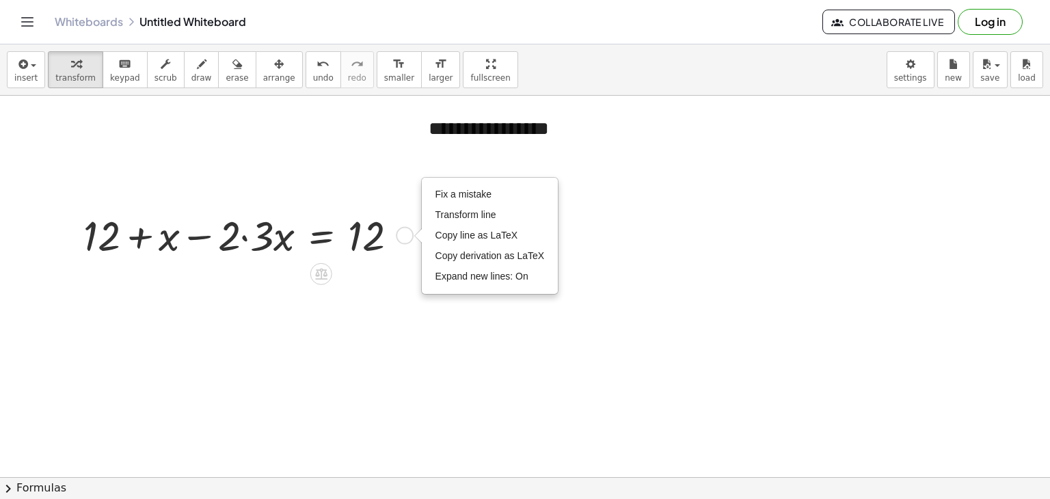
click at [405, 240] on div "Fix a mistake Transform line Copy line as LaTeX Copy derivation as LaTeX Expand…" at bounding box center [405, 235] width 18 height 18
click at [287, 240] on div at bounding box center [246, 234] width 338 height 55
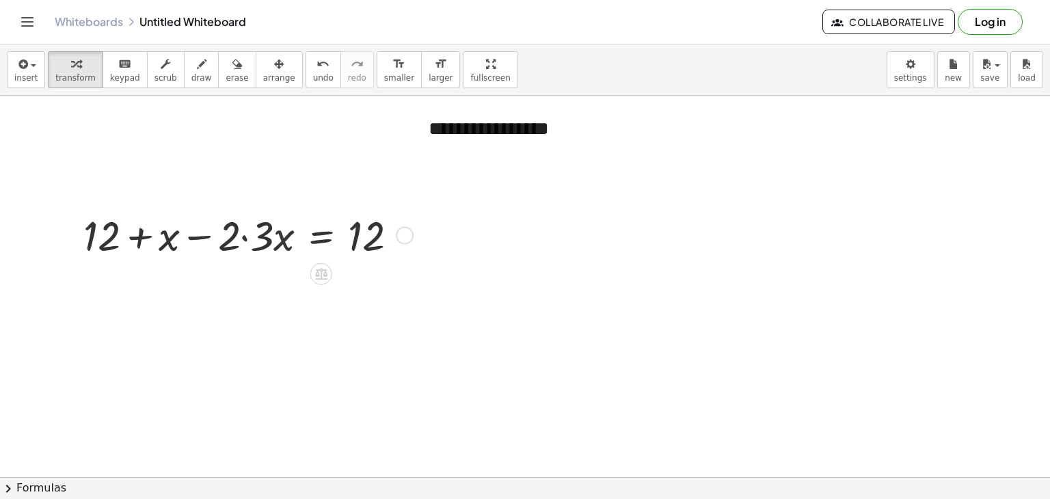
click at [221, 233] on div at bounding box center [246, 234] width 338 height 55
drag, startPoint x: 221, startPoint y: 233, endPoint x: 211, endPoint y: 235, distance: 10.5
click at [219, 234] on div at bounding box center [246, 234] width 338 height 55
click at [134, 240] on div at bounding box center [246, 234] width 338 height 55
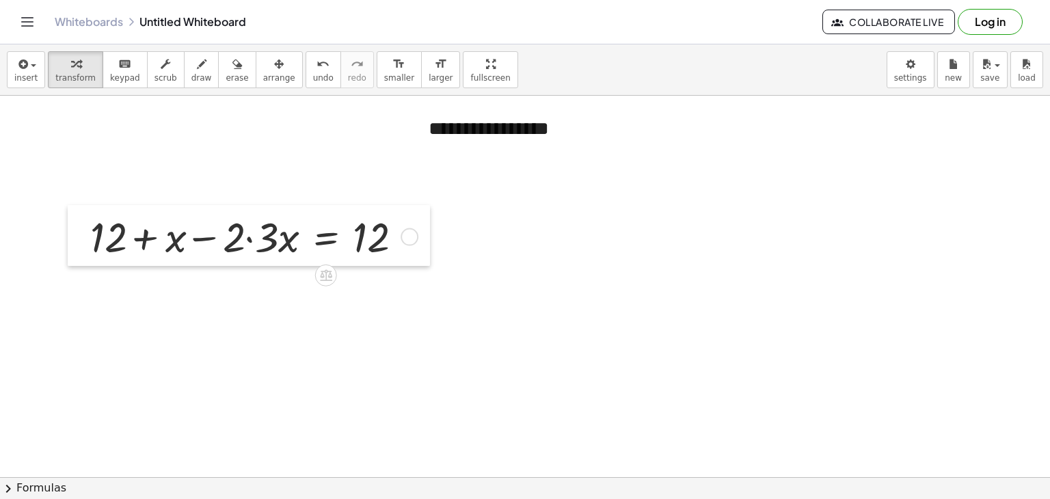
click at [68, 231] on div at bounding box center [78, 236] width 21 height 62
click at [234, 243] on div at bounding box center [251, 235] width 338 height 55
click at [249, 241] on div at bounding box center [251, 235] width 338 height 55
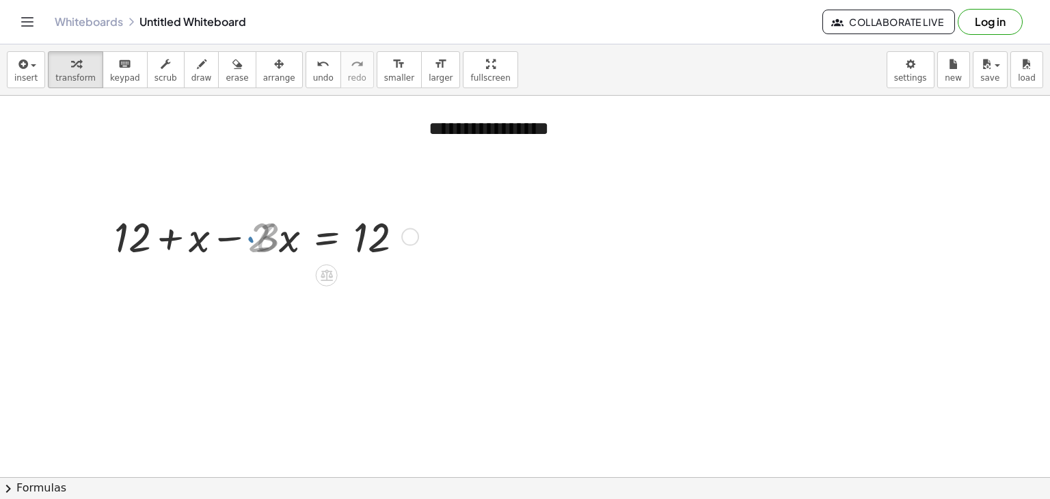
click at [265, 237] on div at bounding box center [268, 235] width 306 height 55
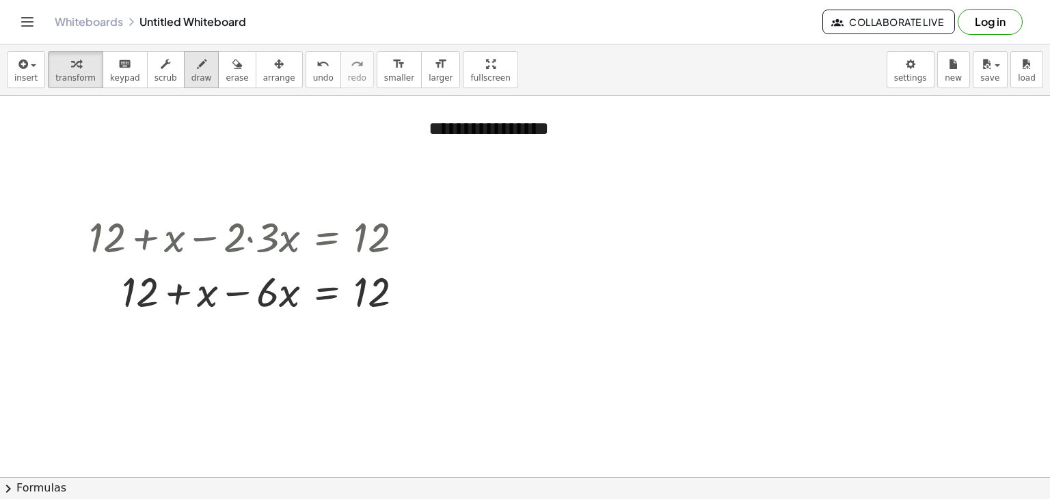
click at [191, 70] on div "button" at bounding box center [201, 63] width 21 height 16
click at [59, 68] on div "button" at bounding box center [75, 63] width 40 height 16
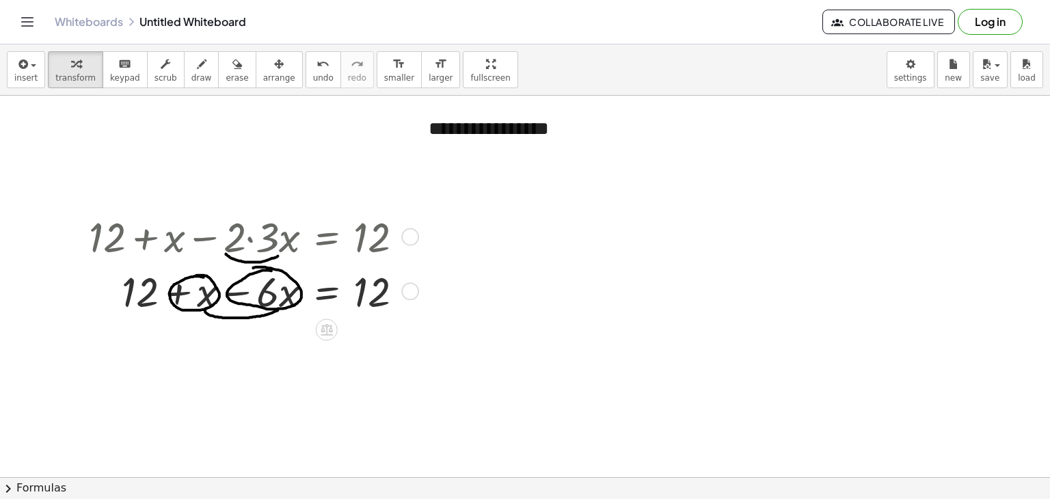
click at [206, 293] on div at bounding box center [251, 289] width 338 height 55
click at [238, 291] on div at bounding box center [251, 289] width 338 height 55
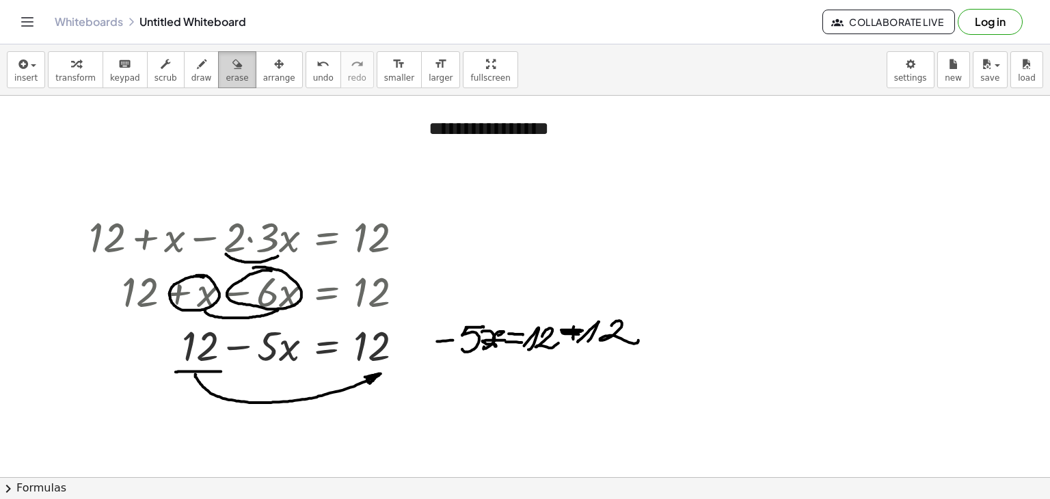
click at [226, 75] on span "erase" at bounding box center [237, 78] width 23 height 10
click at [570, 323] on div at bounding box center [525, 478] width 1050 height 764
click at [232, 62] on icon "button" at bounding box center [237, 64] width 10 height 16
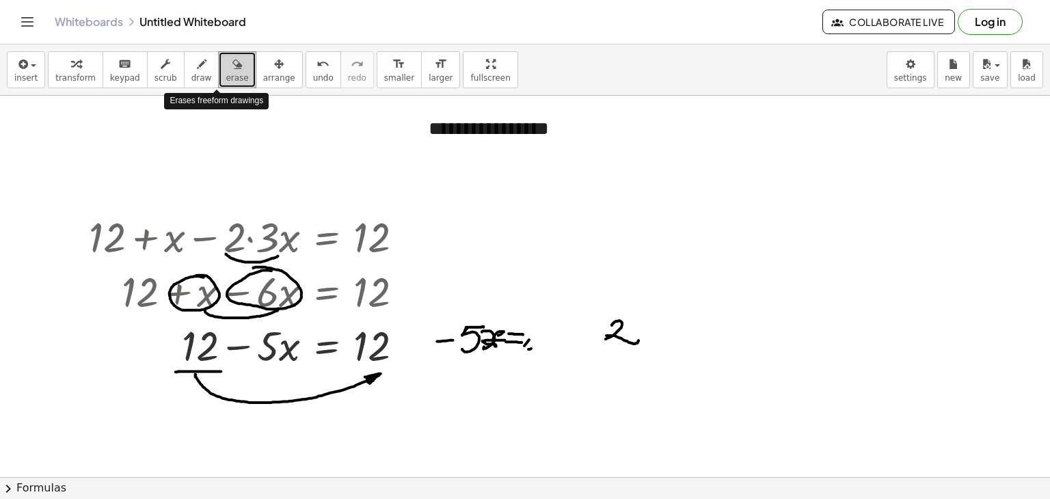
click at [232, 64] on icon "button" at bounding box center [237, 64] width 10 height 16
click at [232, 66] on icon "button" at bounding box center [237, 64] width 10 height 16
drag, startPoint x: 565, startPoint y: 345, endPoint x: 566, endPoint y: 329, distance: 15.1
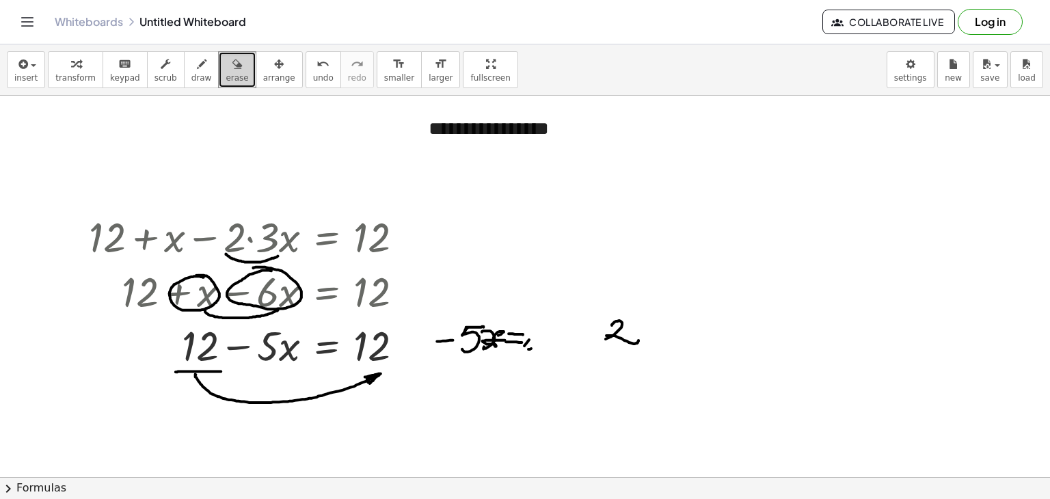
click at [565, 332] on div at bounding box center [525, 478] width 1050 height 764
drag, startPoint x: 567, startPoint y: 330, endPoint x: 563, endPoint y: 337, distance: 7.6
click at [563, 337] on div at bounding box center [525, 478] width 1050 height 764
drag, startPoint x: 607, startPoint y: 316, endPoint x: 634, endPoint y: 334, distance: 32.6
click at [630, 336] on div at bounding box center [525, 478] width 1050 height 764
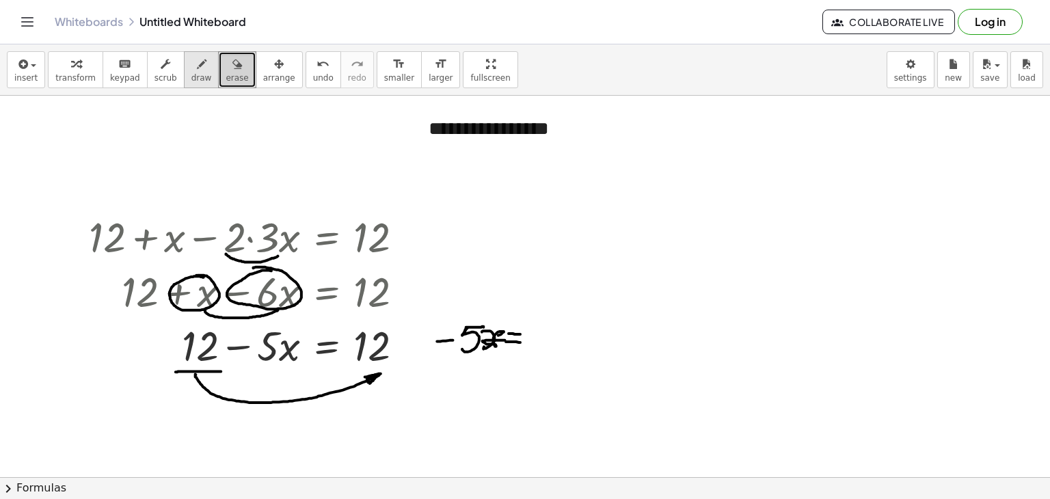
click at [191, 70] on div "button" at bounding box center [201, 63] width 21 height 16
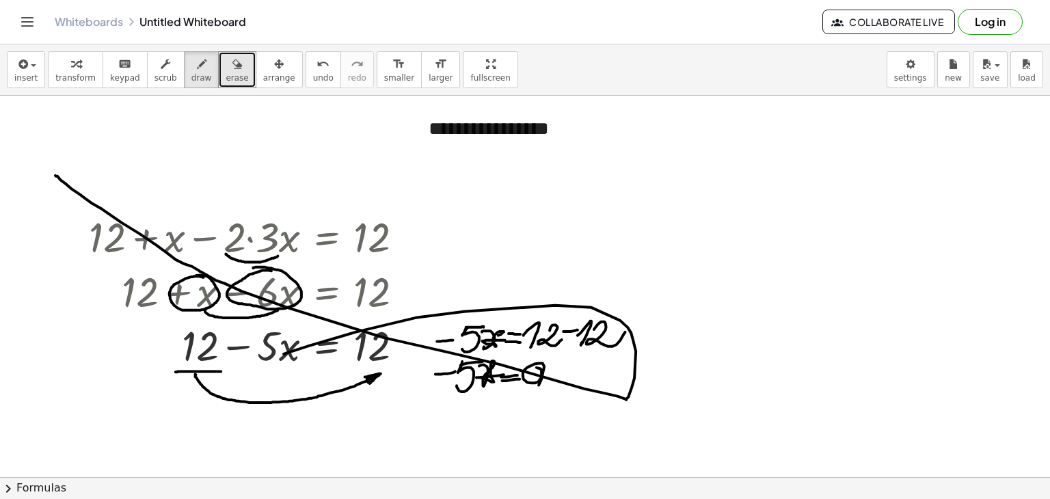
drag, startPoint x: 55, startPoint y: 175, endPoint x: 284, endPoint y: 353, distance: 289.7
click at [284, 353] on div at bounding box center [525, 478] width 1050 height 764
click at [226, 62] on div "button" at bounding box center [237, 63] width 23 height 16
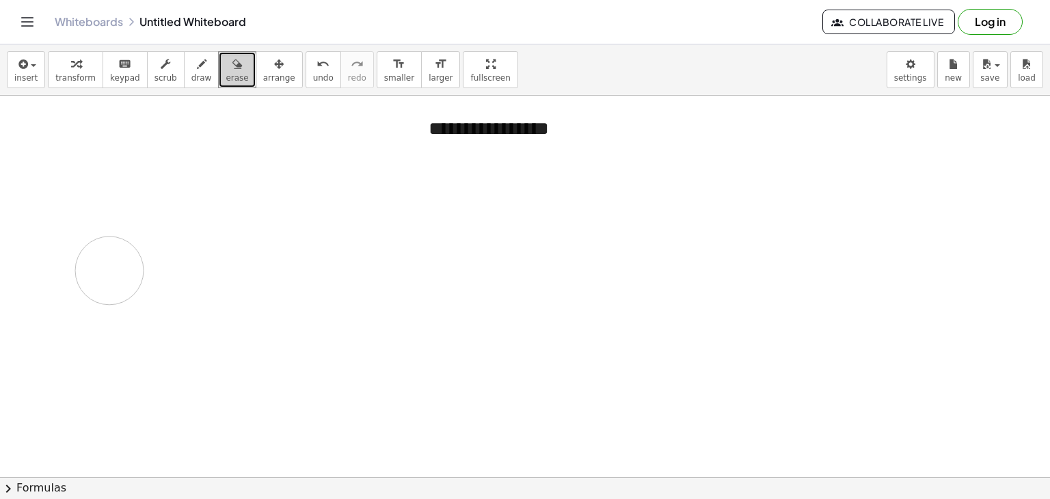
drag, startPoint x: 92, startPoint y: 200, endPoint x: 427, endPoint y: 269, distance: 341.8
click at [103, 280] on div at bounding box center [525, 478] width 1050 height 764
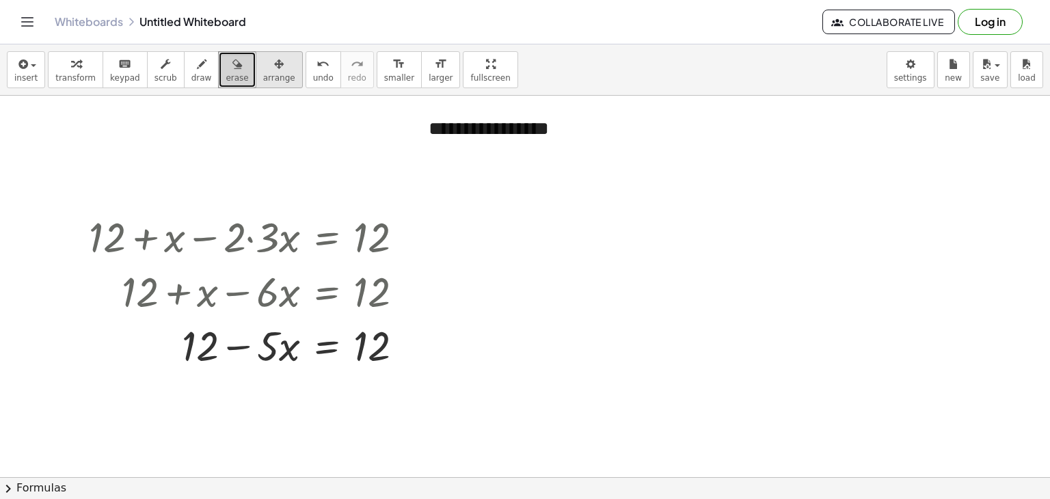
click at [263, 70] on div "button" at bounding box center [279, 63] width 32 height 16
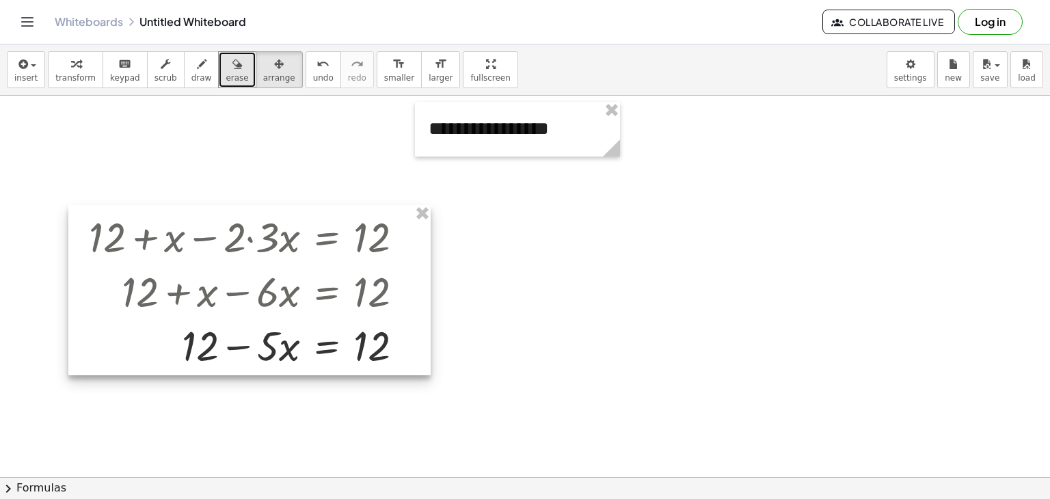
click at [355, 245] on div at bounding box center [249, 290] width 362 height 170
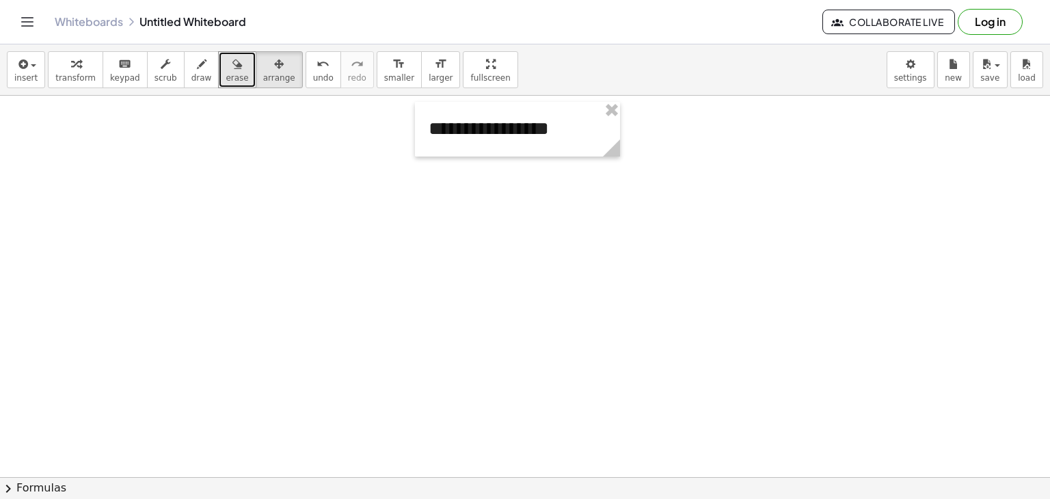
click at [202, 179] on div at bounding box center [525, 478] width 1050 height 764
click at [111, 78] on span "keypad" at bounding box center [125, 78] width 30 height 10
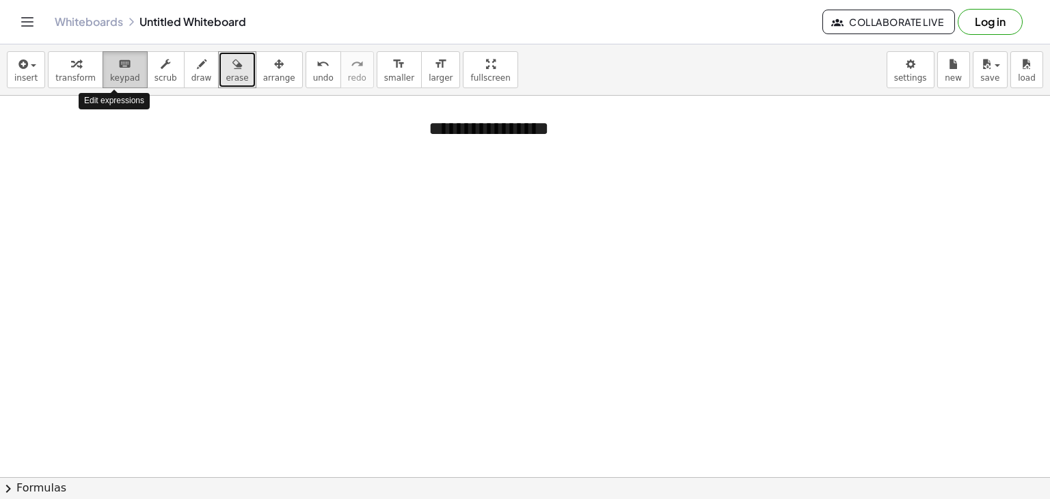
click at [111, 78] on span "keypad" at bounding box center [125, 78] width 30 height 10
click at [114, 50] on div "insert select one: Math Expression Function Text Youtube Video Graphing Geometr…" at bounding box center [525, 69] width 1050 height 51
click at [118, 61] on icon "keyboard" at bounding box center [124, 64] width 13 height 16
click at [159, 217] on div at bounding box center [525, 478] width 1050 height 764
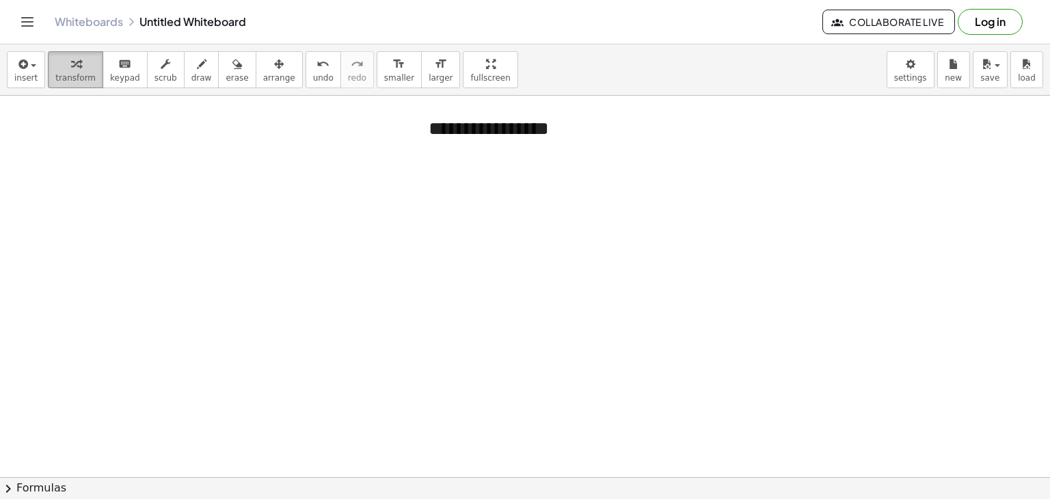
click at [72, 75] on span "transform" at bounding box center [75, 78] width 40 height 10
click at [122, 80] on span "keypad" at bounding box center [125, 78] width 30 height 10
click at [110, 77] on span "keypad" at bounding box center [125, 78] width 30 height 10
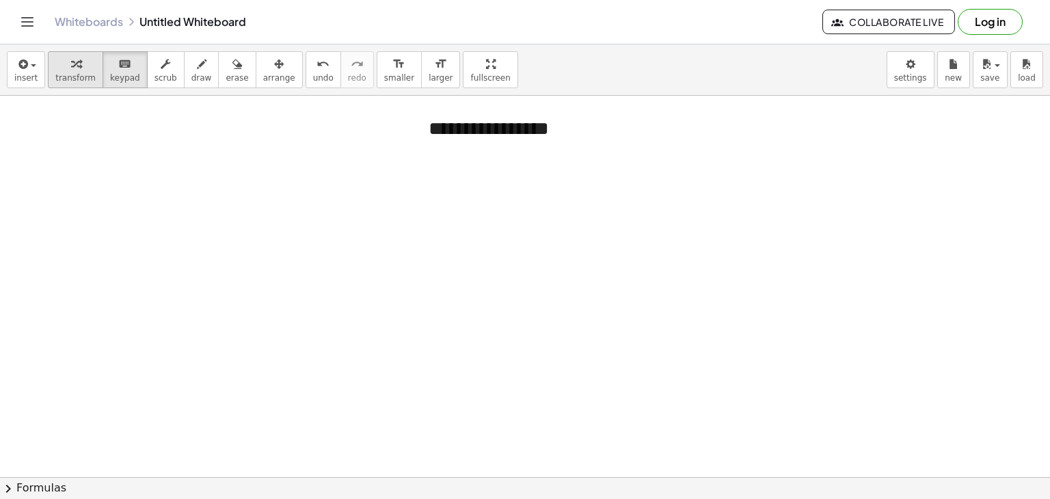
click at [79, 74] on span "transform" at bounding box center [75, 78] width 40 height 10
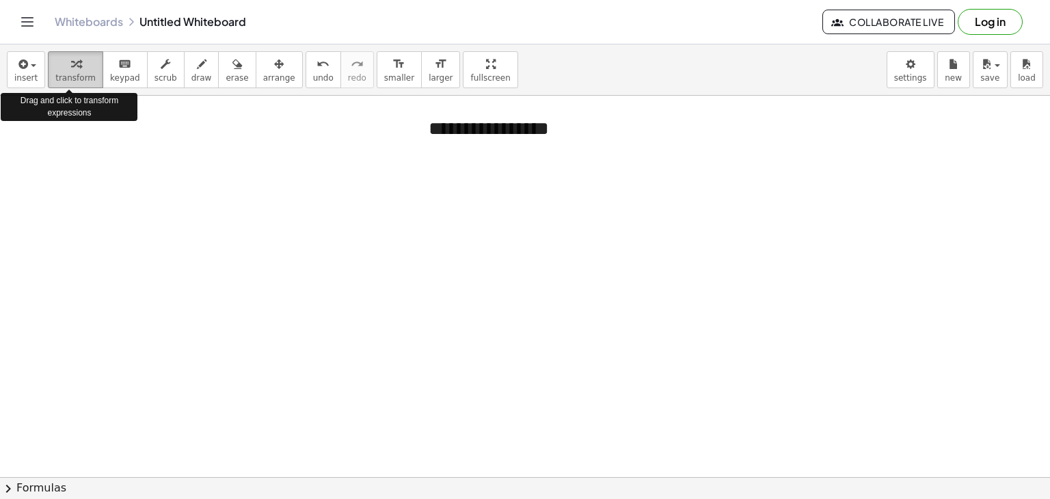
click at [79, 74] on span "transform" at bounding box center [75, 78] width 40 height 10
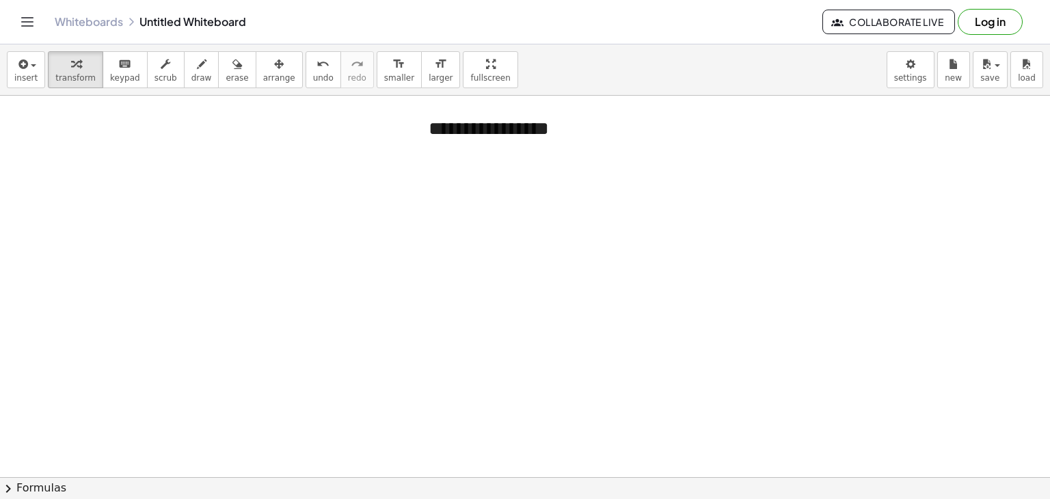
drag, startPoint x: 77, startPoint y: 72, endPoint x: 119, endPoint y: 222, distance: 156.1
click at [119, 222] on div "**********" at bounding box center [525, 271] width 1050 height 455
click at [49, 69] on button "transform" at bounding box center [75, 69] width 55 height 37
click at [93, 187] on div at bounding box center [525, 478] width 1050 height 764
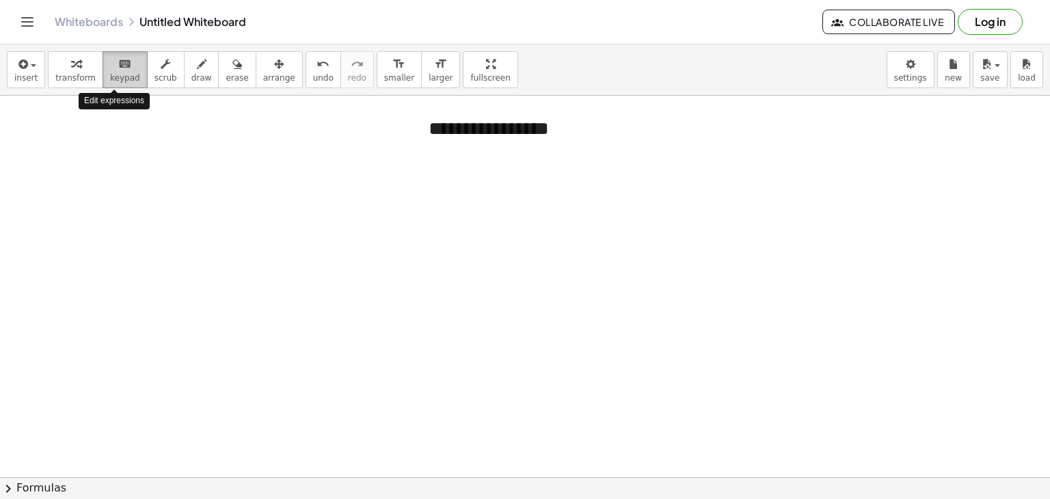
click at [118, 67] on icon "keyboard" at bounding box center [124, 64] width 13 height 16
click at [94, 210] on div at bounding box center [525, 478] width 1050 height 764
click at [65, 75] on span "transform" at bounding box center [75, 78] width 40 height 10
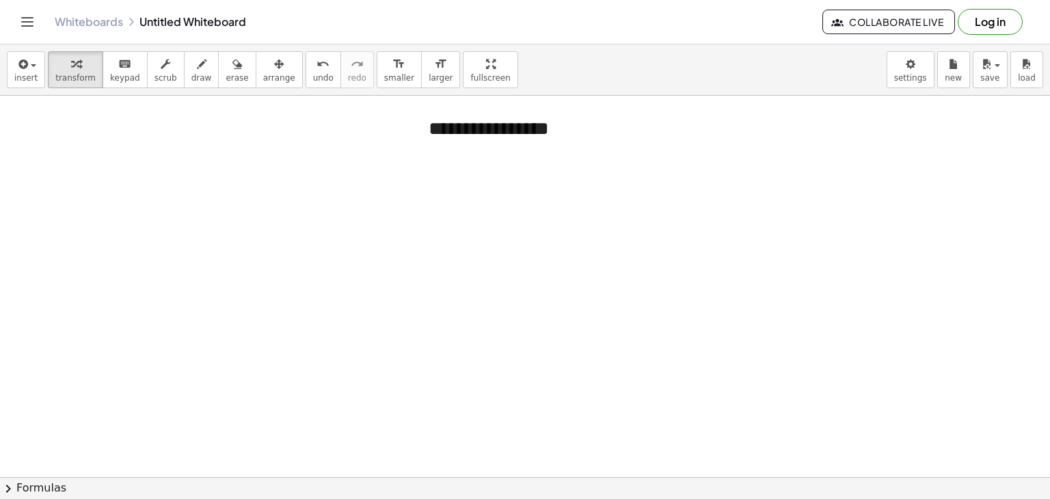
click at [79, 200] on div at bounding box center [525, 478] width 1050 height 764
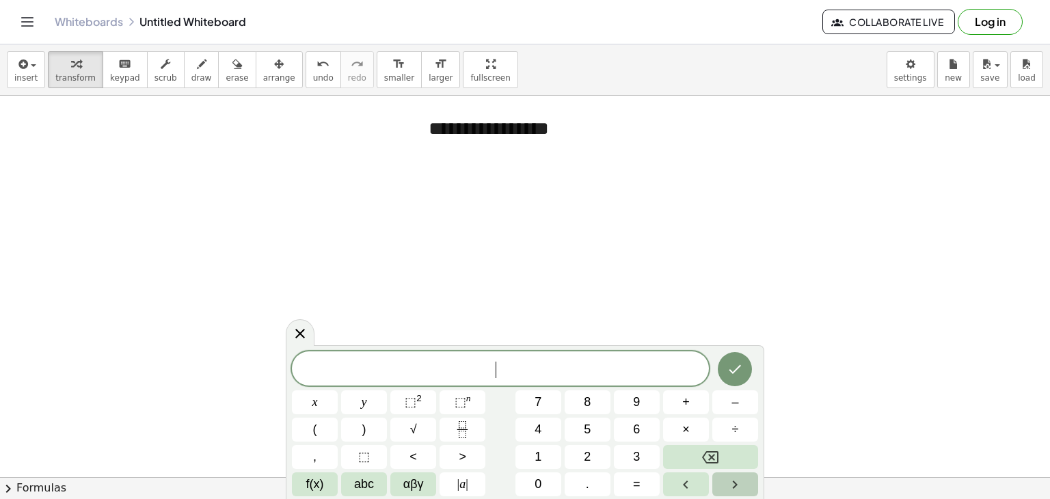
click at [735, 484] on icon "Right arrow" at bounding box center [735, 484] width 16 height 16
click at [693, 478] on icon "Left arrow" at bounding box center [685, 484] width 16 height 16
click at [691, 482] on icon "Left arrow" at bounding box center [685, 484] width 16 height 16
click at [690, 482] on icon "Left arrow" at bounding box center [685, 484] width 16 height 16
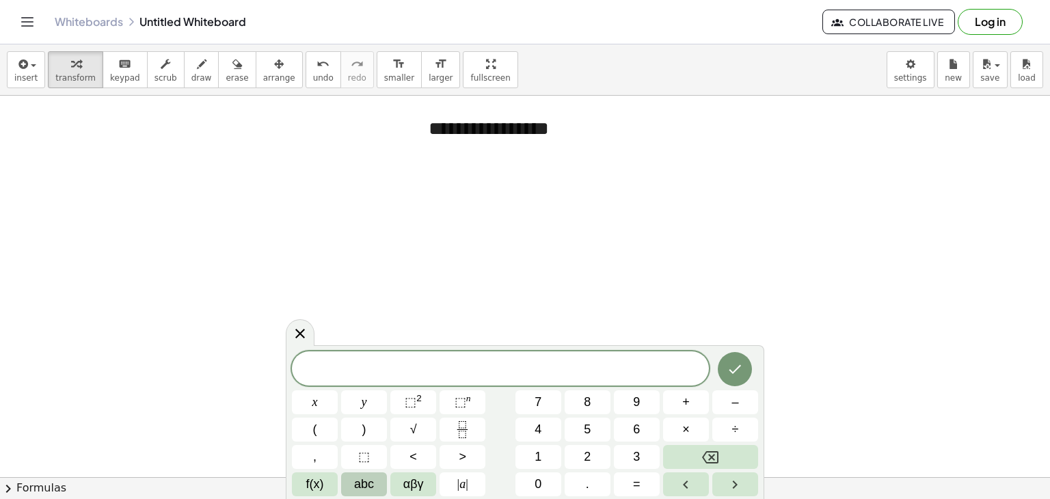
click at [358, 480] on span "abc" at bounding box center [364, 484] width 20 height 18
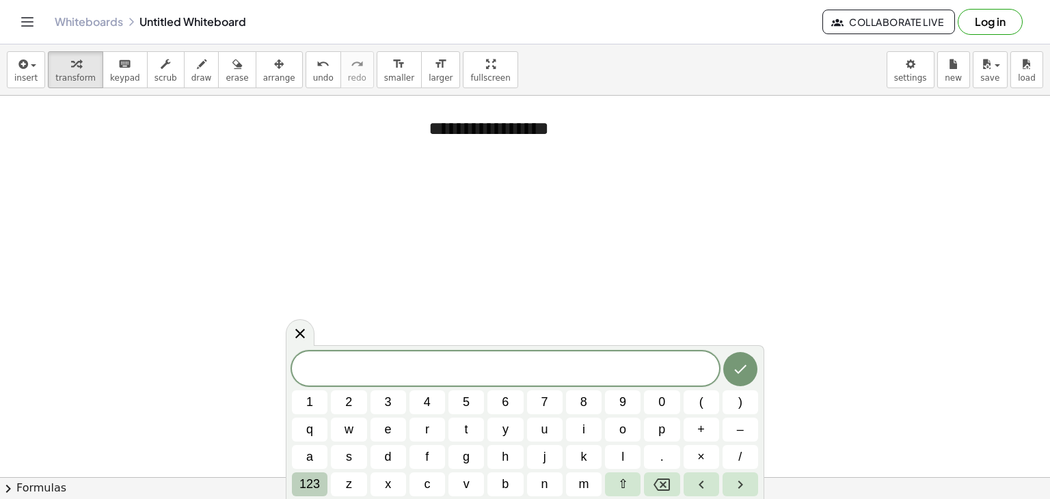
click at [316, 483] on span "123" at bounding box center [309, 484] width 21 height 18
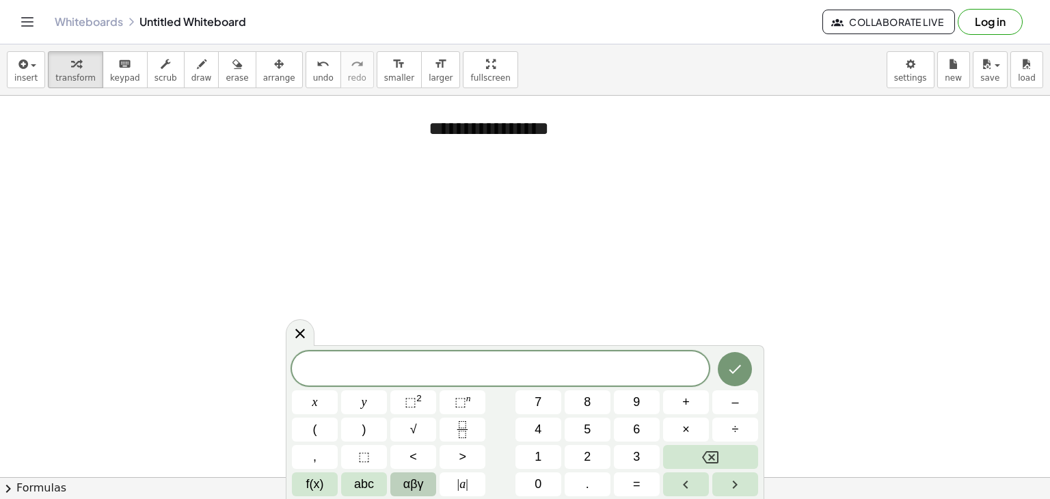
click at [405, 481] on span "αβγ" at bounding box center [413, 484] width 21 height 18
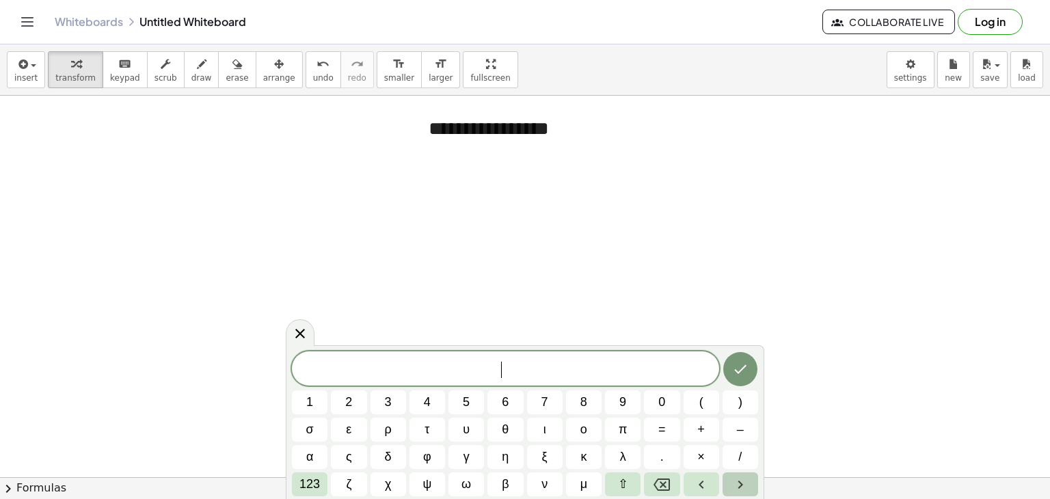
click at [744, 479] on icon "Right arrow" at bounding box center [740, 484] width 16 height 16
click at [711, 479] on button "Left arrow" at bounding box center [702, 484] width 36 height 24
click at [710, 480] on button "Left arrow" at bounding box center [702, 484] width 36 height 24
click at [306, 481] on span "123" at bounding box center [309, 484] width 21 height 18
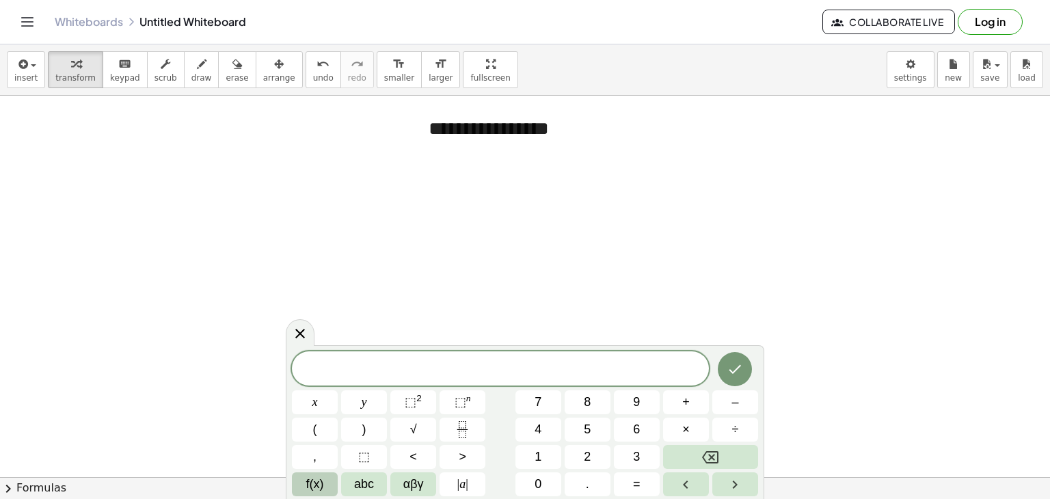
click at [304, 487] on button "f(x)" at bounding box center [315, 484] width 46 height 24
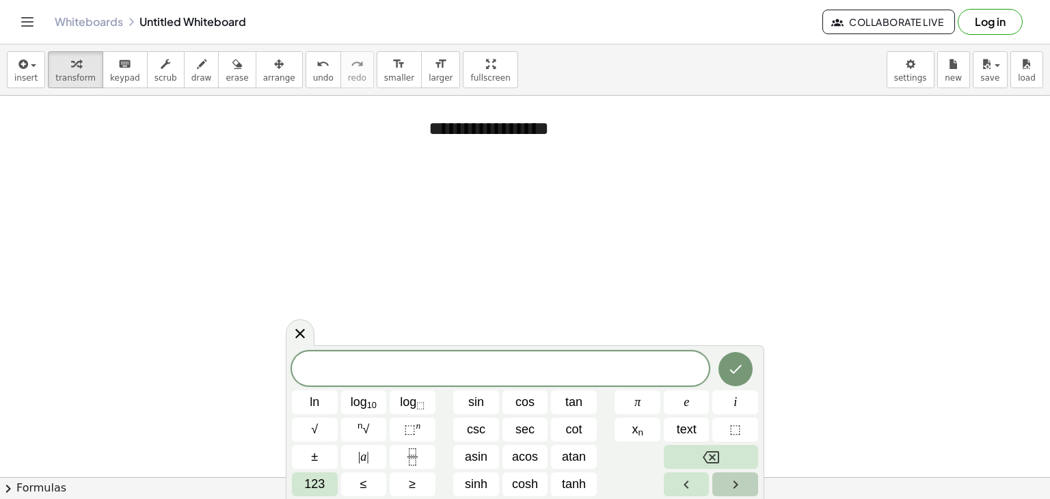
click at [740, 492] on button "Right arrow" at bounding box center [735, 484] width 46 height 24
click at [699, 485] on button "Left arrow" at bounding box center [687, 484] width 46 height 24
click at [700, 460] on button "Backspace" at bounding box center [711, 457] width 94 height 24
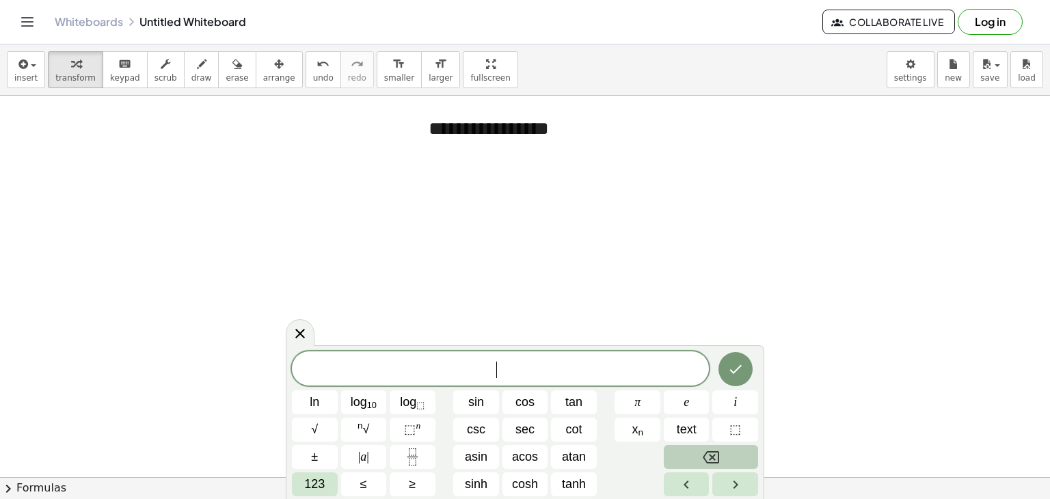
click at [700, 460] on button "Backspace" at bounding box center [711, 457] width 94 height 24
click at [307, 485] on span "123" at bounding box center [314, 484] width 21 height 18
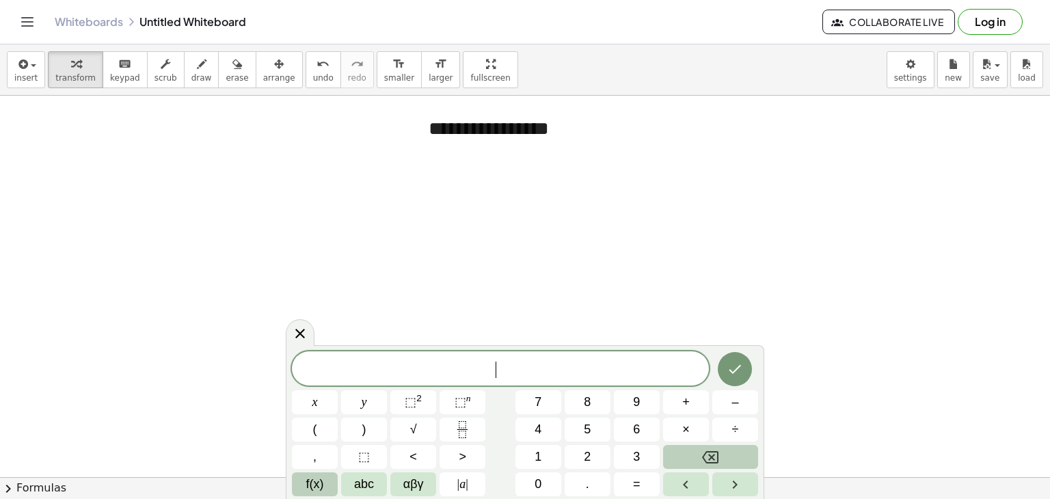
click at [313, 483] on span "f(x)" at bounding box center [315, 484] width 18 height 18
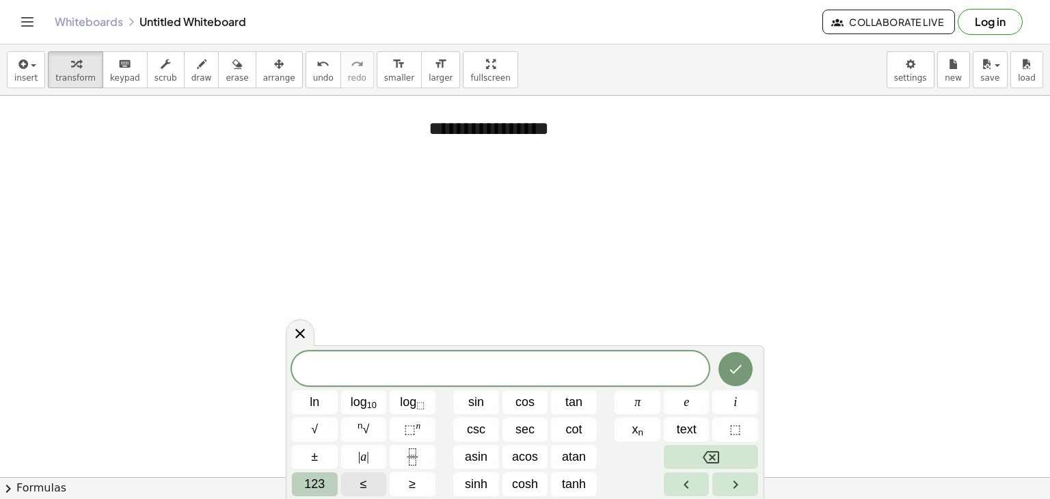
click at [313, 485] on span "123" at bounding box center [314, 484] width 21 height 18
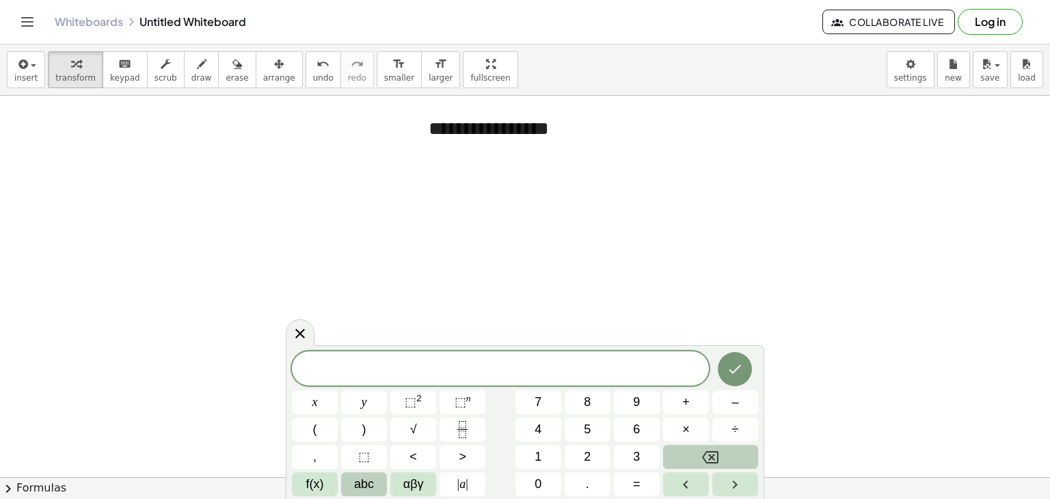
click at [366, 481] on span "abc" at bounding box center [364, 484] width 20 height 18
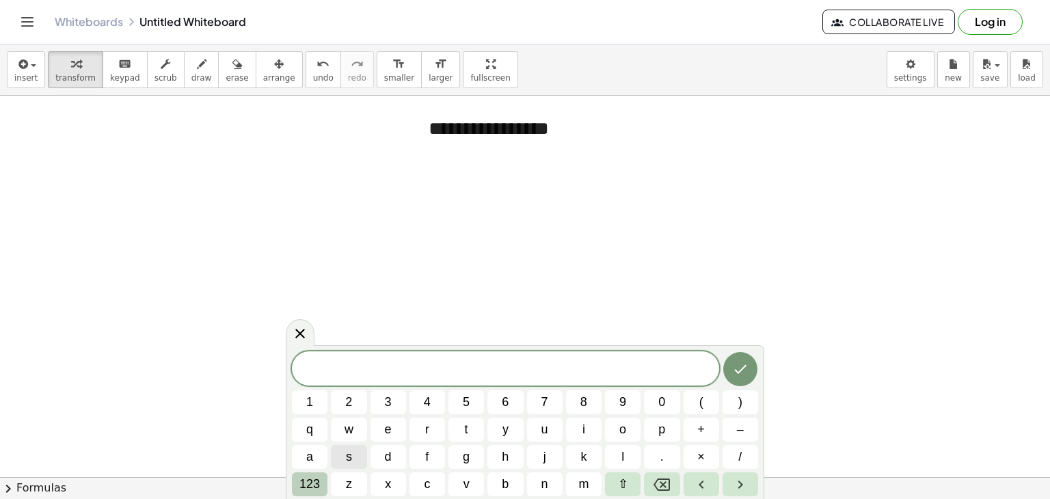
click at [299, 487] on button "123" at bounding box center [310, 484] width 36 height 24
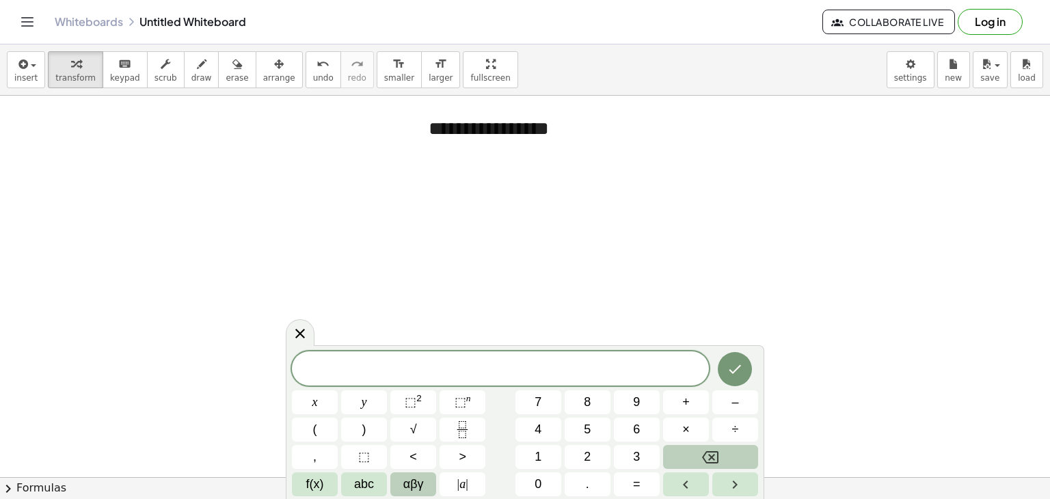
click at [415, 478] on span "αβγ" at bounding box center [413, 484] width 21 height 18
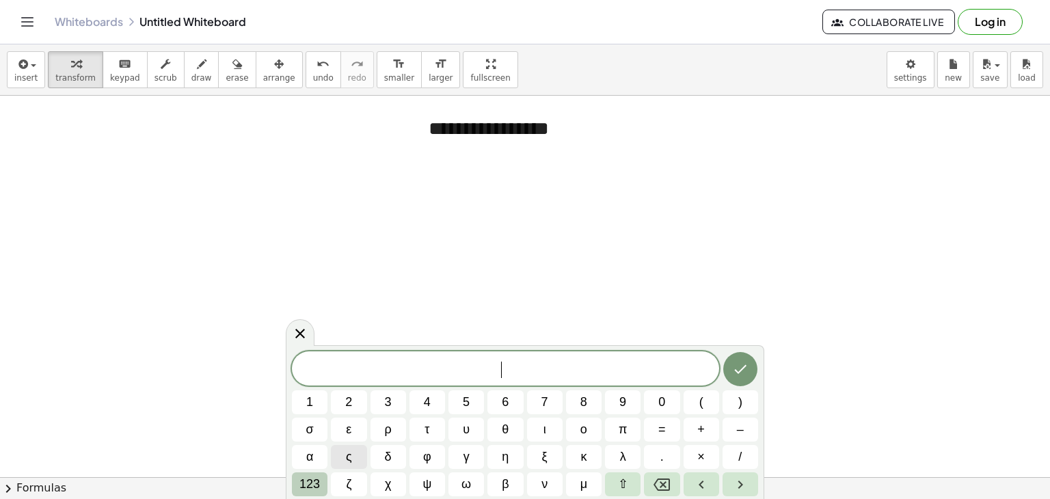
click at [306, 480] on span "123" at bounding box center [309, 484] width 21 height 18
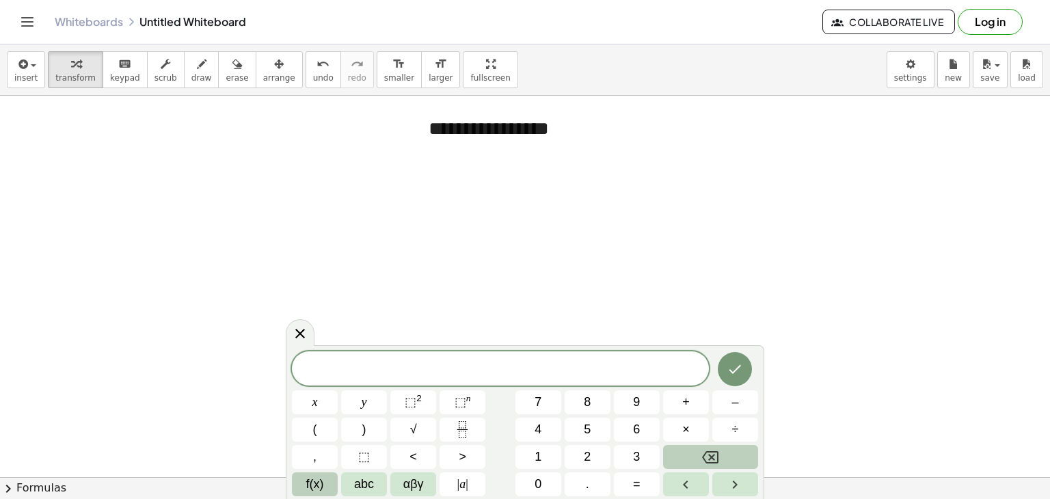
click at [316, 485] on span "f(x)" at bounding box center [315, 484] width 18 height 18
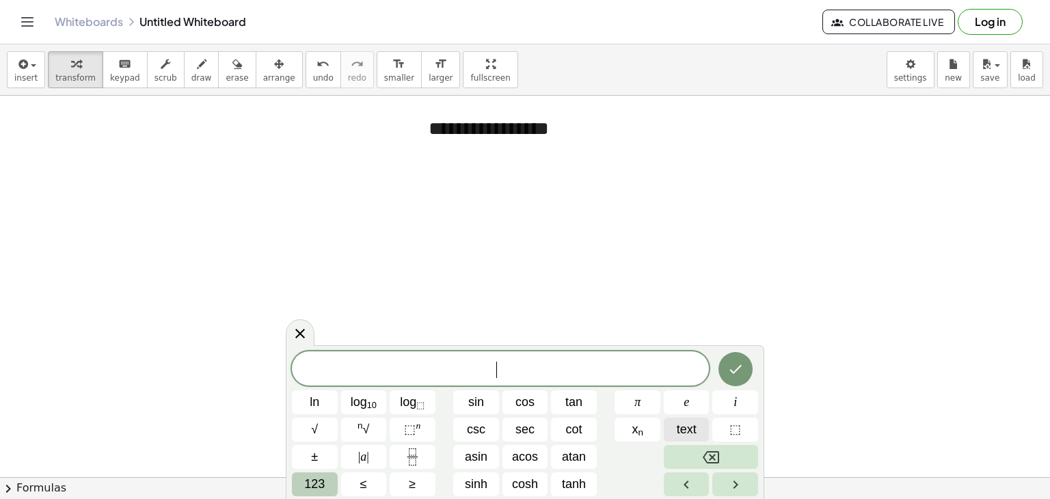
click at [679, 427] on span "text" at bounding box center [687, 429] width 20 height 18
click at [23, 66] on icon "button" at bounding box center [22, 64] width 12 height 16
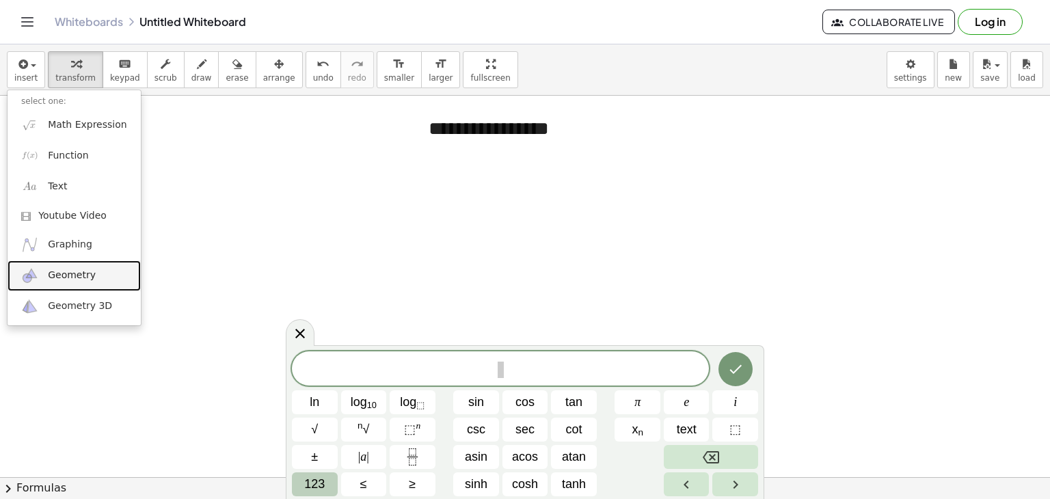
click at [52, 270] on span "Geometry" at bounding box center [72, 276] width 48 height 14
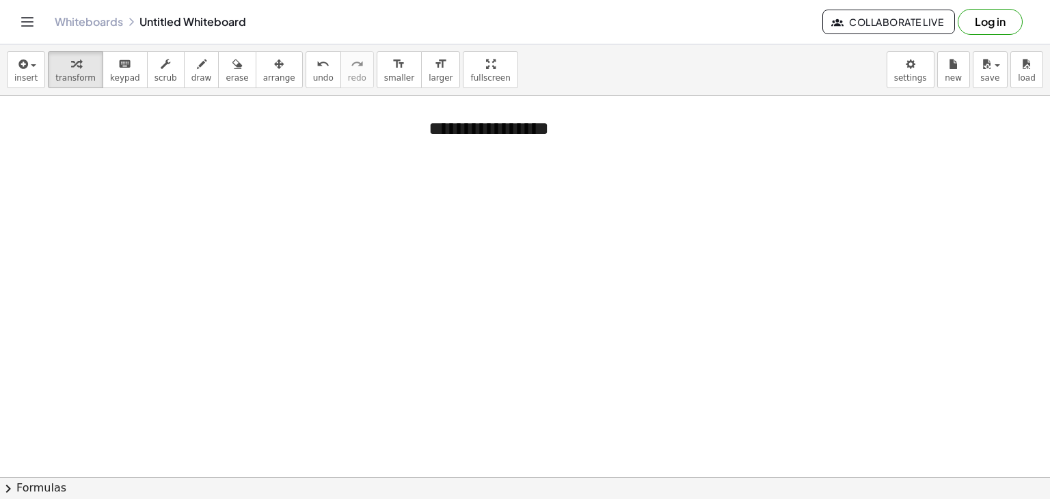
click at [59, 234] on div at bounding box center [525, 478] width 1050 height 764
click at [32, 70] on div "button" at bounding box center [25, 63] width 23 height 16
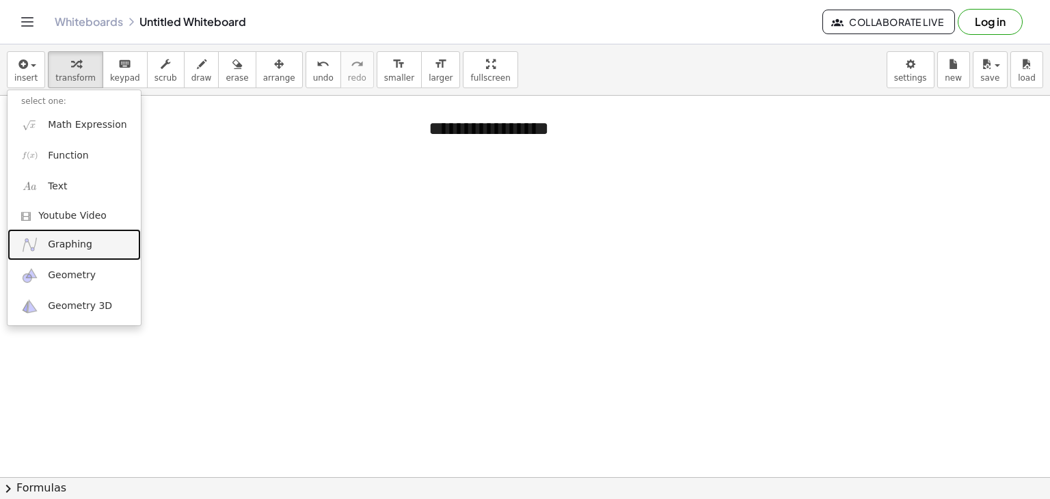
click at [60, 246] on span "Graphing" at bounding box center [70, 245] width 44 height 14
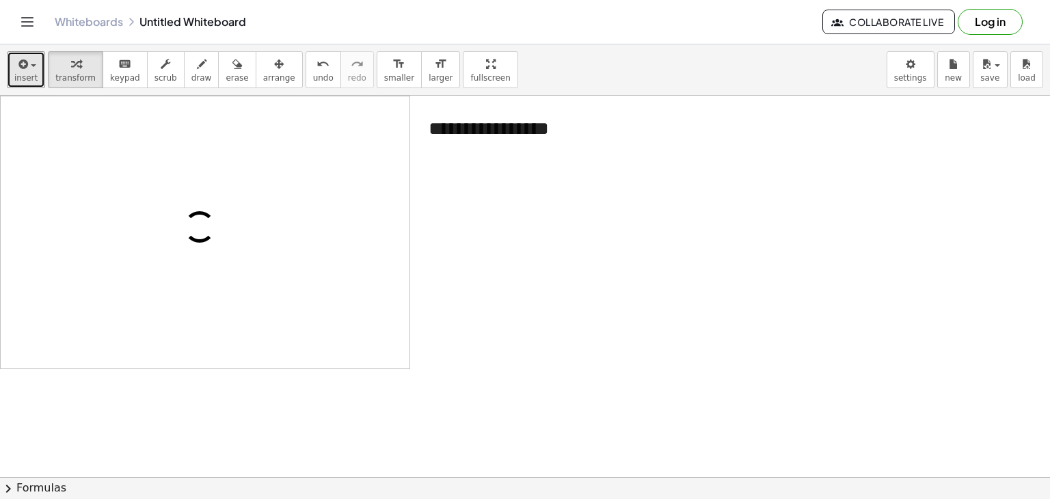
click at [31, 77] on span "insert" at bounding box center [25, 78] width 23 height 10
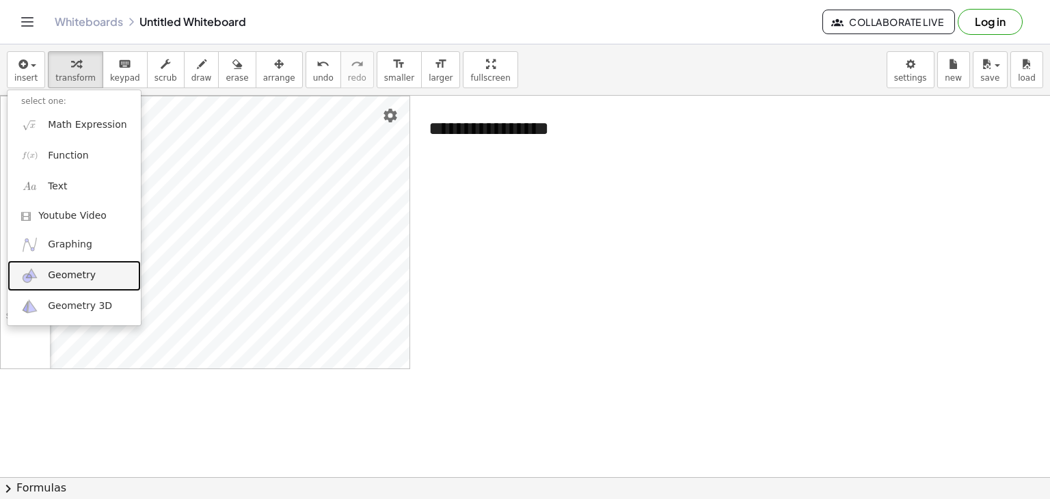
click at [57, 273] on span "Geometry" at bounding box center [72, 276] width 48 height 14
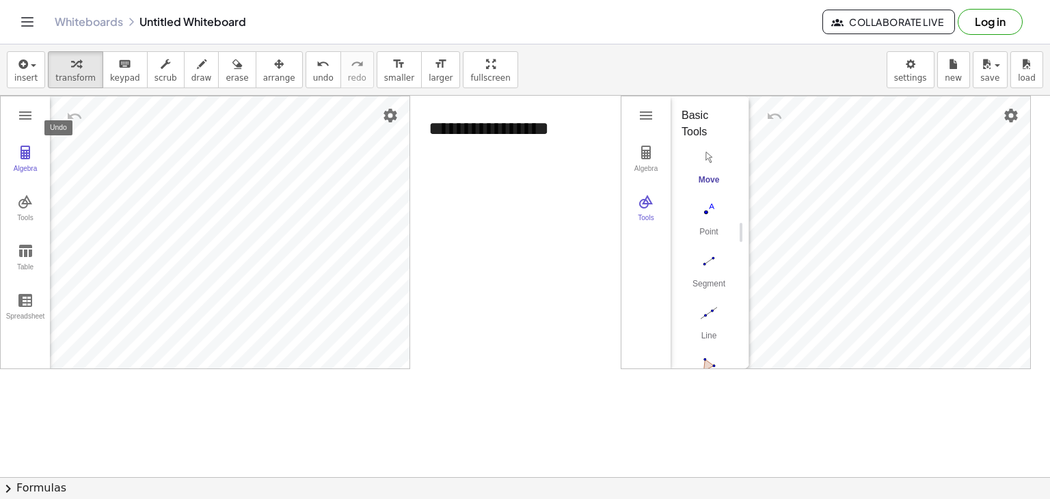
click at [67, 115] on img "Undo" at bounding box center [74, 116] width 16 height 16
click at [387, 118] on img "Settings" at bounding box center [390, 115] width 16 height 16
click at [446, 230] on div at bounding box center [525, 478] width 1050 height 764
click at [263, 75] on span "arrange" at bounding box center [279, 78] width 32 height 10
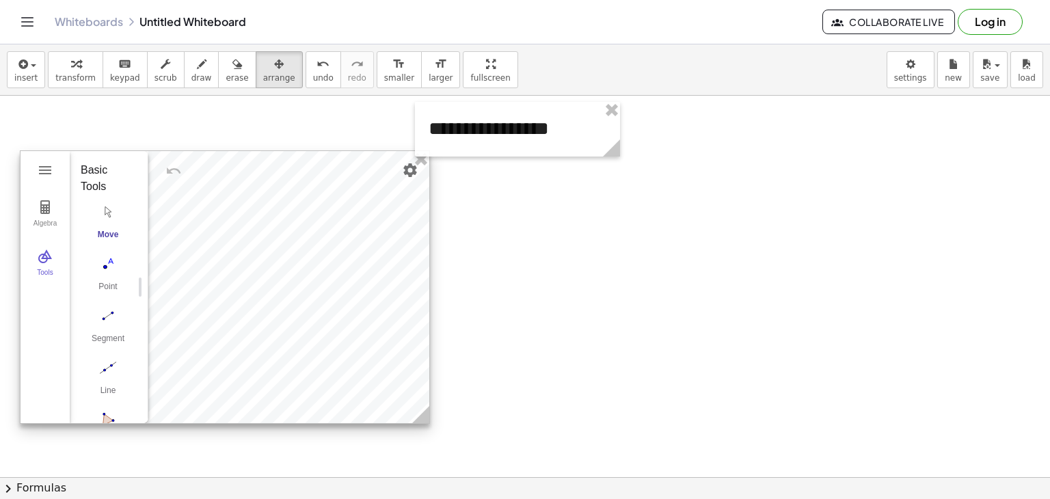
drag, startPoint x: 820, startPoint y: 154, endPoint x: 218, endPoint y: 208, distance: 604.0
click at [218, 208] on div at bounding box center [225, 287] width 409 height 272
click at [38, 260] on img "Geometry" at bounding box center [45, 256] width 16 height 16
click at [49, 219] on div "Algebra" at bounding box center [45, 228] width 44 height 19
click at [36, 265] on button "Tools" at bounding box center [45, 263] width 49 height 49
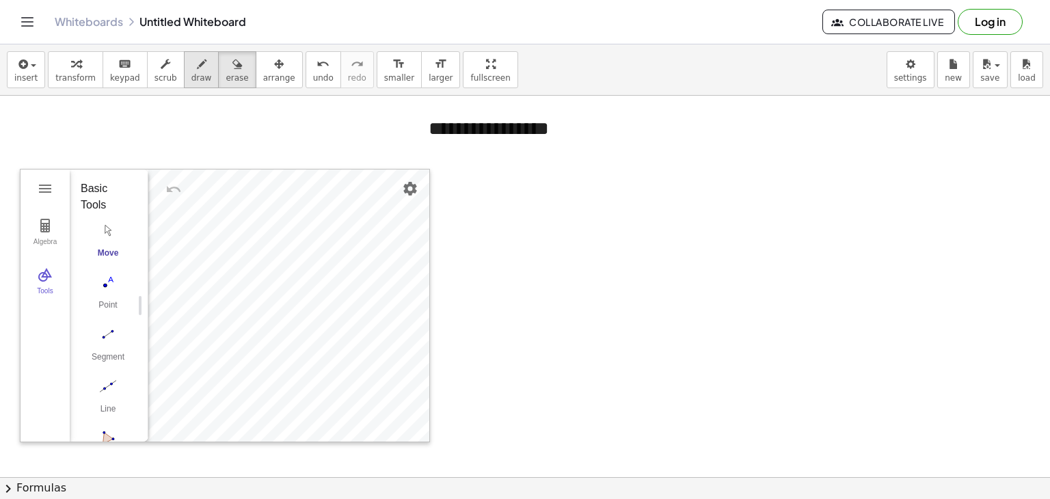
click at [191, 91] on div "insert select one: Math Expression Function Text Youtube Video Graphing Geometr…" at bounding box center [525, 69] width 1050 height 51
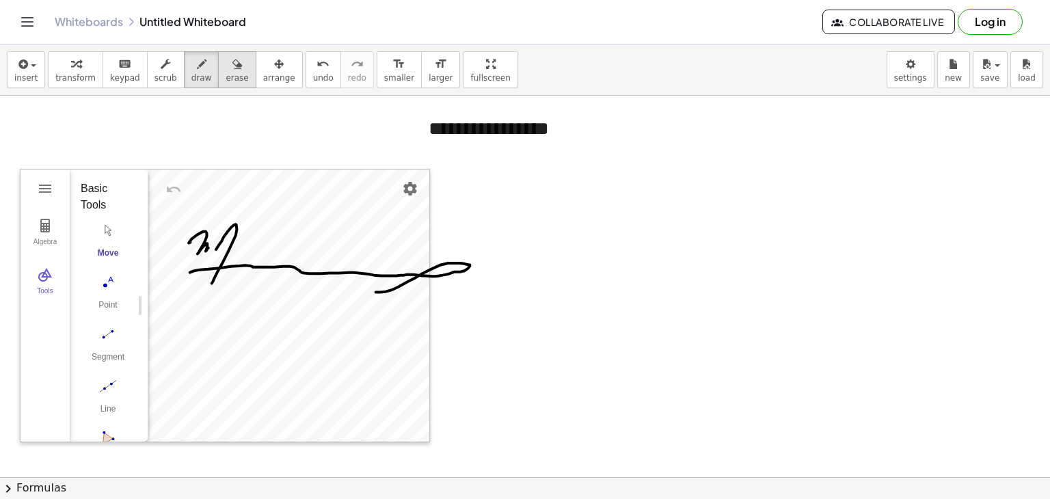
click at [226, 81] on span "erase" at bounding box center [237, 78] width 23 height 10
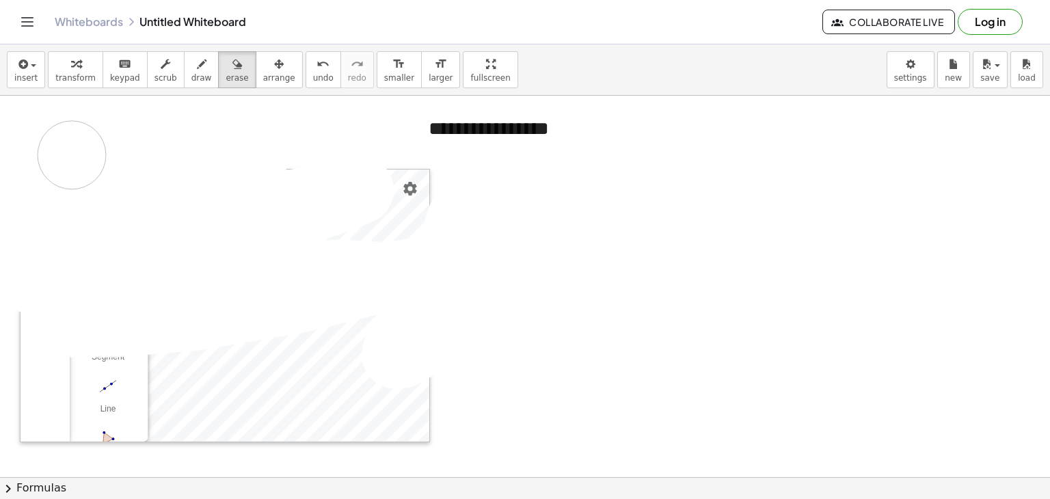
drag, startPoint x: 461, startPoint y: 219, endPoint x: 10, endPoint y: 217, distance: 451.1
click at [3, 214] on div at bounding box center [525, 478] width 1050 height 764
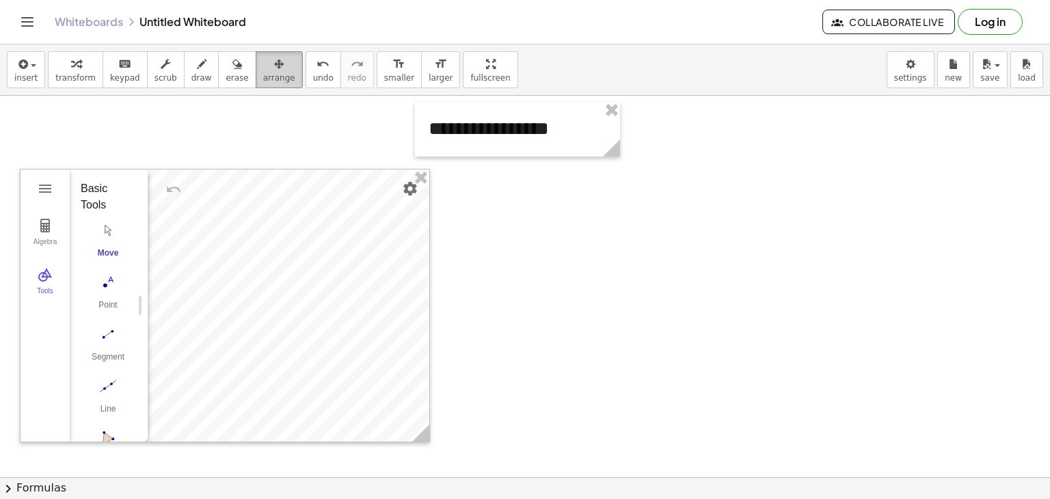
click at [263, 73] on span "arrange" at bounding box center [279, 78] width 32 height 10
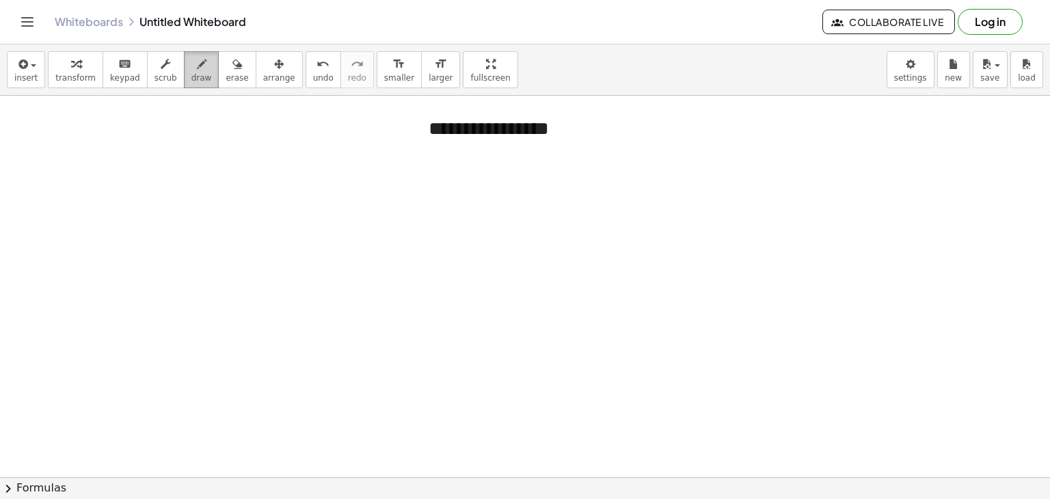
click at [191, 70] on div "button" at bounding box center [201, 63] width 21 height 16
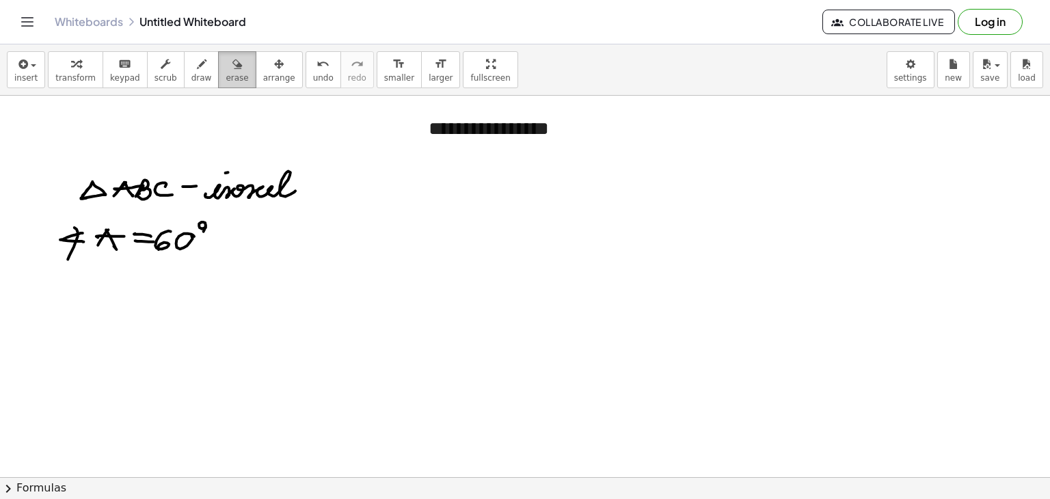
drag, startPoint x: 219, startPoint y: 70, endPoint x: 220, endPoint y: 80, distance: 9.6
click at [232, 71] on icon "button" at bounding box center [237, 64] width 10 height 16
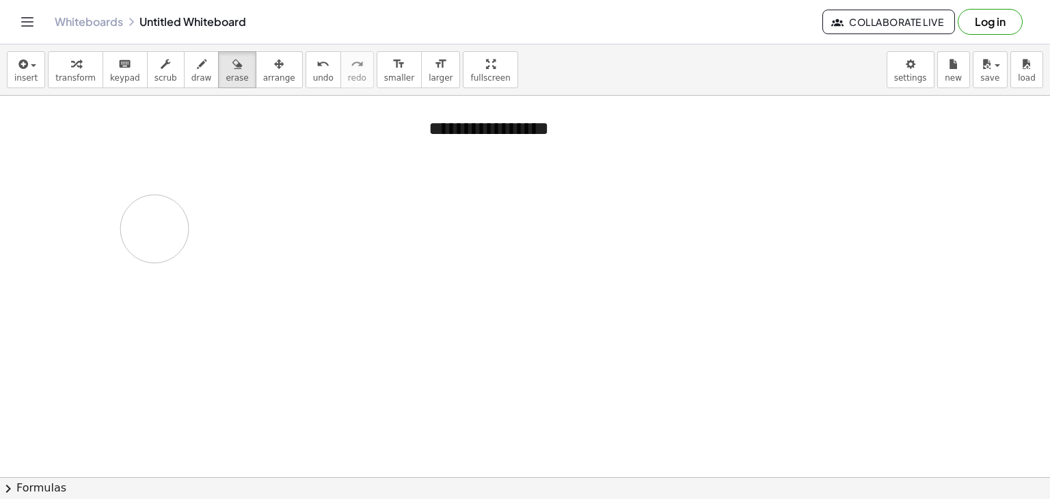
drag, startPoint x: 205, startPoint y: 212, endPoint x: 175, endPoint y: 175, distance: 47.6
click at [163, 200] on div at bounding box center [525, 478] width 1050 height 764
click at [191, 74] on span "draw" at bounding box center [201, 78] width 21 height 10
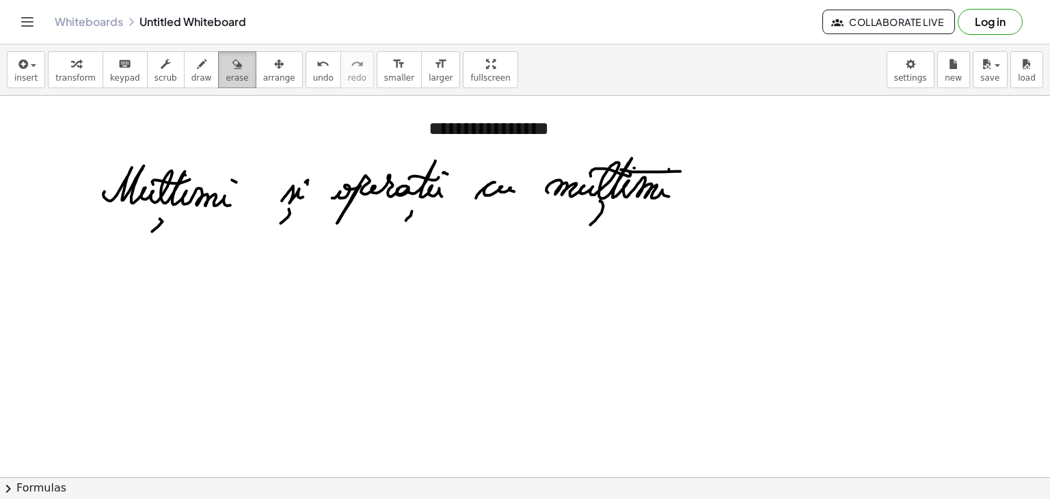
click at [226, 73] on span "erase" at bounding box center [237, 78] width 23 height 10
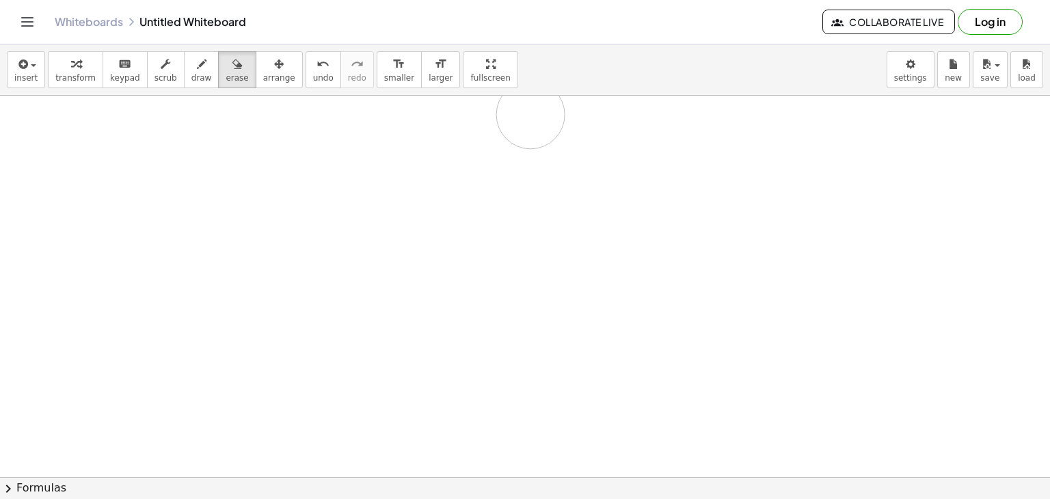
drag, startPoint x: 93, startPoint y: 142, endPoint x: 525, endPoint y: 208, distance: 437.0
click at [457, 191] on div at bounding box center [525, 478] width 1050 height 764
click at [191, 69] on div "button" at bounding box center [201, 63] width 21 height 16
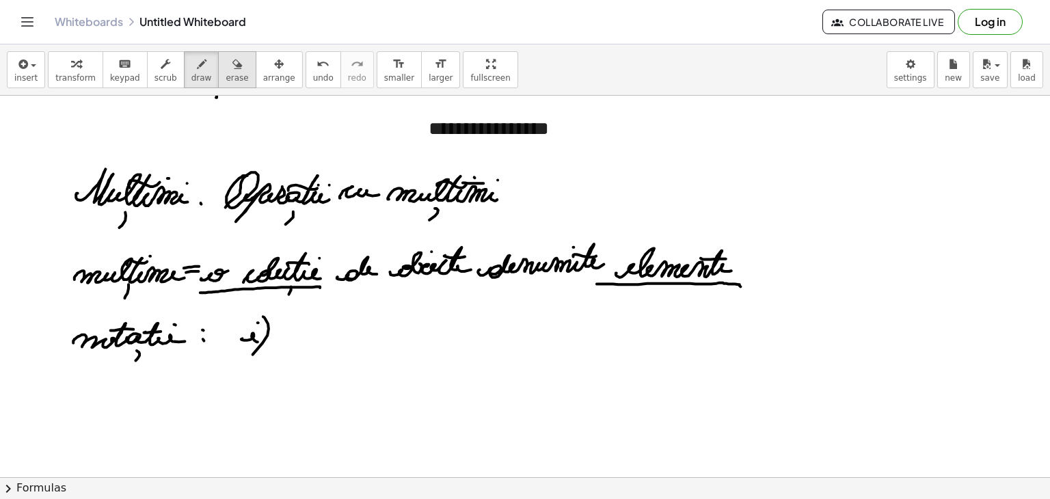
drag, startPoint x: 217, startPoint y: 92, endPoint x: 218, endPoint y: 79, distance: 13.1
click at [217, 90] on div "**********" at bounding box center [525, 271] width 1050 height 455
click at [226, 79] on span "erase" at bounding box center [237, 78] width 23 height 10
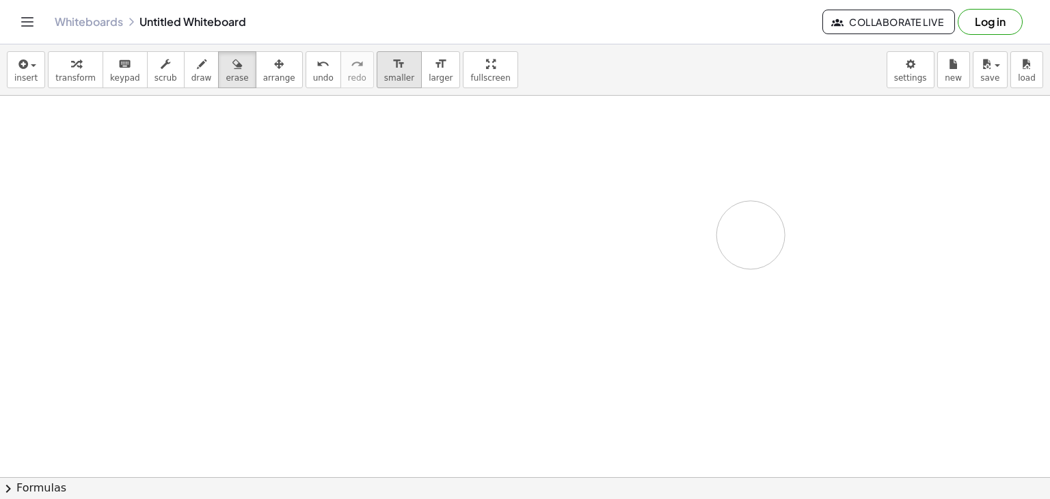
drag, startPoint x: 73, startPoint y: 118, endPoint x: 378, endPoint y: 62, distance: 309.8
click at [397, 229] on div at bounding box center [525, 478] width 1050 height 764
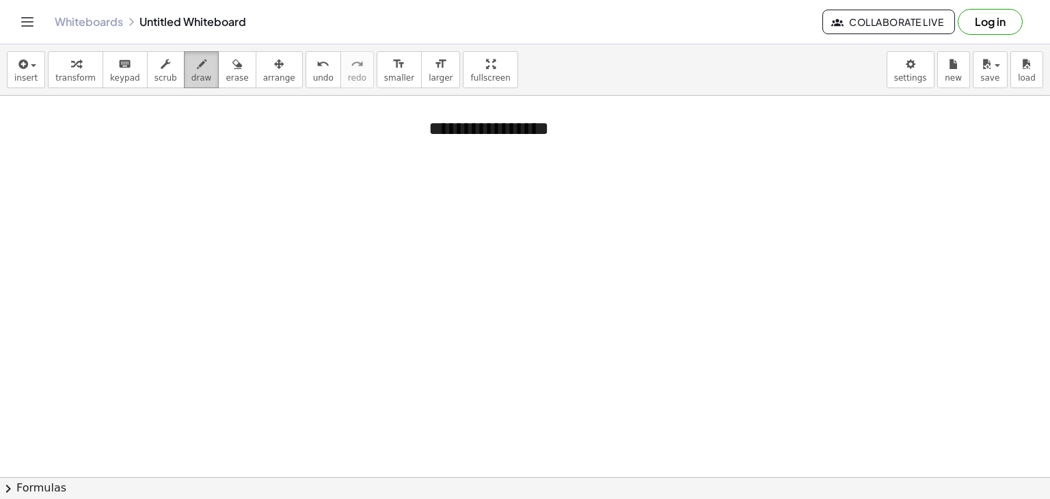
click at [191, 75] on span "draw" at bounding box center [201, 78] width 21 height 10
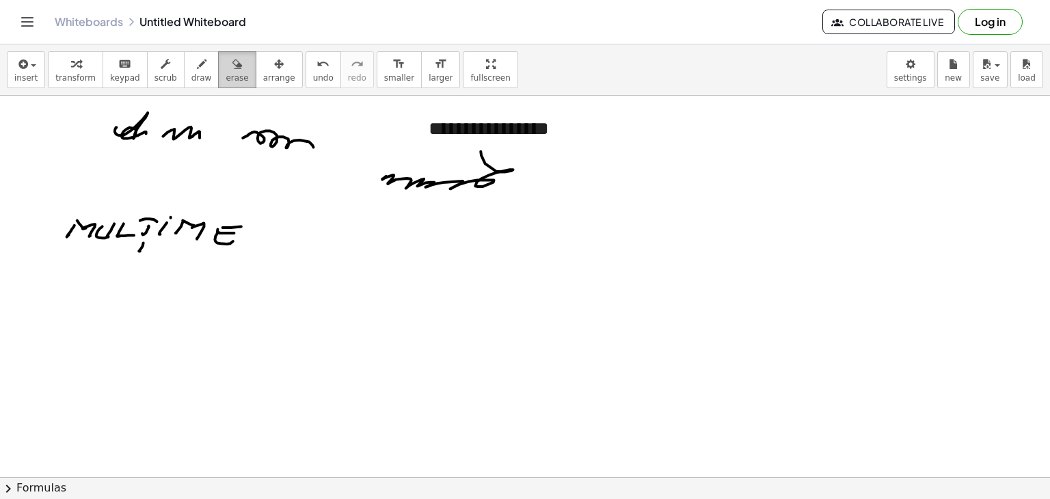
click at [232, 72] on icon "button" at bounding box center [237, 64] width 10 height 16
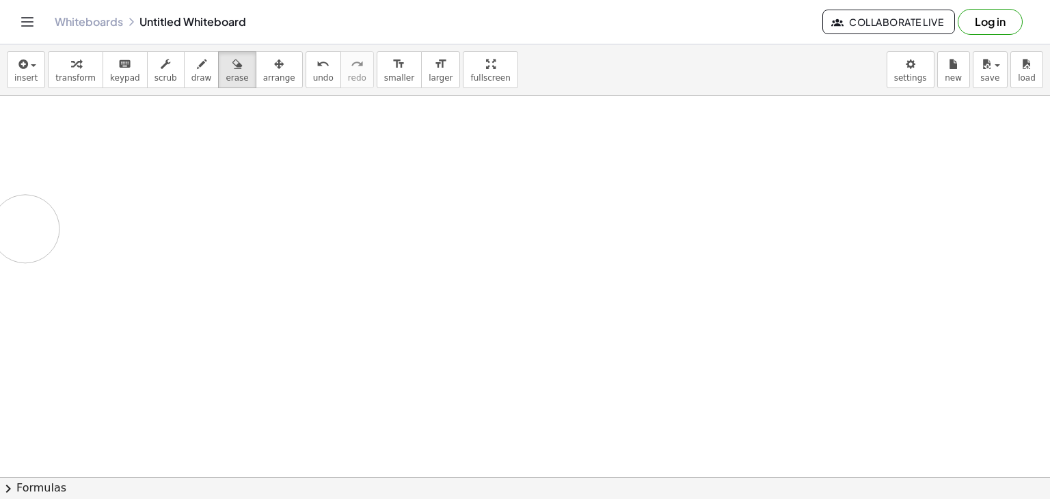
drag, startPoint x: 3, startPoint y: 156, endPoint x: 25, endPoint y: 228, distance: 75.7
click at [25, 228] on div at bounding box center [525, 478] width 1050 height 764
click at [929, 66] on body "**********" at bounding box center [525, 249] width 1050 height 499
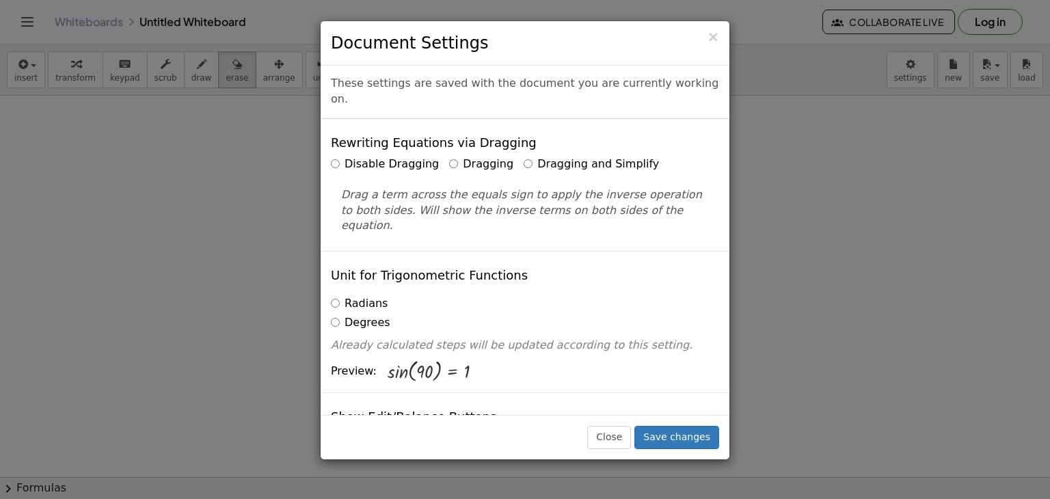
click at [449, 157] on label "Dragging" at bounding box center [481, 165] width 64 height 16
click at [716, 38] on span "×" at bounding box center [713, 37] width 12 height 16
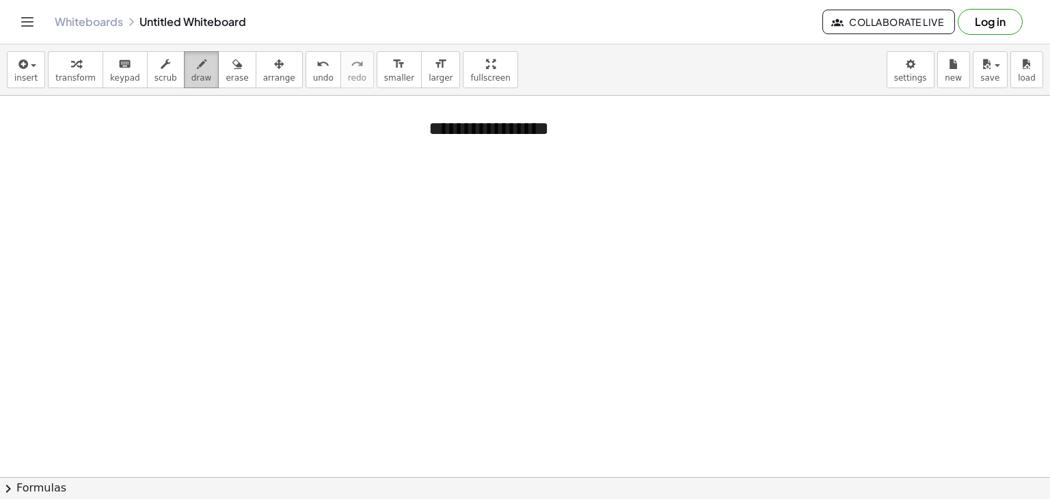
click at [196, 62] on button "draw" at bounding box center [202, 69] width 36 height 37
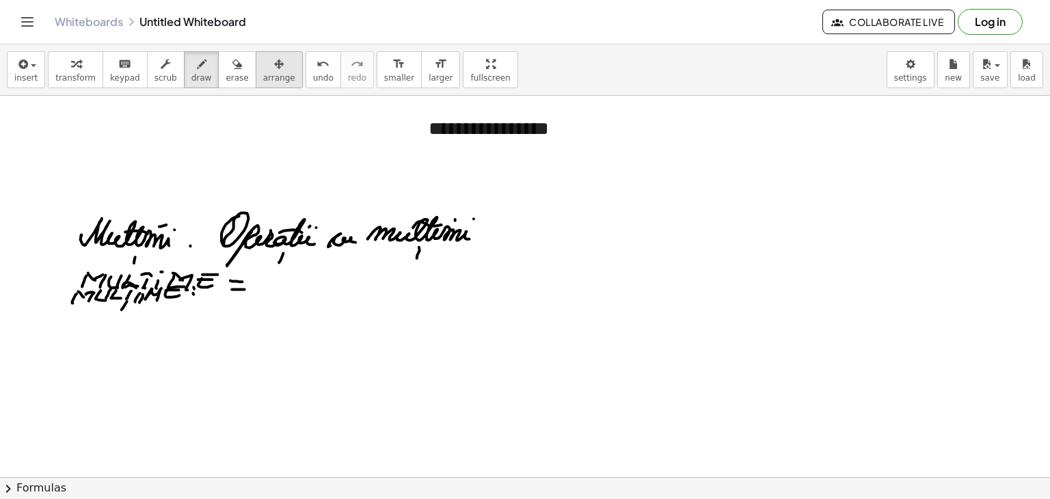
click at [256, 83] on button "arrange" at bounding box center [279, 69] width 47 height 37
click at [226, 73] on span "erase" at bounding box center [237, 78] width 23 height 10
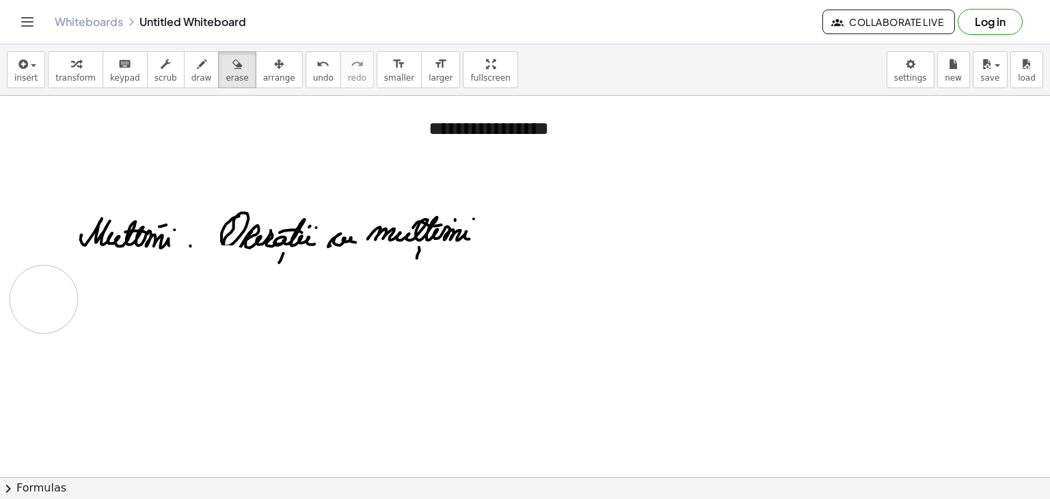
drag, startPoint x: 240, startPoint y: 285, endPoint x: 144, endPoint y: 376, distance: 132.5
click at [49, 303] on div at bounding box center [525, 478] width 1050 height 764
click at [191, 77] on span "draw" at bounding box center [201, 78] width 21 height 10
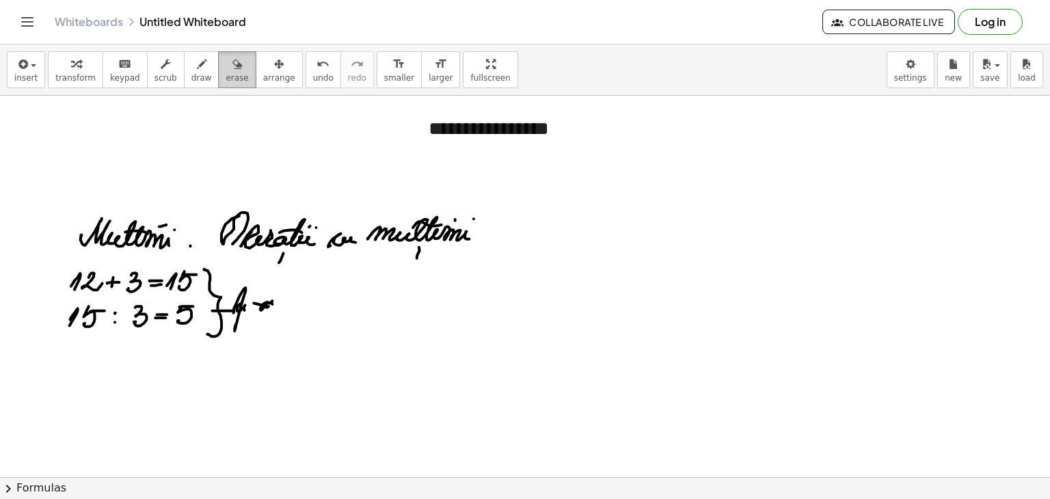
click at [226, 74] on span "erase" at bounding box center [237, 78] width 23 height 10
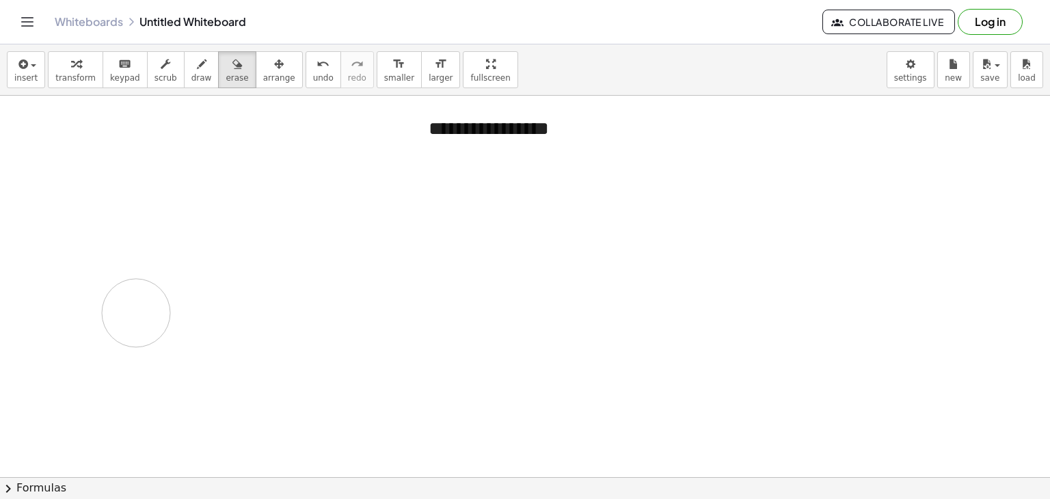
drag, startPoint x: 52, startPoint y: 273, endPoint x: 388, endPoint y: 340, distance: 342.9
click at [138, 312] on div at bounding box center [525, 478] width 1050 height 764
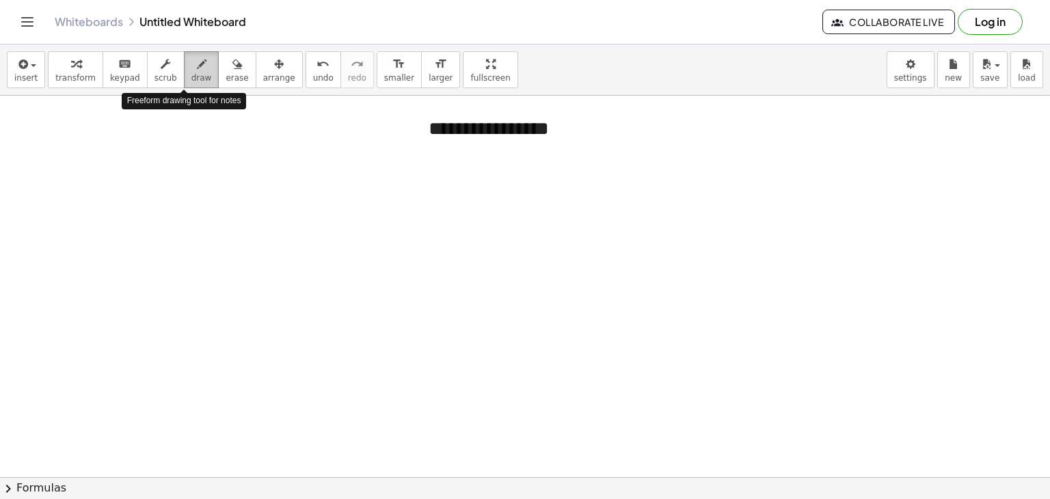
click at [191, 79] on span "draw" at bounding box center [201, 78] width 21 height 10
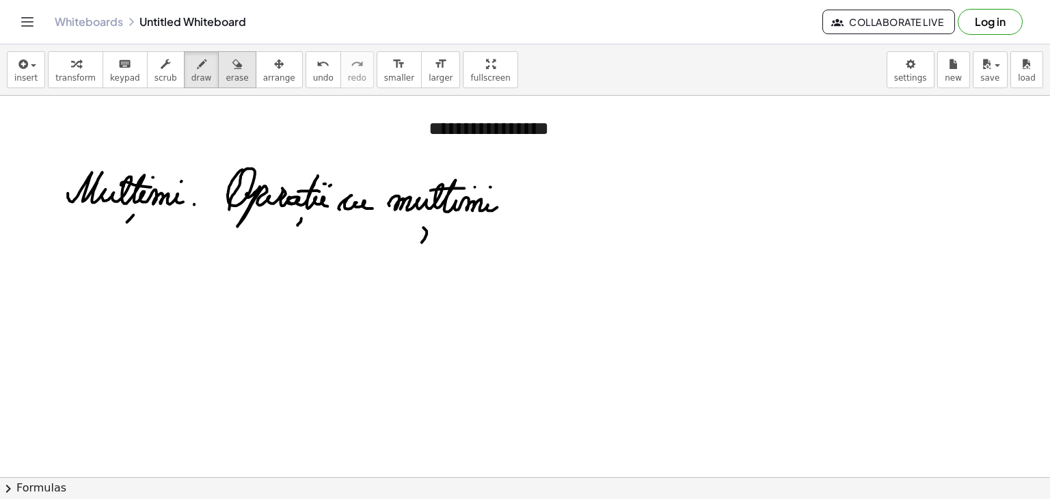
click at [232, 70] on icon "button" at bounding box center [237, 64] width 10 height 16
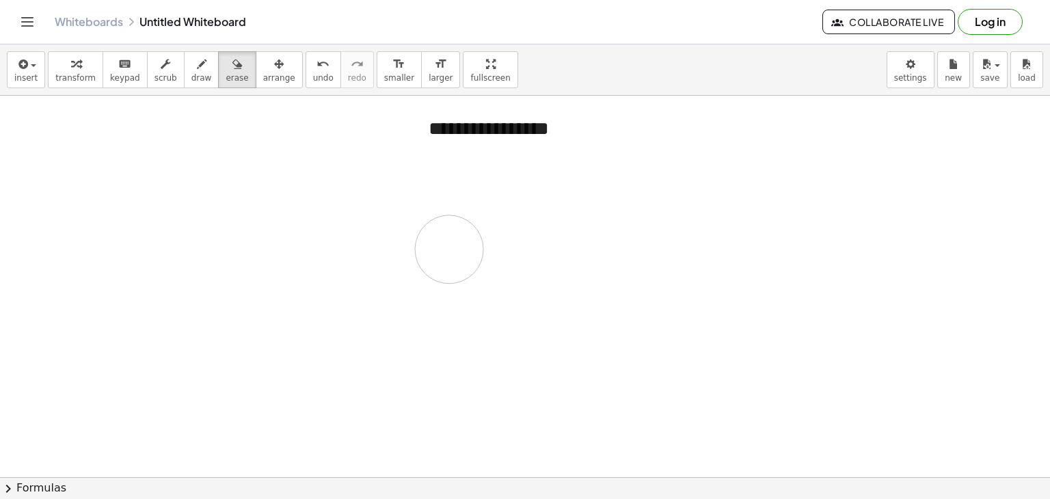
drag, startPoint x: 96, startPoint y: 165, endPoint x: 433, endPoint y: 256, distance: 349.0
click at [433, 256] on div at bounding box center [525, 478] width 1050 height 764
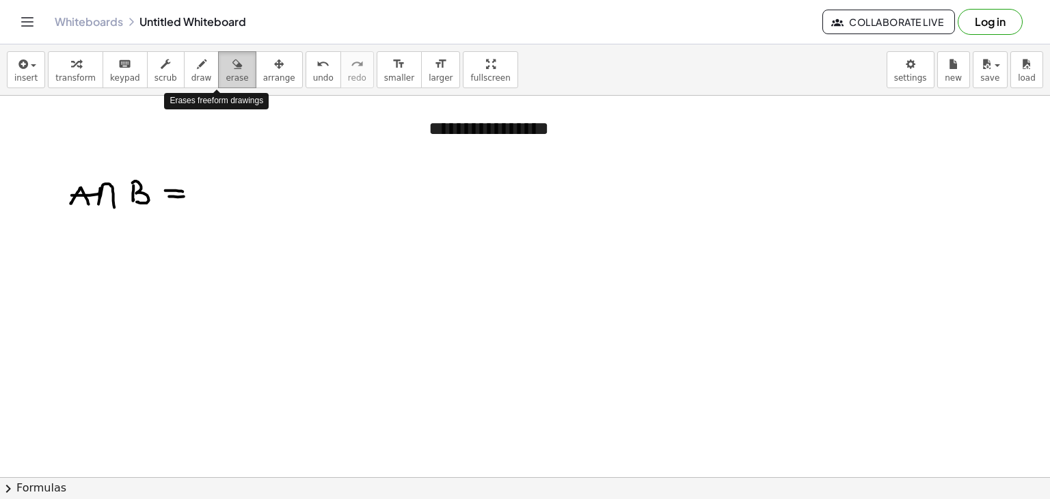
click at [226, 80] on span "erase" at bounding box center [237, 78] width 23 height 10
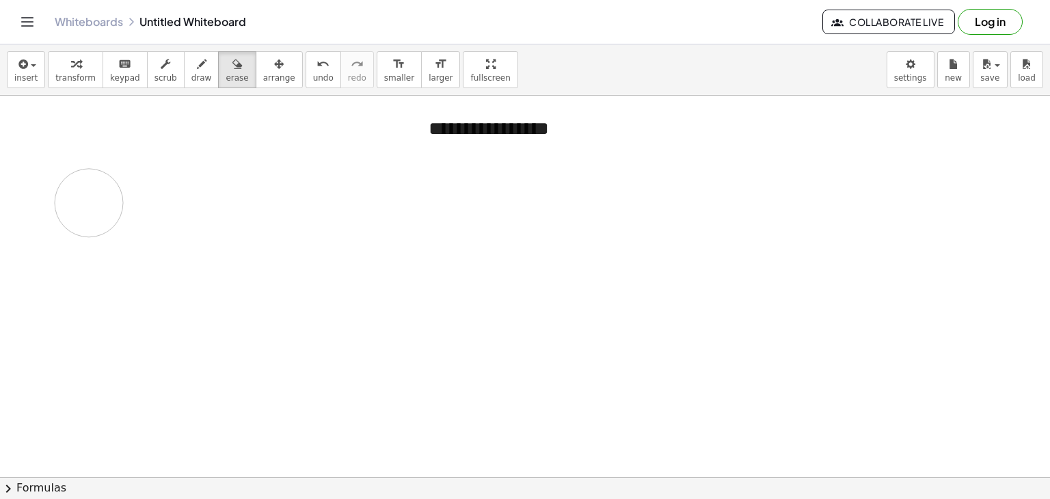
drag, startPoint x: 183, startPoint y: 190, endPoint x: 88, endPoint y: 203, distance: 95.9
click at [87, 202] on div at bounding box center [525, 478] width 1050 height 764
click at [645, 29] on div "Whiteboards Untitled Whiteboard Collaborate Live Log in" at bounding box center [524, 22] width 1017 height 44
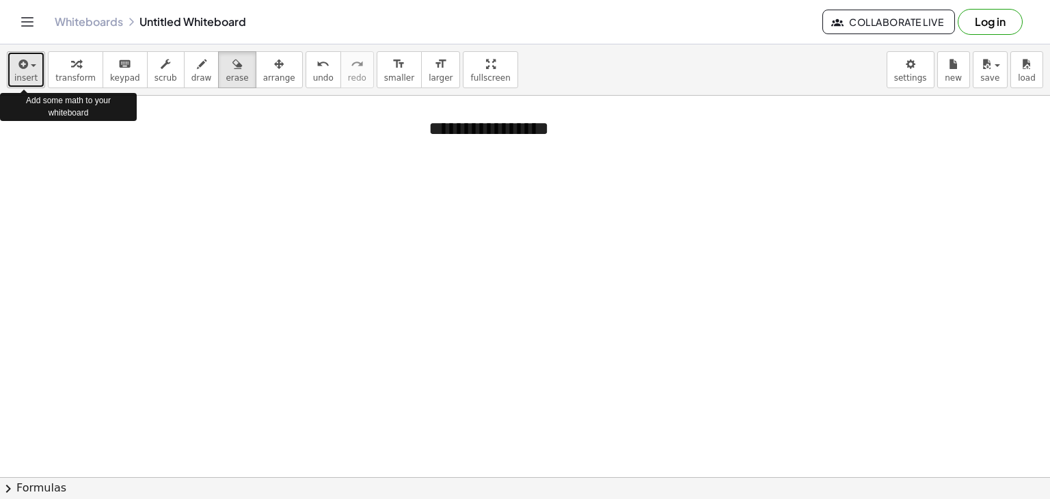
click at [31, 77] on span "insert" at bounding box center [25, 78] width 23 height 10
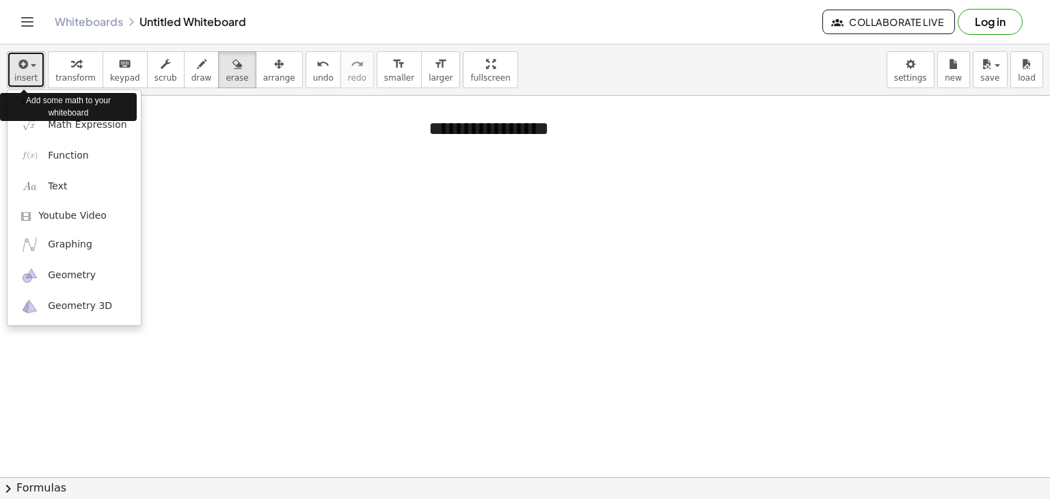
click at [31, 77] on span "insert" at bounding box center [25, 78] width 23 height 10
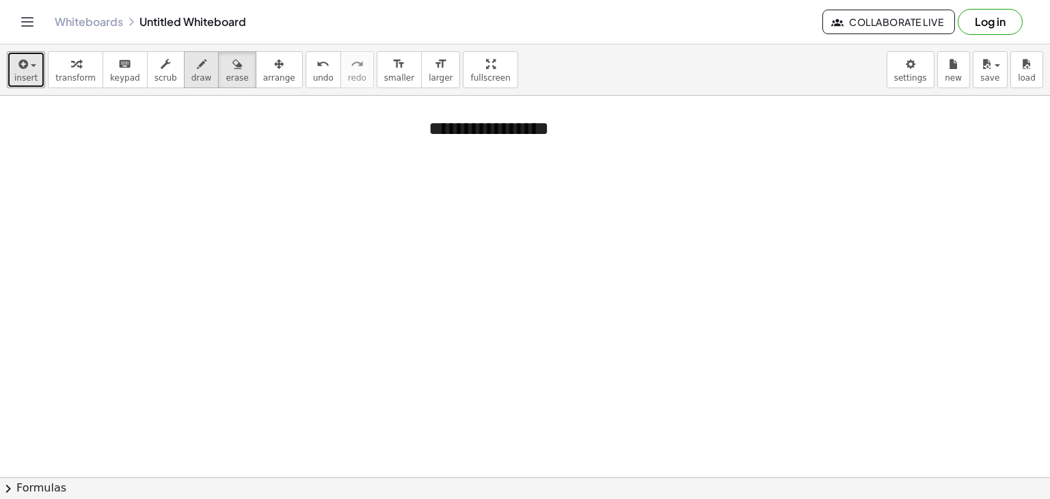
click at [191, 77] on span "draw" at bounding box center [201, 78] width 21 height 10
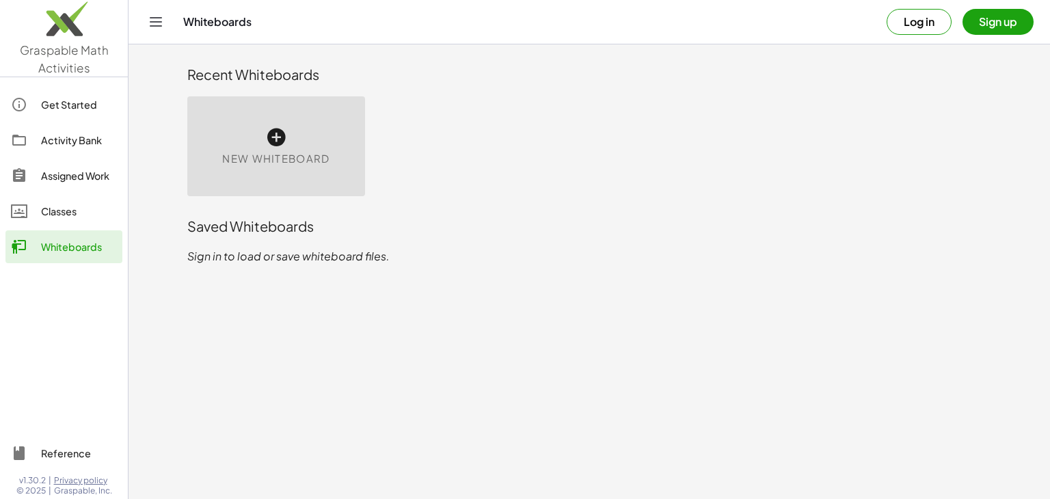
click at [161, 19] on icon "Toggle navigation" at bounding box center [156, 22] width 16 height 16
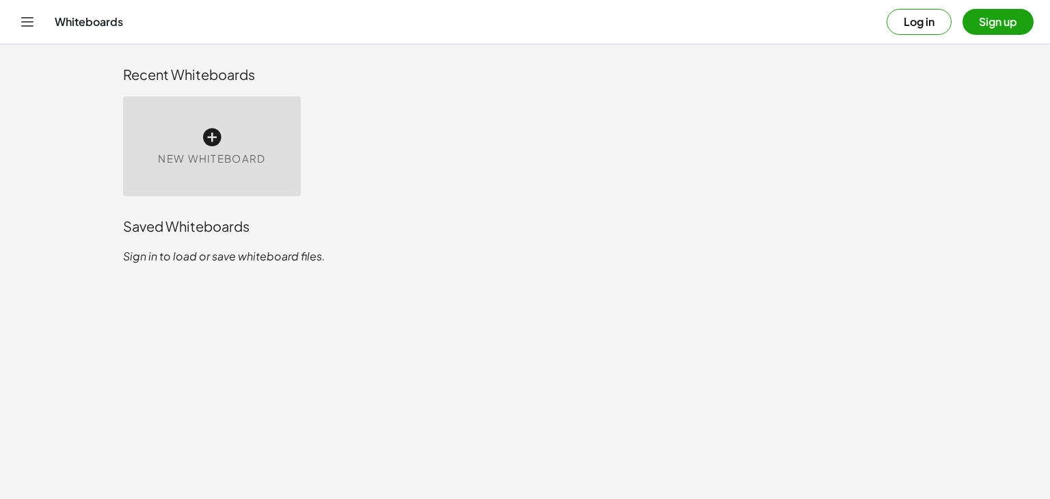
click at [25, 21] on icon "Toggle navigation" at bounding box center [28, 22] width 12 height 8
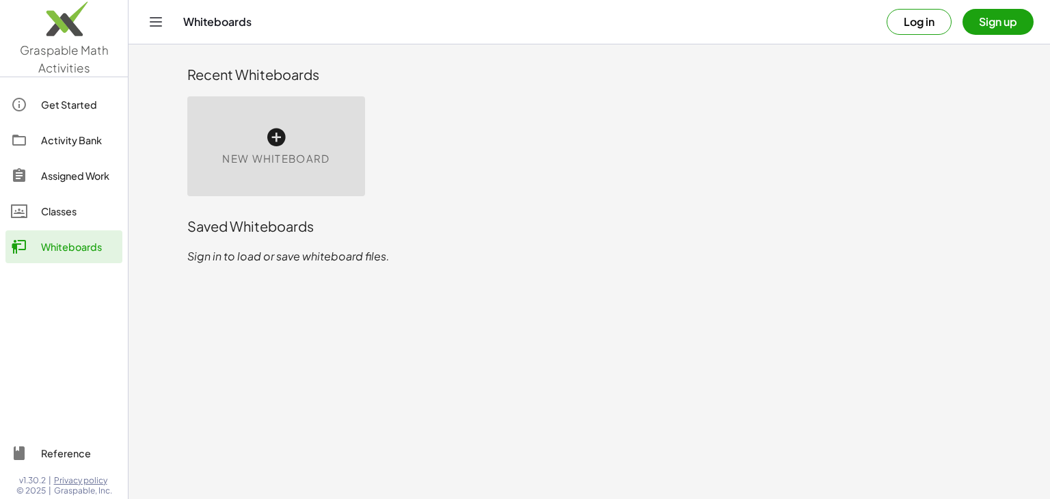
click at [68, 465] on link "Reference" at bounding box center [63, 453] width 117 height 33
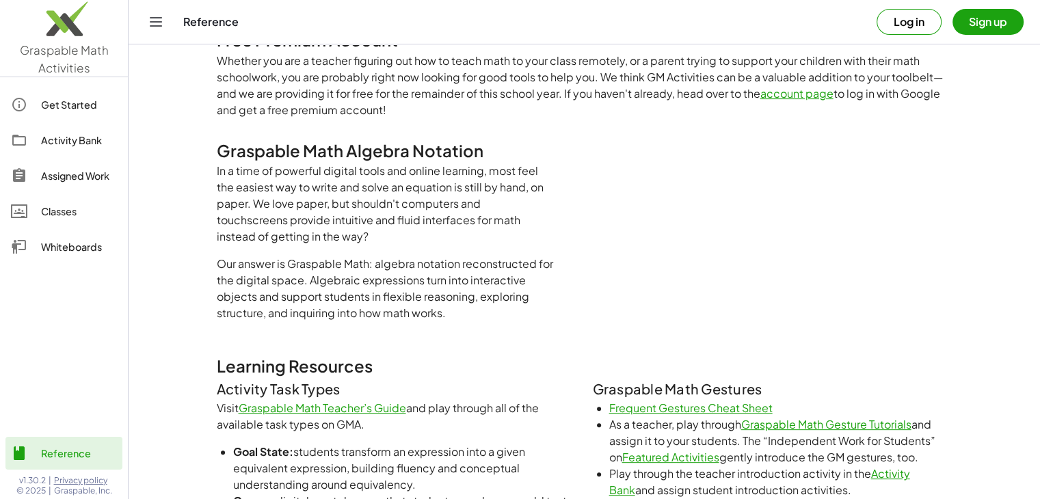
scroll to position [410, 0]
